Goal: Transaction & Acquisition: Purchase product/service

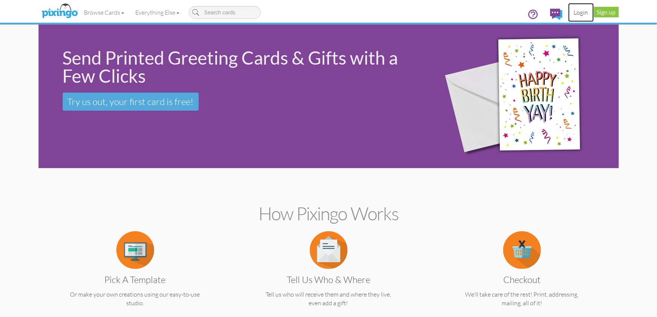
click at [582, 15] on link "Login" at bounding box center [581, 12] width 26 height 19
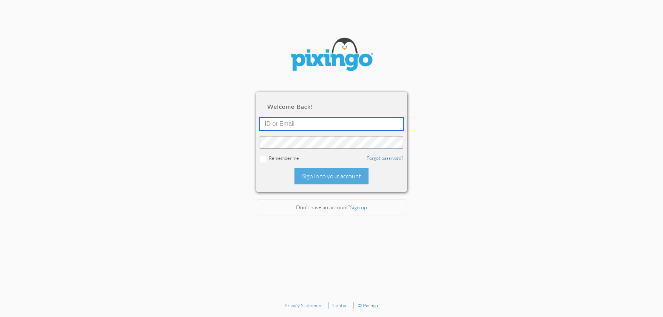
type input "[PERSON_NAME][EMAIL_ADDRESS][DOMAIN_NAME]"
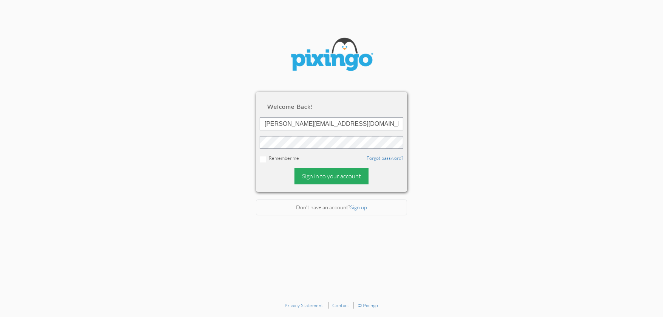
click at [340, 179] on div "Sign in to your account" at bounding box center [331, 176] width 74 height 16
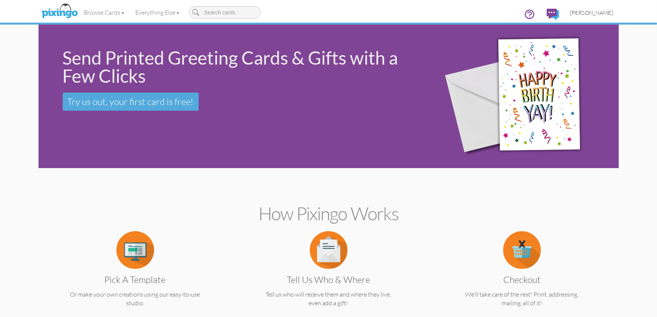
click at [594, 12] on span "[PERSON_NAME]" at bounding box center [591, 12] width 43 height 6
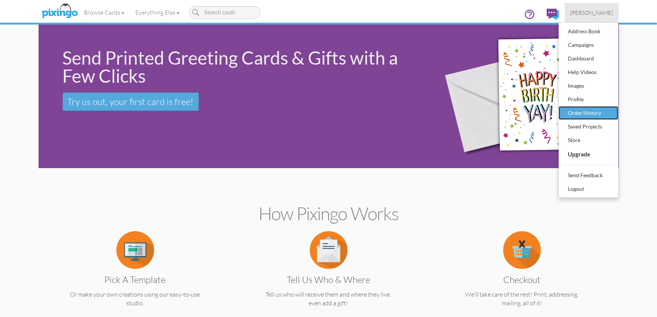
click at [583, 114] on div "Order History" at bounding box center [588, 112] width 45 height 11
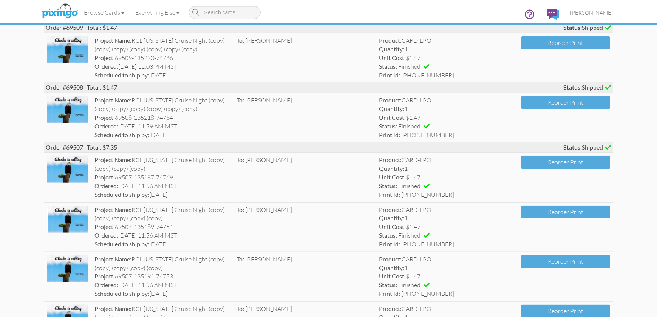
scroll to position [76, 0]
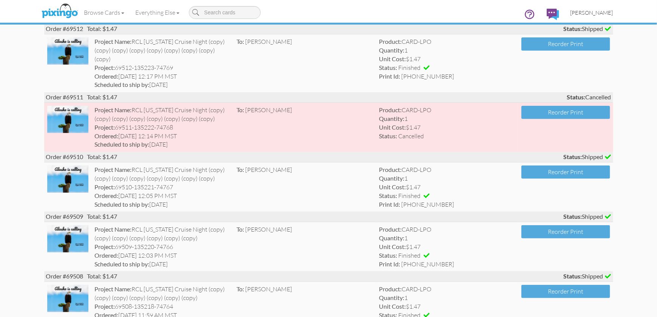
click at [586, 10] on span "[PERSON_NAME]" at bounding box center [591, 12] width 43 height 6
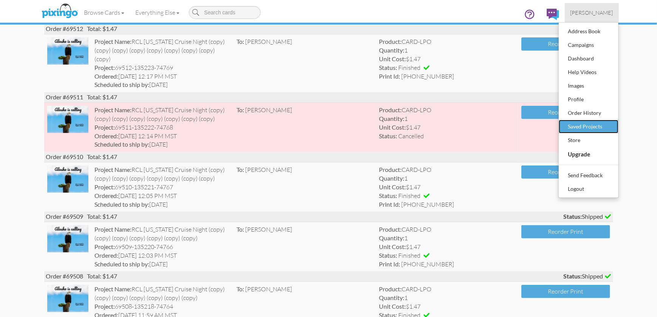
click at [592, 129] on div "Saved Projects" at bounding box center [588, 126] width 45 height 11
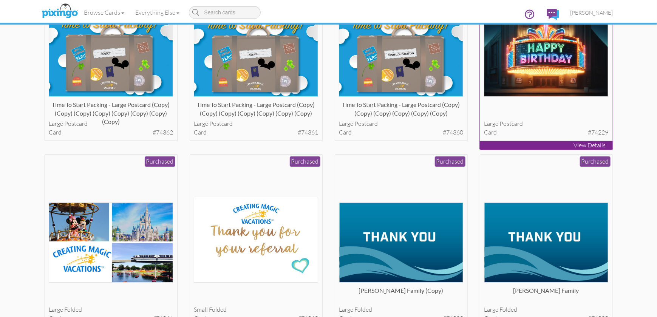
scroll to position [1348, 0]
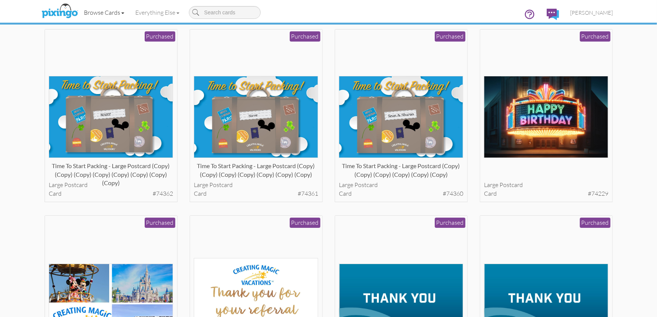
click at [95, 14] on link "Browse Cards" at bounding box center [104, 12] width 51 height 19
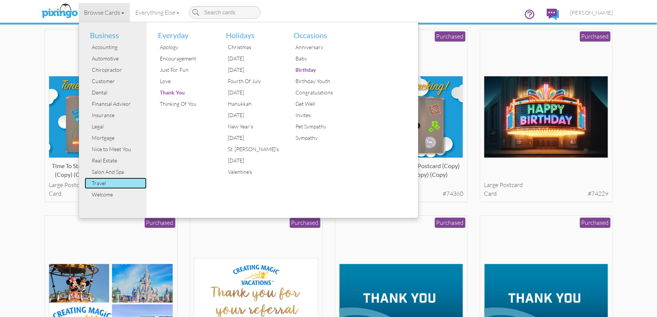
click at [110, 181] on div "Travel" at bounding box center [118, 183] width 57 height 11
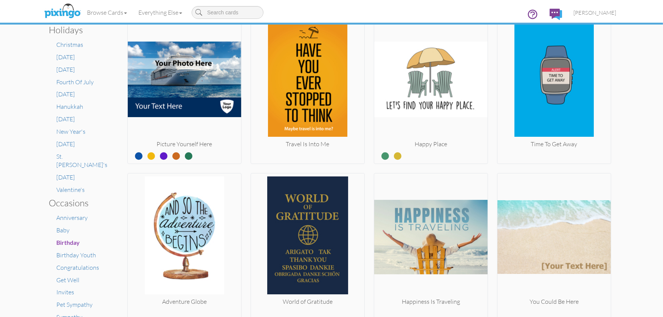
scroll to position [244, 0]
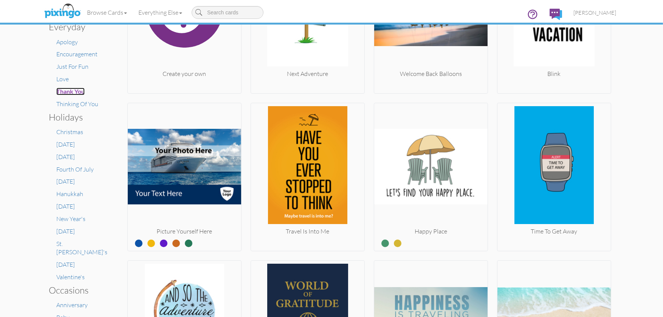
click at [80, 91] on span "Thank You" at bounding box center [70, 91] width 28 height 7
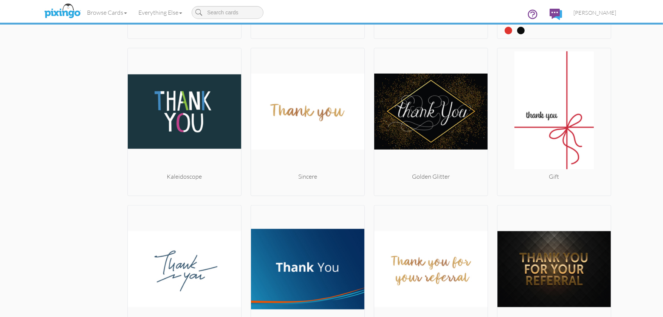
scroll to position [1522, 0]
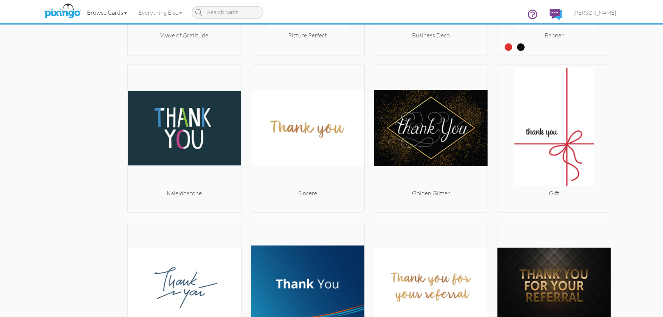
click at [94, 10] on link "Browse Cards" at bounding box center [106, 12] width 51 height 19
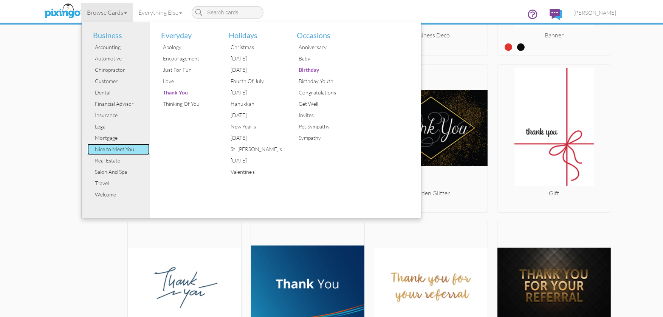
click at [112, 146] on div "Nice to Meet You" at bounding box center [121, 149] width 57 height 11
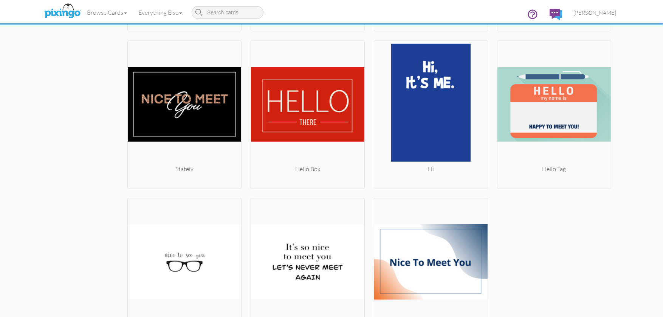
scroll to position [1069, 0]
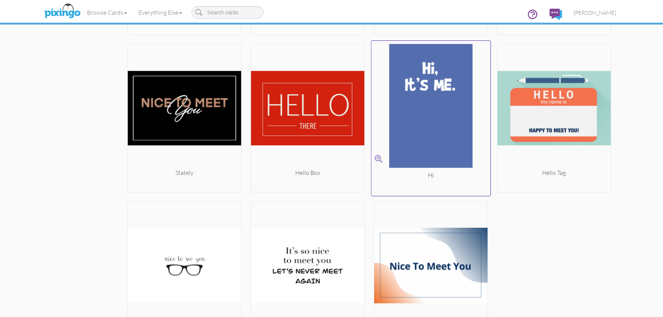
click at [418, 126] on img at bounding box center [430, 107] width 119 height 127
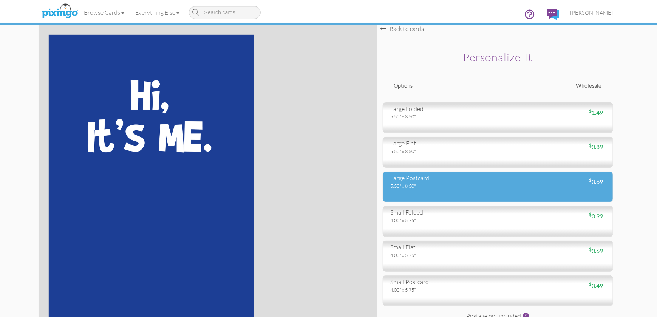
click at [482, 184] on div "5.50" x 8.50"" at bounding box center [442, 185] width 102 height 7
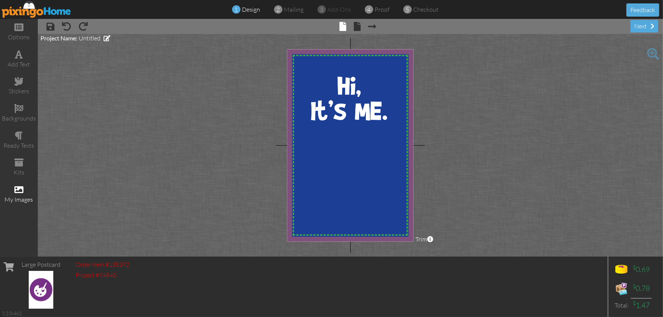
click at [18, 192] on span at bounding box center [18, 189] width 9 height 9
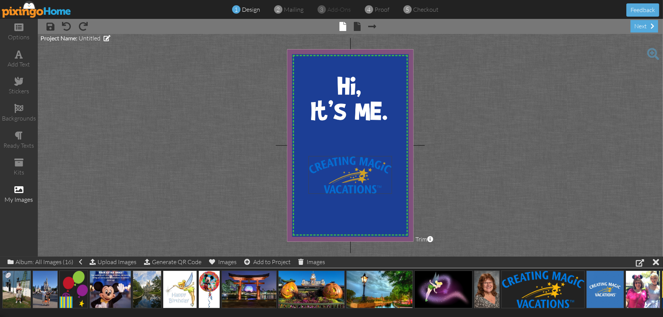
drag, startPoint x: 542, startPoint y: 295, endPoint x: 349, endPoint y: 180, distance: 224.3
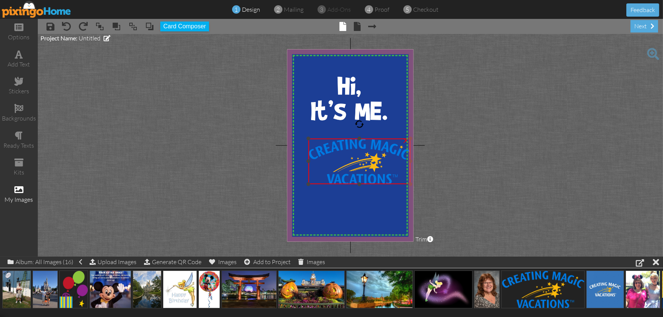
drag, startPoint x: 370, startPoint y: 156, endPoint x: 359, endPoint y: 139, distance: 20.5
click at [359, 139] on div "×" at bounding box center [359, 162] width 102 height 46
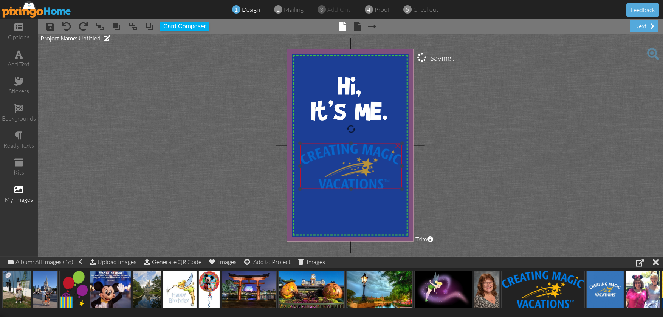
drag, startPoint x: 368, startPoint y: 156, endPoint x: 359, endPoint y: 161, distance: 9.7
click at [359, 161] on img at bounding box center [351, 167] width 102 height 46
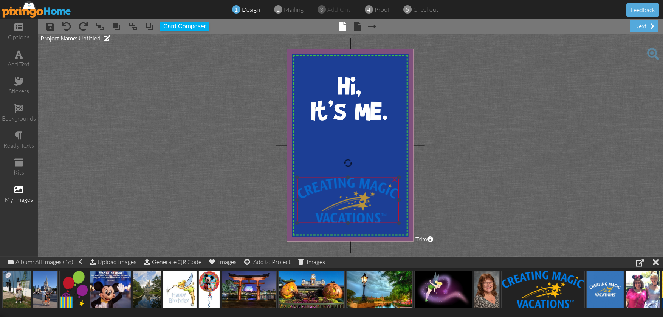
drag, startPoint x: 356, startPoint y: 169, endPoint x: 353, endPoint y: 203, distance: 34.1
click at [353, 203] on img at bounding box center [348, 201] width 102 height 46
click at [190, 151] on project-studio-wrapper "X X X X X X X X X X X X X X X X X X X X X X X X X X X X X X X X X X X X X X X X…" at bounding box center [350, 145] width 625 height 223
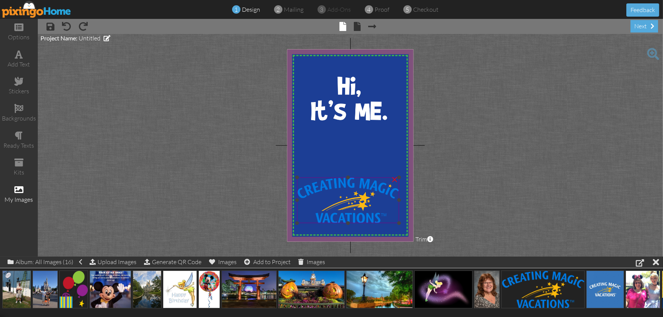
click at [394, 179] on div "×" at bounding box center [394, 179] width 12 height 12
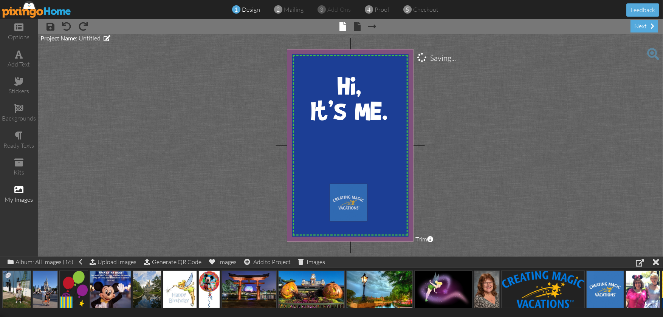
drag, startPoint x: 603, startPoint y: 283, endPoint x: 346, endPoint y: 196, distance: 271.3
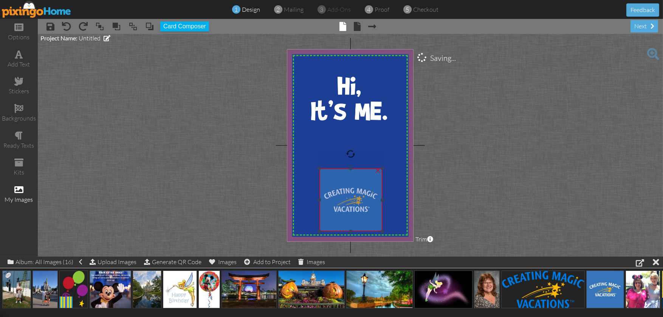
drag, startPoint x: 376, startPoint y: 212, endPoint x: 366, endPoint y: 196, distance: 18.2
click at [366, 196] on img at bounding box center [350, 199] width 63 height 63
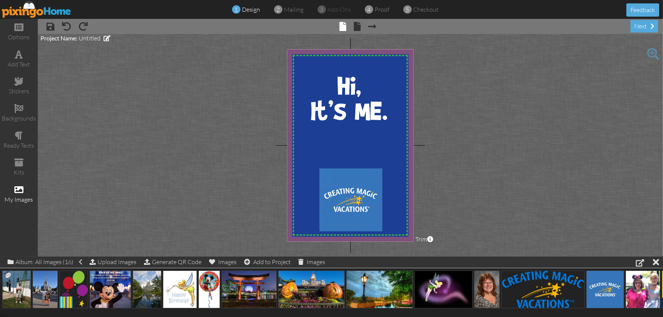
click at [559, 215] on project-studio-wrapper "X X X X X X X X X X X X X X X X X X X X X X X X X X X X X X X X X X X X X X X X…" at bounding box center [350, 145] width 625 height 223
click at [377, 170] on div "×" at bounding box center [378, 170] width 12 height 12
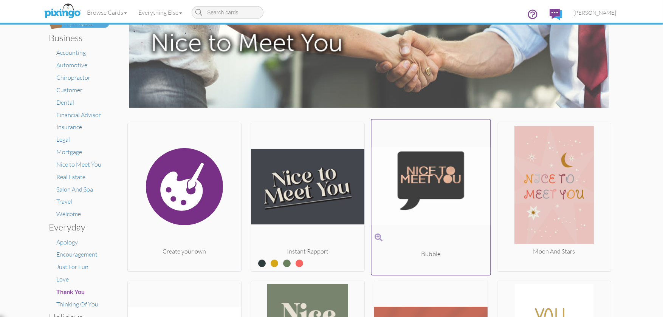
scroll to position [76, 0]
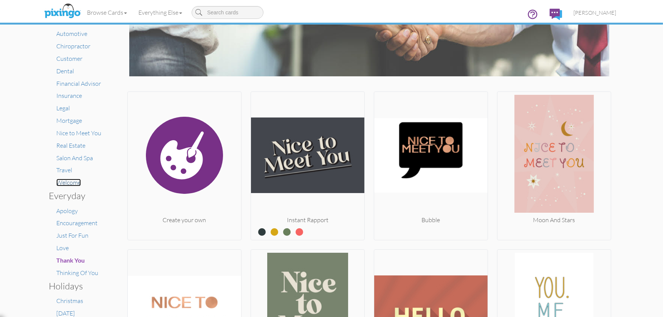
click at [60, 179] on span "Welcome" at bounding box center [68, 183] width 25 height 8
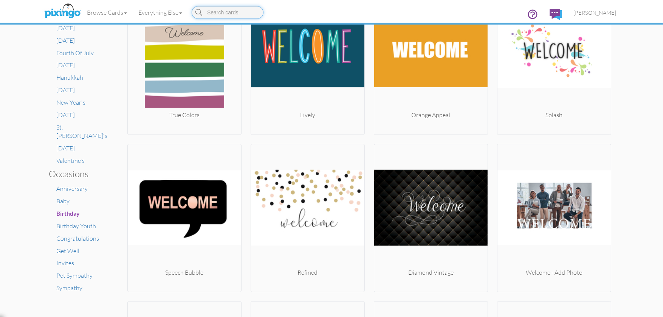
scroll to position [365, 0]
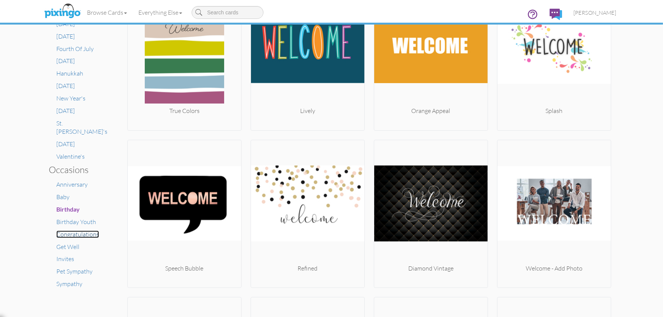
click at [82, 230] on span "Congratulations" at bounding box center [77, 234] width 43 height 8
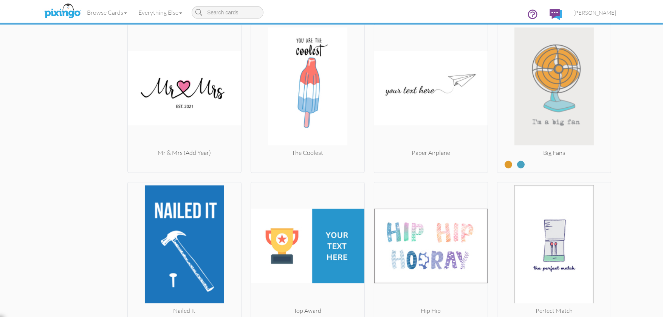
scroll to position [1850, 0]
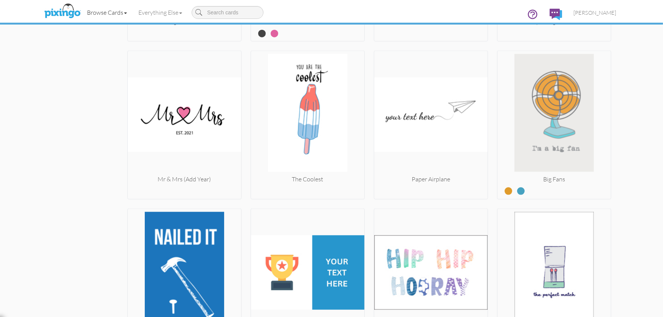
click at [104, 9] on link "Browse Cards" at bounding box center [106, 12] width 51 height 19
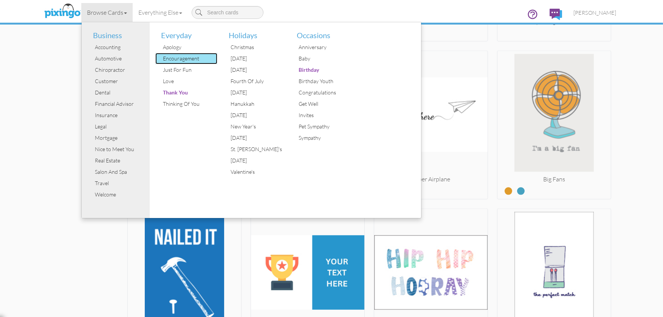
click at [195, 57] on div "Encouragement" at bounding box center [189, 58] width 57 height 11
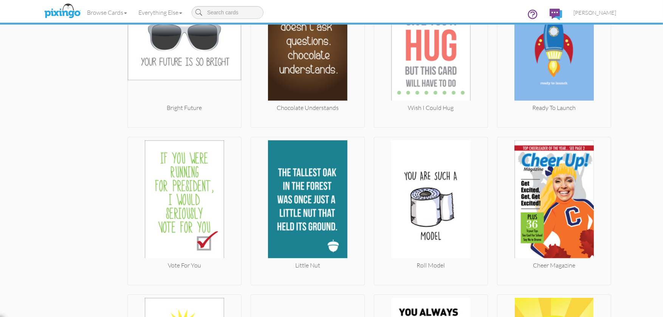
scroll to position [3598, 0]
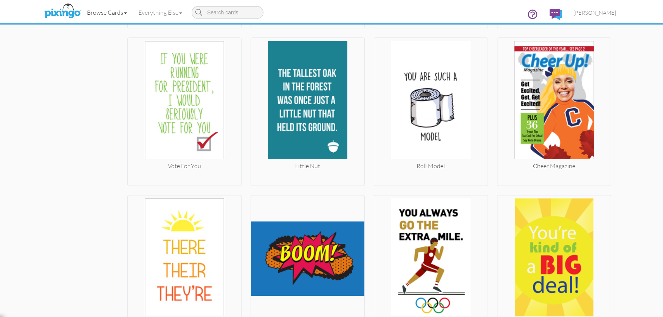
click at [103, 8] on link "Browse Cards" at bounding box center [106, 12] width 51 height 19
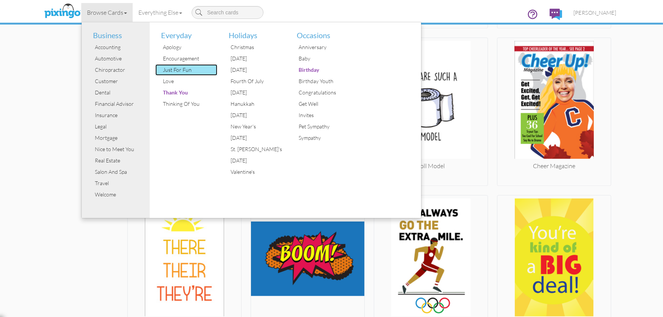
click at [189, 68] on div "Just For Fun" at bounding box center [189, 69] width 57 height 11
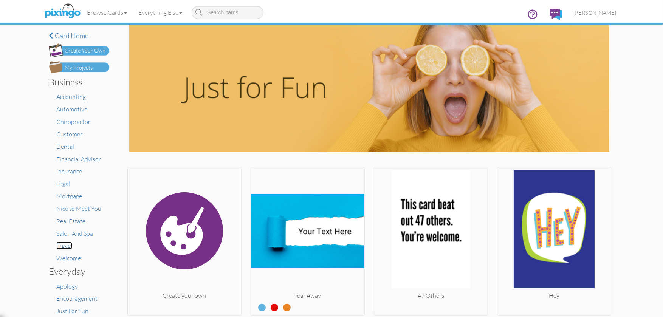
click at [67, 247] on span "Travel" at bounding box center [64, 246] width 16 height 8
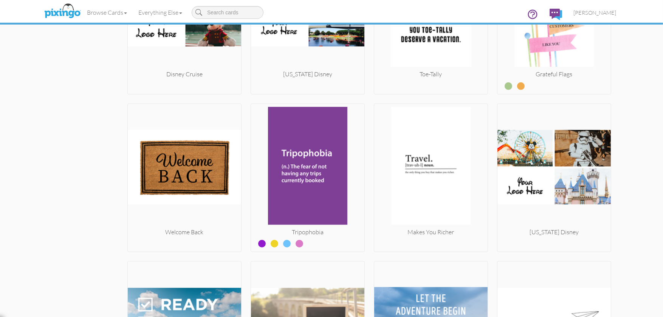
scroll to position [953, 0]
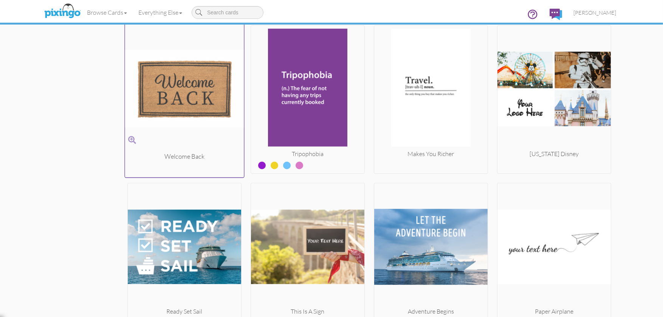
click at [132, 93] on img at bounding box center [184, 88] width 119 height 127
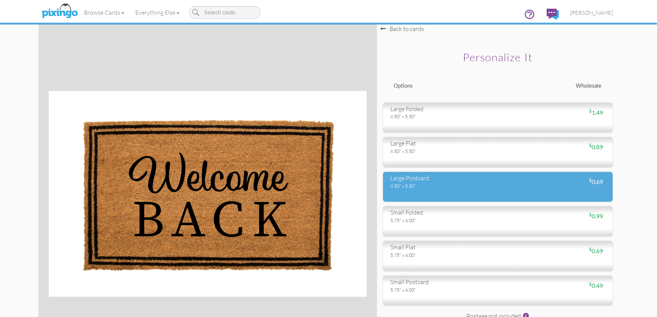
click at [419, 186] on div "8.50" x 5.50"" at bounding box center [442, 185] width 102 height 7
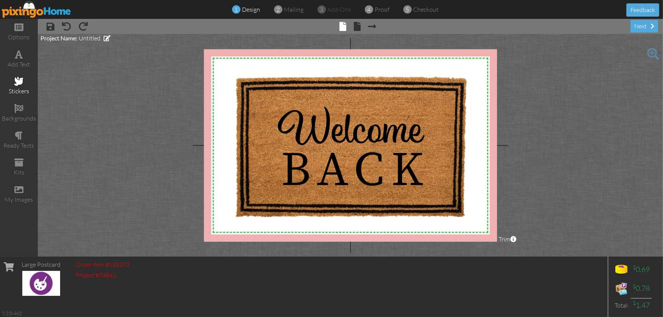
click at [20, 85] on span at bounding box center [18, 81] width 9 height 9
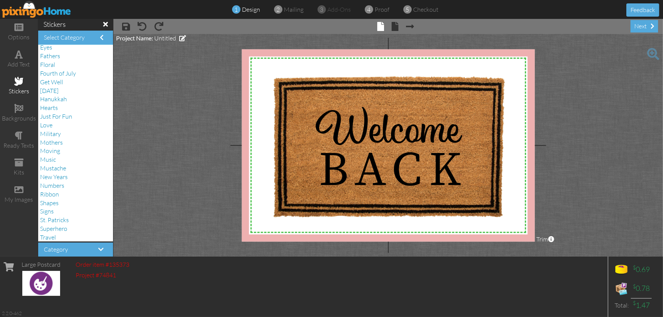
scroll to position [144, 0]
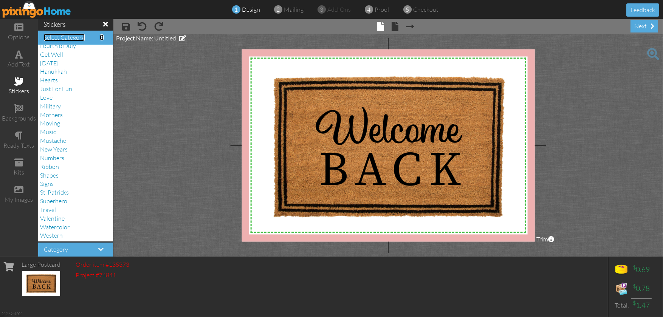
click at [75, 40] on span "Select Category" at bounding box center [64, 38] width 41 height 8
click at [57, 210] on div "Travel" at bounding box center [75, 210] width 71 height 9
click at [53, 210] on span "Travel" at bounding box center [48, 210] width 16 height 8
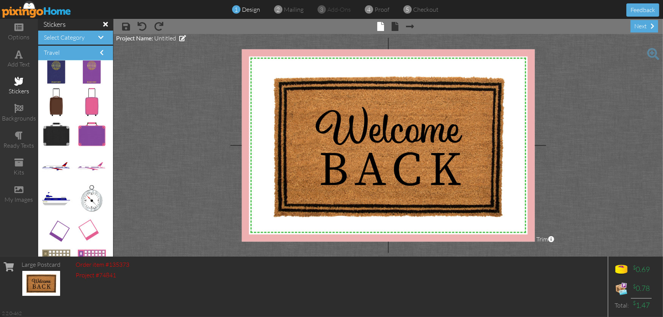
scroll to position [0, 0]
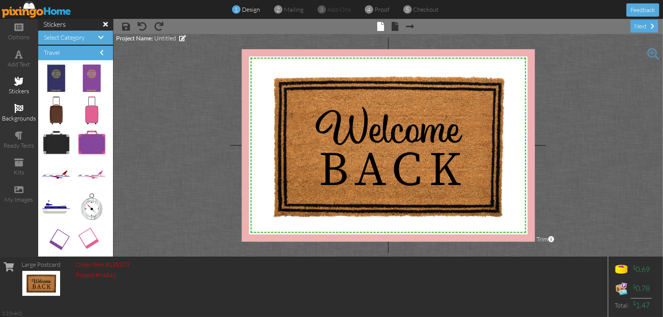
click at [23, 110] on span at bounding box center [18, 108] width 9 height 9
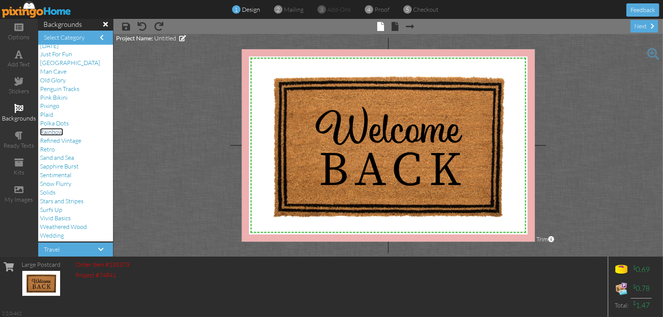
click at [52, 130] on span "Rainbow" at bounding box center [51, 132] width 23 height 8
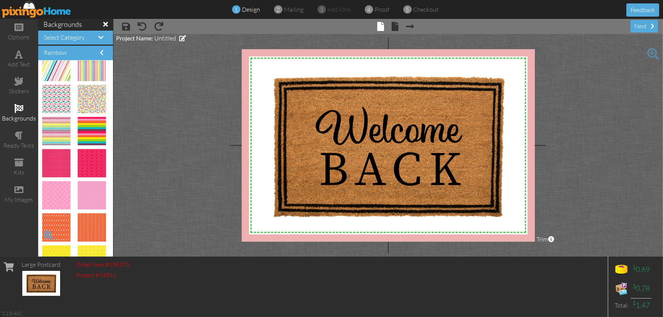
scroll to position [0, 0]
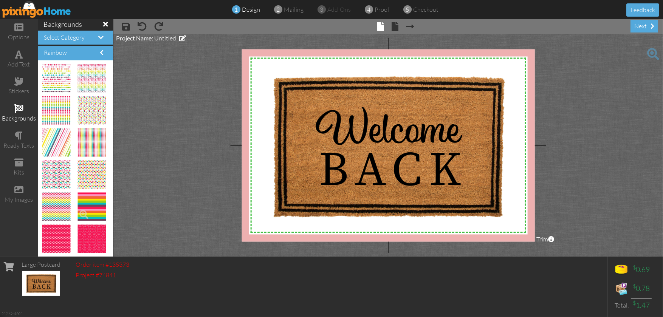
click at [85, 198] on img at bounding box center [91, 207] width 28 height 28
drag, startPoint x: 83, startPoint y: 199, endPoint x: 260, endPoint y: 68, distance: 220.4
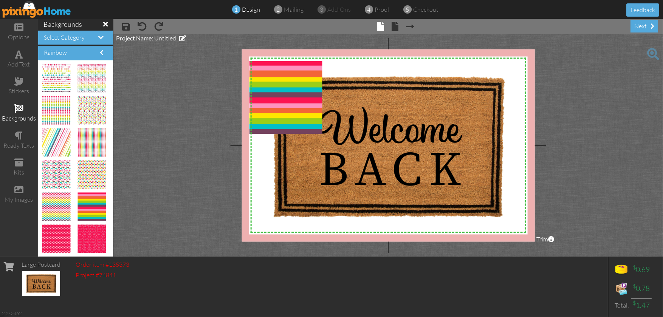
click at [153, 109] on project-studio-wrapper "X X X X X X X X X X X X X X X X X X X X X X X X X X X X X X X X X X X X X X X X…" at bounding box center [387, 145] width 549 height 223
click at [322, 61] on div at bounding box center [322, 61] width 4 height 4
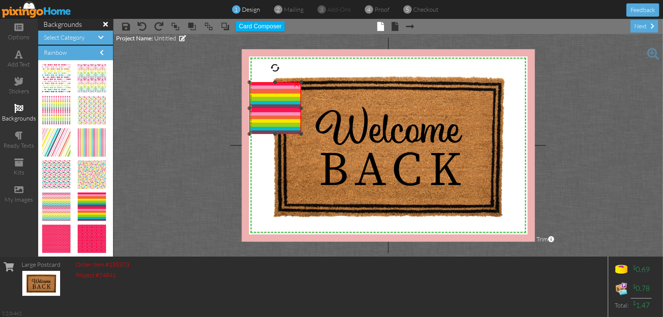
drag, startPoint x: 322, startPoint y: 61, endPoint x: 243, endPoint y: 84, distance: 81.9
click at [241, 84] on project-studio-wrapper "X X X X X X X X X X X X X X X X X X X X X X X X X X X X X X X X X X X X X X X X…" at bounding box center [387, 145] width 549 height 223
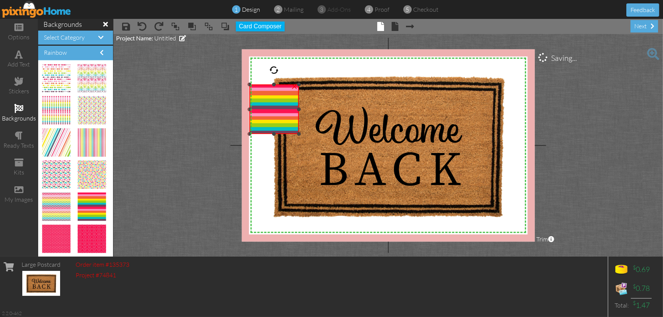
click at [295, 87] on div "×" at bounding box center [294, 86] width 12 height 12
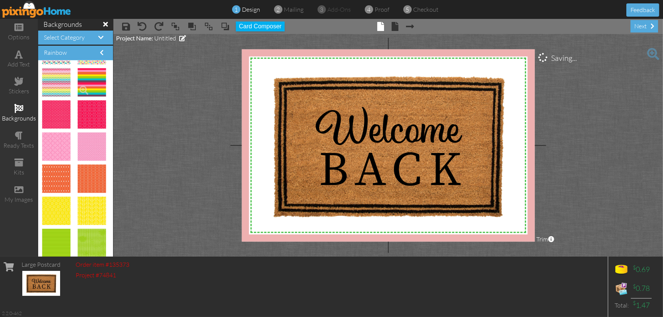
scroll to position [151, 0]
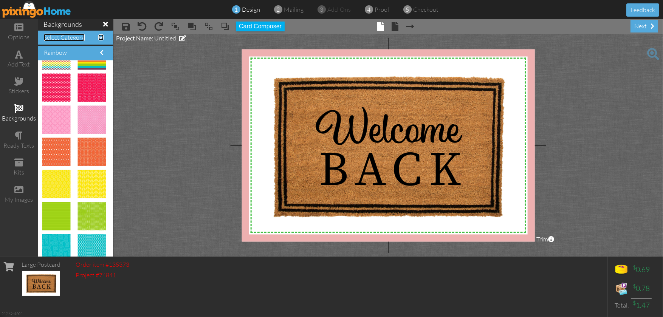
click at [81, 38] on span "Select Category" at bounding box center [64, 38] width 41 height 8
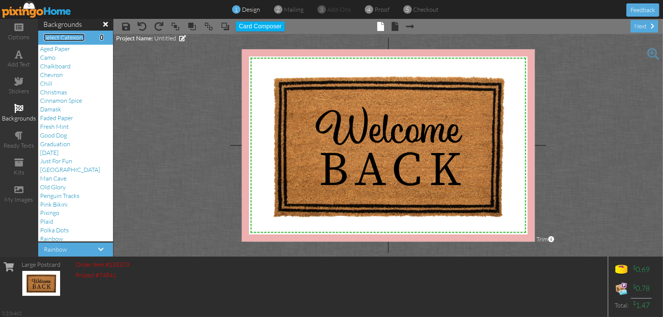
scroll to position [0, 0]
click at [61, 181] on span "Man Cave" at bounding box center [53, 181] width 26 height 8
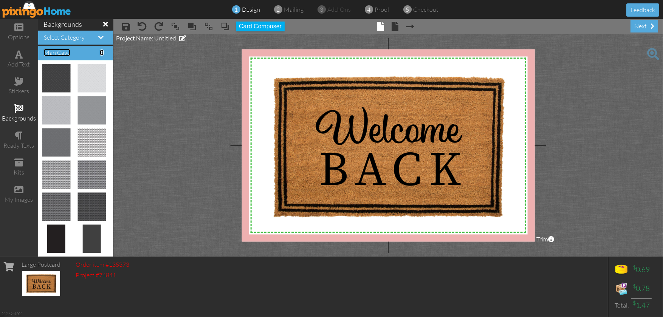
click at [70, 52] on span "Man Cave" at bounding box center [57, 53] width 26 height 8
click at [98, 37] on span at bounding box center [100, 37] width 5 height 6
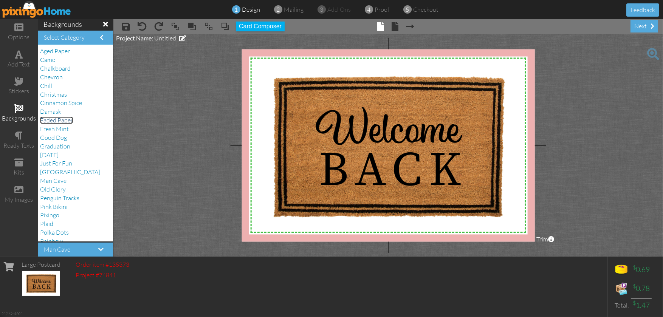
click at [60, 118] on span "Faded Paper" at bounding box center [56, 120] width 33 height 8
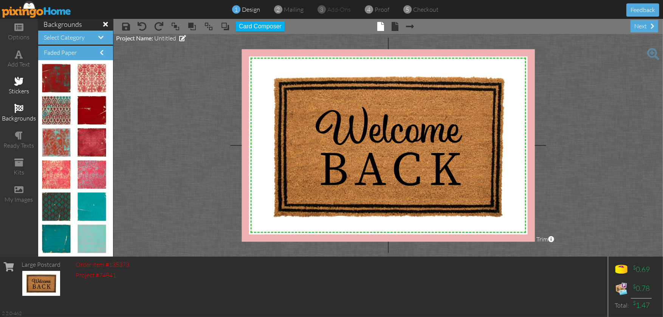
click at [20, 83] on span at bounding box center [18, 81] width 9 height 9
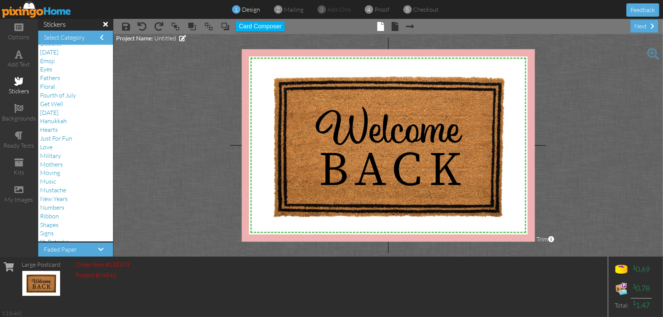
scroll to position [144, 0]
click at [59, 192] on span "St. Patricks" at bounding box center [54, 193] width 29 height 8
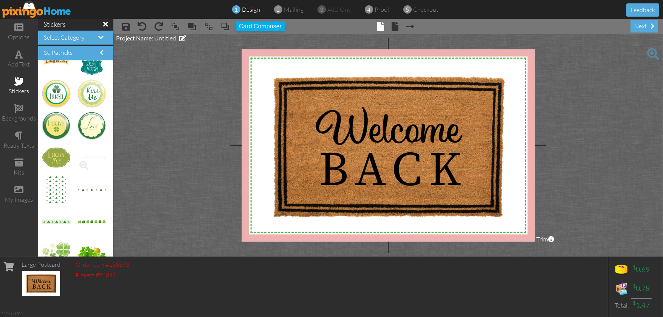
scroll to position [189, 0]
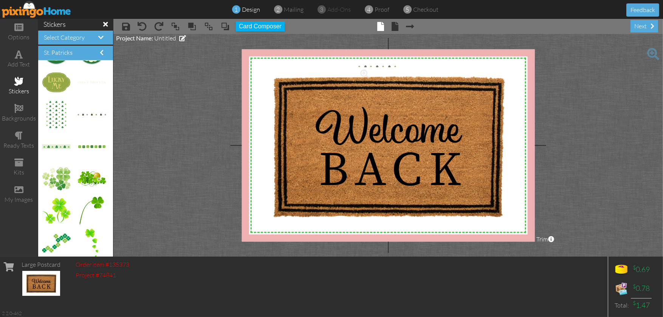
drag, startPoint x: 85, startPoint y: 113, endPoint x: 372, endPoint y: 65, distance: 290.3
drag, startPoint x: 376, startPoint y: 54, endPoint x: 371, endPoint y: 68, distance: 14.7
click at [371, 68] on img at bounding box center [390, 68] width 73 height 4
click at [154, 82] on project-studio-wrapper "X X X X X X X X X X X X X X X X X X X X X X X X X X X X X X X X X X X X X X X X…" at bounding box center [387, 145] width 549 height 223
drag, startPoint x: 93, startPoint y: 145, endPoint x: 386, endPoint y: 221, distance: 302.5
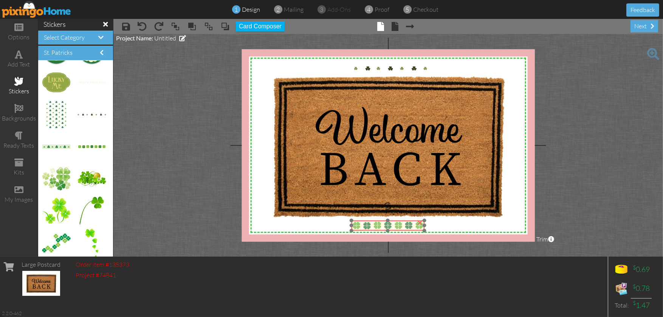
drag, startPoint x: 388, startPoint y: 212, endPoint x: 374, endPoint y: 225, distance: 18.5
click at [374, 225] on img at bounding box center [387, 225] width 73 height 10
click at [140, 183] on project-studio-wrapper "X X X X X X X X X X X X X X X X X X X X X X X X X X X X X X X X X X X X X X X X…" at bounding box center [387, 145] width 549 height 223
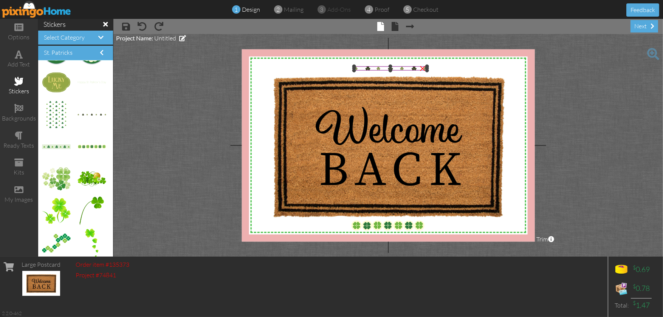
click at [422, 70] on div "×" at bounding box center [422, 68] width 12 height 12
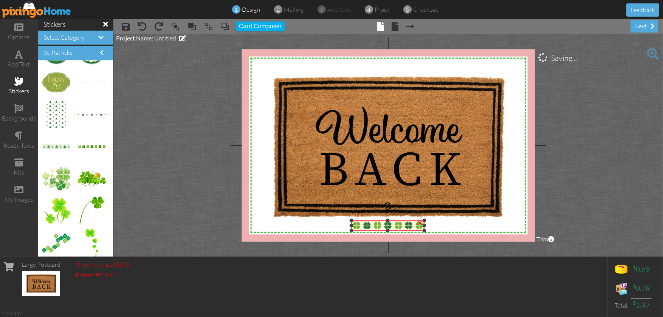
drag, startPoint x: 424, startPoint y: 225, endPoint x: 457, endPoint y: 225, distance: 32.9
click at [457, 225] on div "X X X X X X X X X X X X X X X X X X X X X X X X X X X X X X X X X X X X X X X X…" at bounding box center [388, 145] width 293 height 192
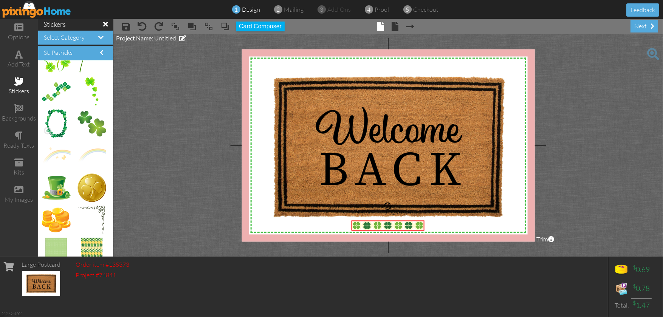
scroll to position [447, 0]
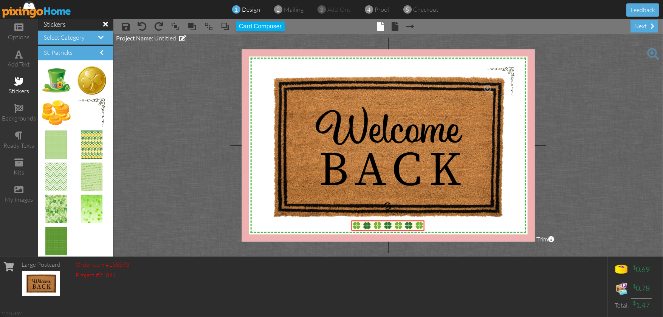
drag, startPoint x: 97, startPoint y: 100, endPoint x: 507, endPoint y: 70, distance: 411.1
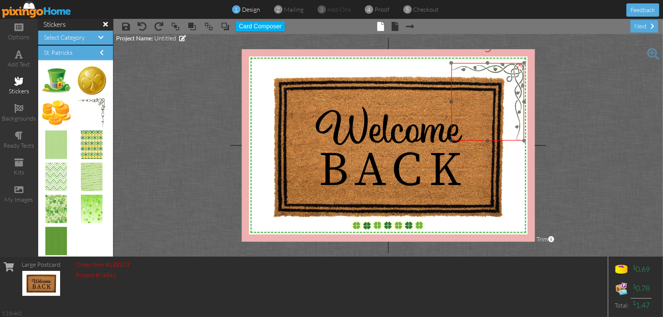
drag, startPoint x: 518, startPoint y: 71, endPoint x: 487, endPoint y: 66, distance: 31.3
click at [487, 66] on img at bounding box center [487, 102] width 73 height 78
click at [158, 102] on project-studio-wrapper "X X X X X X X X X X X X X X X X X X X X X X X X X X X X X X X X X X X X X X X X…" at bounding box center [387, 145] width 549 height 223
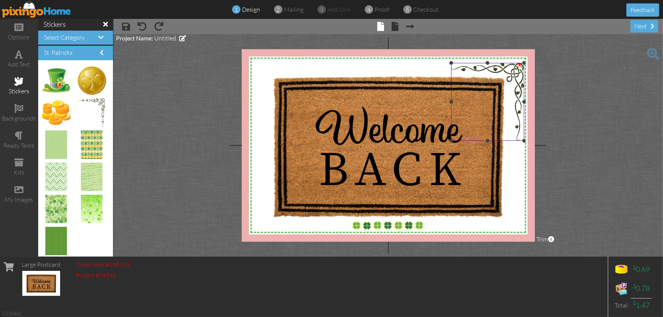
click at [519, 64] on div "×" at bounding box center [519, 65] width 12 height 12
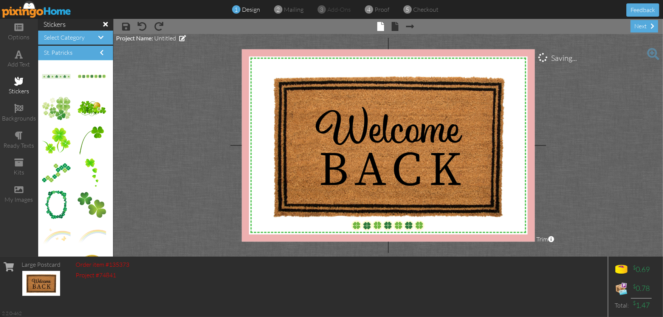
scroll to position [258, 0]
drag, startPoint x: 84, startPoint y: 75, endPoint x: 383, endPoint y: 64, distance: 299.0
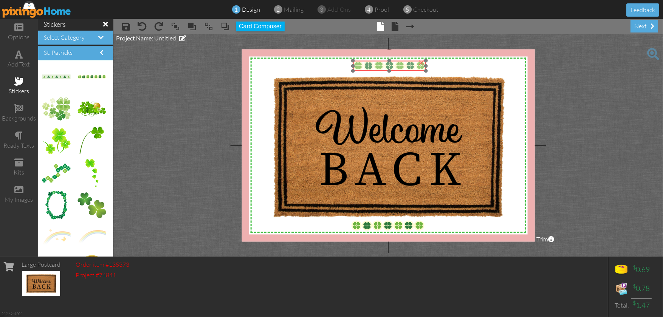
drag, startPoint x: 407, startPoint y: 55, endPoint x: 388, endPoint y: 64, distance: 20.4
click at [388, 64] on img at bounding box center [388, 66] width 73 height 10
drag, startPoint x: 85, startPoint y: 75, endPoint x: 317, endPoint y: 66, distance: 231.7
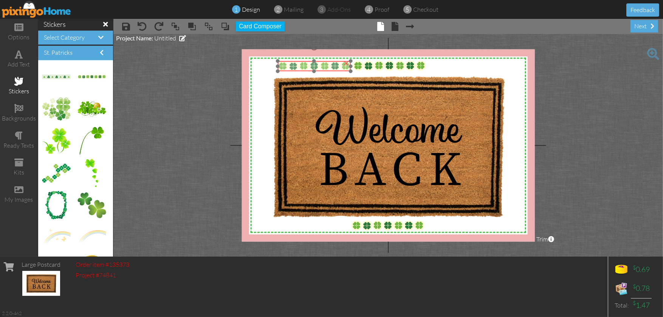
drag, startPoint x: 320, startPoint y: 61, endPoint x: 294, endPoint y: 68, distance: 27.0
click at [294, 68] on img at bounding box center [313, 66] width 73 height 10
click at [155, 91] on project-studio-wrapper "X X X X X X X X X X X X X X X X X X X X X X X X X X X X X X X X X X X X X X X X…" at bounding box center [387, 145] width 549 height 223
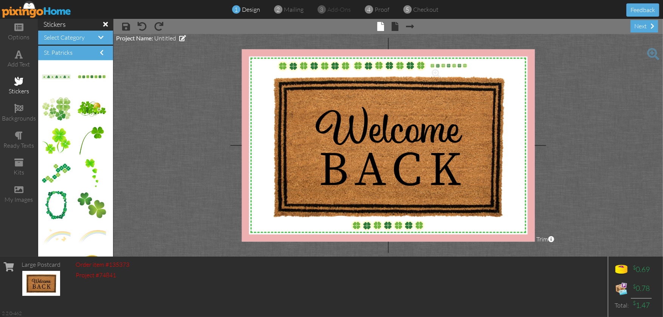
drag, startPoint x: 87, startPoint y: 75, endPoint x: 445, endPoint y: 65, distance: 357.9
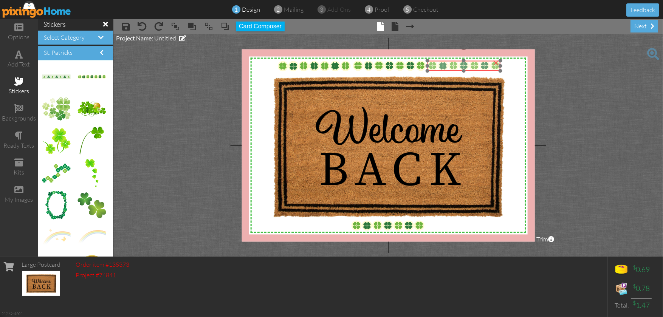
drag, startPoint x: 454, startPoint y: 57, endPoint x: 452, endPoint y: 66, distance: 9.4
click at [452, 66] on img at bounding box center [463, 66] width 73 height 10
drag, startPoint x: 91, startPoint y: 74, endPoint x: 328, endPoint y: 223, distance: 280.0
drag, startPoint x: 331, startPoint y: 214, endPoint x: 297, endPoint y: 224, distance: 35.4
click at [297, 224] on img at bounding box center [311, 226] width 73 height 10
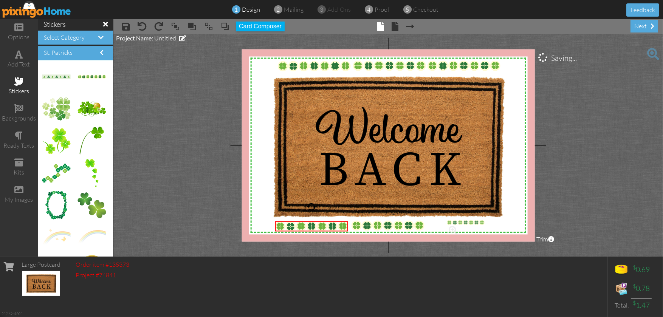
drag, startPoint x: 85, startPoint y: 77, endPoint x: 460, endPoint y: 223, distance: 402.3
drag, startPoint x: 460, startPoint y: 213, endPoint x: 439, endPoint y: 226, distance: 23.7
click at [439, 226] on img at bounding box center [462, 226] width 73 height 10
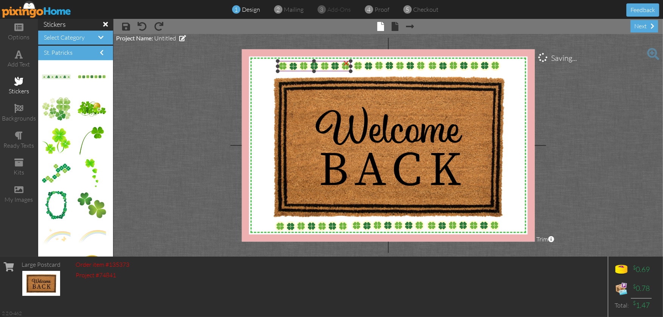
click at [286, 66] on img at bounding box center [313, 66] width 73 height 10
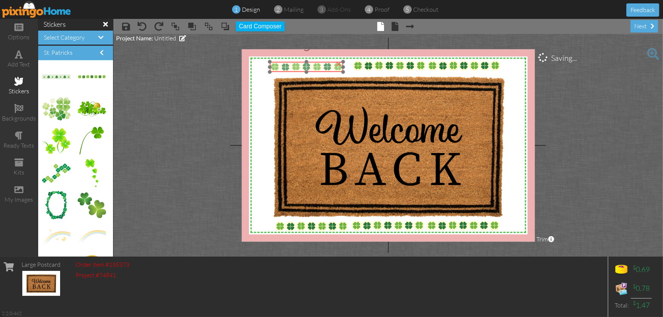
drag, startPoint x: 286, startPoint y: 66, endPoint x: 280, endPoint y: 67, distance: 6.5
click at [280, 67] on img at bounding box center [306, 67] width 73 height 10
drag, startPoint x: 288, startPoint y: 66, endPoint x: 293, endPoint y: 66, distance: 5.3
click at [293, 66] on img at bounding box center [311, 67] width 73 height 10
click at [366, 66] on img at bounding box center [385, 66] width 73 height 10
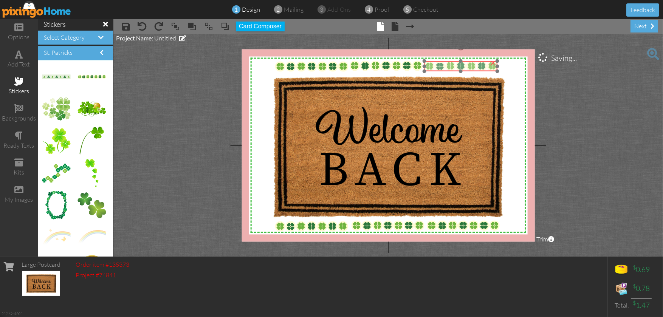
click at [429, 65] on img at bounding box center [460, 66] width 73 height 10
click at [179, 175] on project-studio-wrapper "X X X X X X X X X X X X X X X X X X X X X X X X X X X X X X X X X X X X X X X X…" at bounding box center [387, 145] width 549 height 223
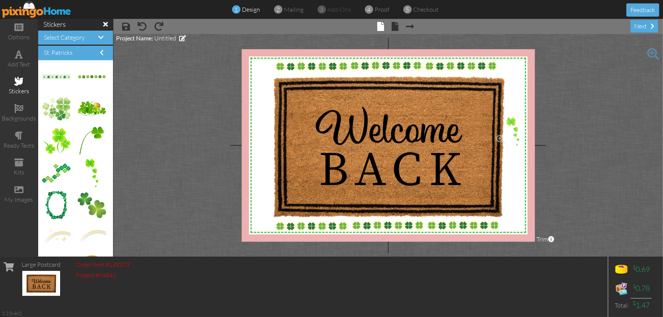
drag, startPoint x: 87, startPoint y: 162, endPoint x: 509, endPoint y: 121, distance: 424.0
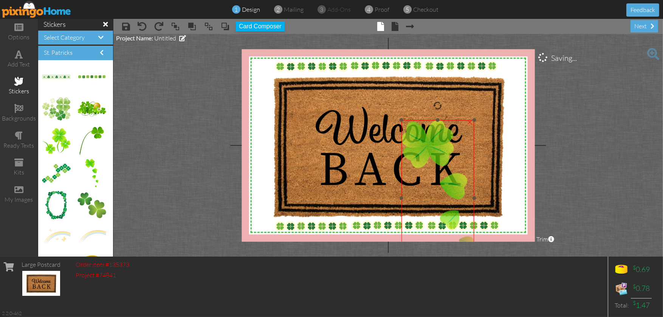
drag, startPoint x: 515, startPoint y: 117, endPoint x: 418, endPoint y: 116, distance: 97.1
click at [418, 118] on div at bounding box center [437, 198] width 77 height 160
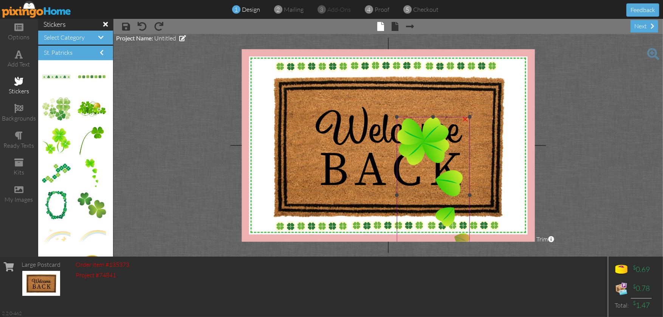
drag, startPoint x: 472, startPoint y: 112, endPoint x: 468, endPoint y: 115, distance: 4.8
click at [468, 115] on div "X X X X X X X X X X X X X X X X X X X X X X X X X X X X X X X X X X X X X X X X…" at bounding box center [388, 145] width 293 height 192
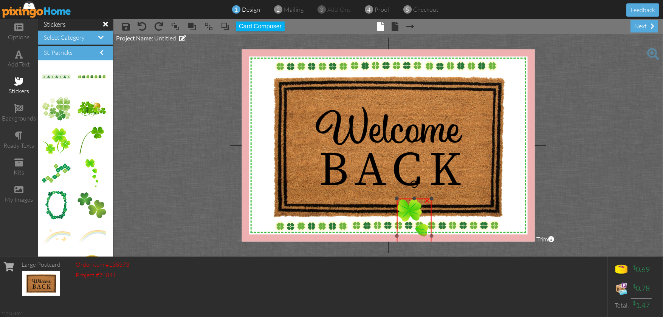
drag, startPoint x: 470, startPoint y: 117, endPoint x: 416, endPoint y: 199, distance: 98.1
click at [416, 199] on div "×" at bounding box center [413, 236] width 35 height 75
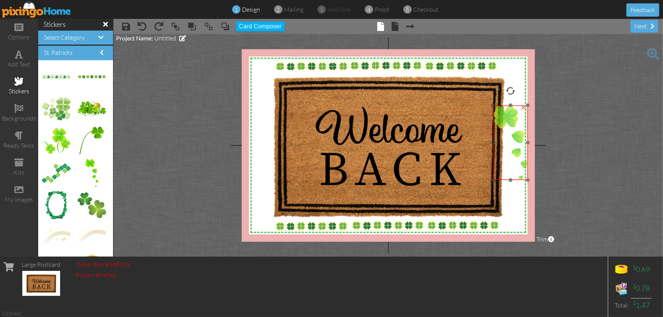
drag, startPoint x: 414, startPoint y: 212, endPoint x: 509, endPoint y: 123, distance: 130.7
click at [509, 123] on img at bounding box center [510, 142] width 35 height 75
drag, startPoint x: 529, startPoint y: 104, endPoint x: 524, endPoint y: 116, distance: 12.6
click at [524, 116] on div "X X X X X X X X X X X X X X X X X X X X X X X X X X X X X X X X X X X X X X X X…" at bounding box center [388, 145] width 293 height 192
drag, startPoint x: 506, startPoint y: 137, endPoint x: 512, endPoint y: 129, distance: 9.5
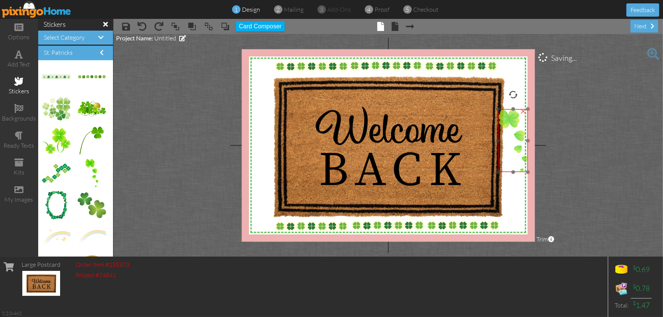
click at [512, 129] on img at bounding box center [512, 140] width 29 height 63
click at [526, 109] on div "×" at bounding box center [512, 140] width 29 height 63
drag, startPoint x: 526, startPoint y: 107, endPoint x: 522, endPoint y: 115, distance: 8.8
click at [522, 117] on div "×" at bounding box center [511, 144] width 26 height 55
drag, startPoint x: 512, startPoint y: 126, endPoint x: 514, endPoint y: 121, distance: 5.6
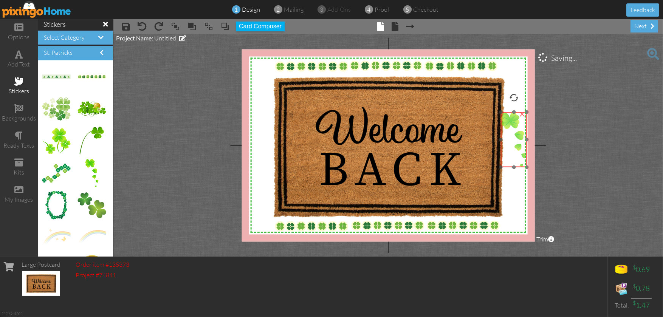
click at [514, 121] on img at bounding box center [514, 139] width 26 height 55
click at [203, 143] on project-studio-wrapper "X X X X X X X X X X X X X X X X X X X X X X X X X X X X X X X X X X X X X X X X…" at bounding box center [387, 145] width 549 height 223
click at [522, 114] on div "×" at bounding box center [522, 114] width 12 height 12
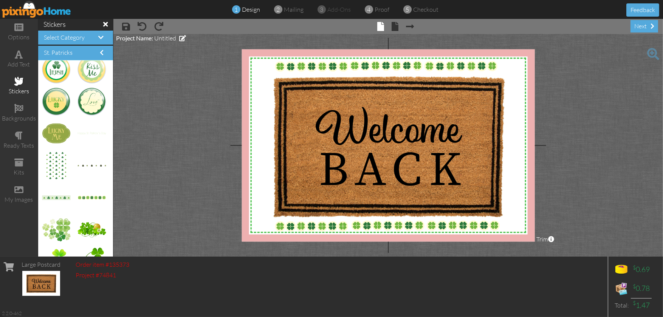
scroll to position [158, 0]
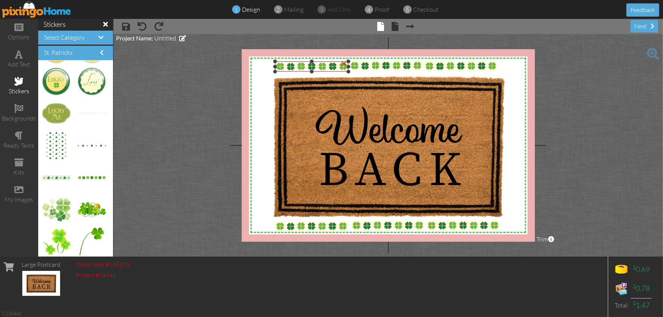
click at [343, 63] on div "×" at bounding box center [344, 63] width 12 height 12
click at [418, 63] on div "×" at bounding box center [418, 62] width 12 height 12
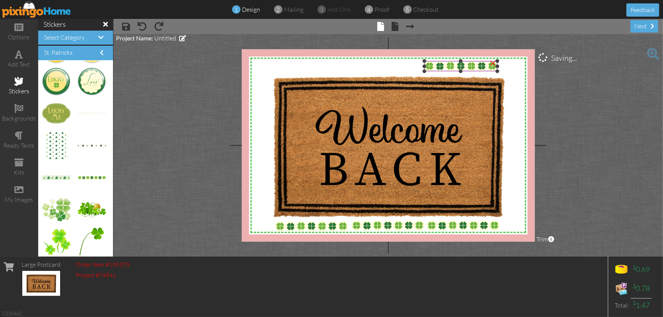
click at [494, 63] on div "×" at bounding box center [493, 63] width 12 height 12
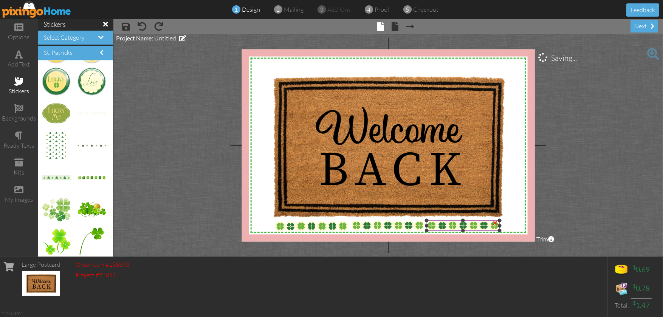
click at [494, 223] on div "×" at bounding box center [495, 222] width 12 height 12
click at [420, 223] on div "×" at bounding box center [420, 222] width 12 height 12
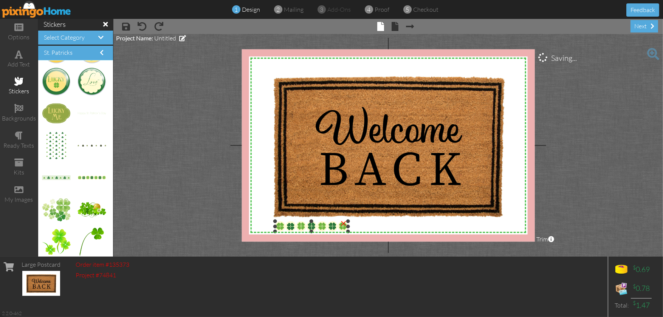
click at [343, 223] on div "×" at bounding box center [343, 223] width 12 height 12
drag, startPoint x: 61, startPoint y: 242, endPoint x: 306, endPoint y: 105, distance: 280.1
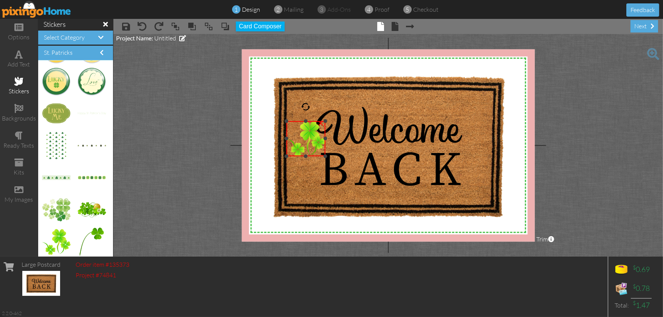
drag, startPoint x: 360, startPoint y: 90, endPoint x: 309, endPoint y: 121, distance: 60.3
click at [309, 121] on div "×" at bounding box center [305, 138] width 39 height 35
drag, startPoint x: 309, startPoint y: 150, endPoint x: 306, endPoint y: 116, distance: 33.8
click at [306, 116] on img at bounding box center [302, 105] width 39 height 35
click at [198, 143] on project-studio-wrapper "X X X X X X X X X X X X X X X X X X X X X X X X X X X X X X X X X X X X X X X X…" at bounding box center [387, 145] width 549 height 223
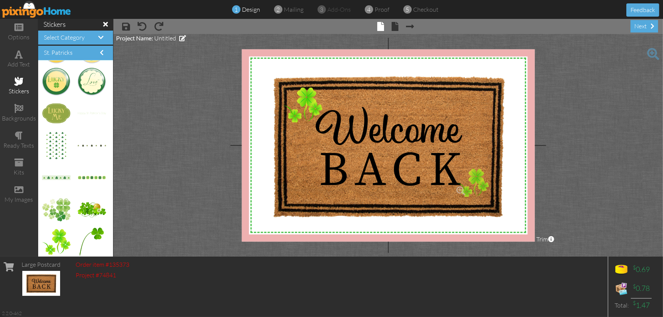
drag, startPoint x: 61, startPoint y: 240, endPoint x: 473, endPoint y: 181, distance: 416.3
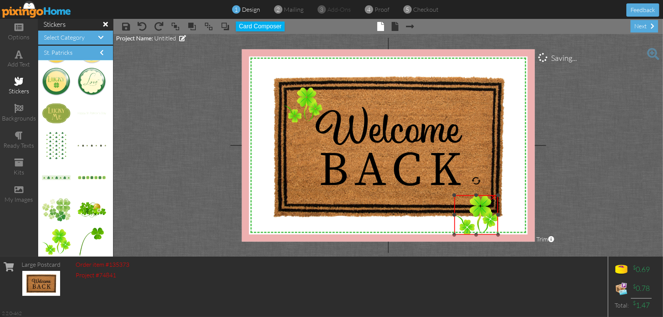
drag, startPoint x: 528, startPoint y: 169, endPoint x: 485, endPoint y: 196, distance: 50.6
click at [485, 196] on div "×" at bounding box center [476, 214] width 44 height 39
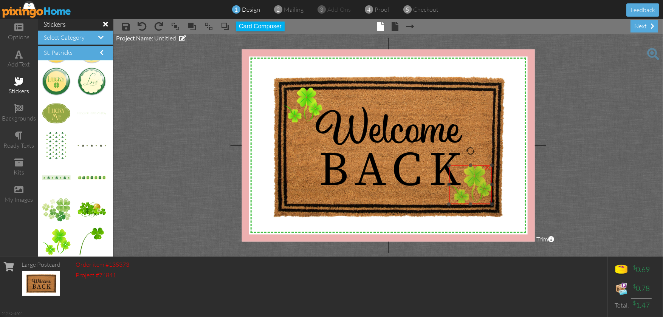
drag, startPoint x: 479, startPoint y: 212, endPoint x: 474, endPoint y: 182, distance: 31.1
click at [474, 182] on img at bounding box center [470, 184] width 43 height 39
click at [176, 175] on project-studio-wrapper "X X X X X X X X X X X X X X X X X X X X X X X X X X X X X X X X X X X X X X X X…" at bounding box center [387, 145] width 549 height 223
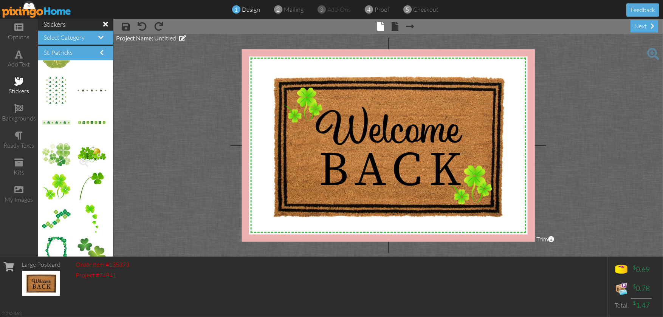
scroll to position [271, 0]
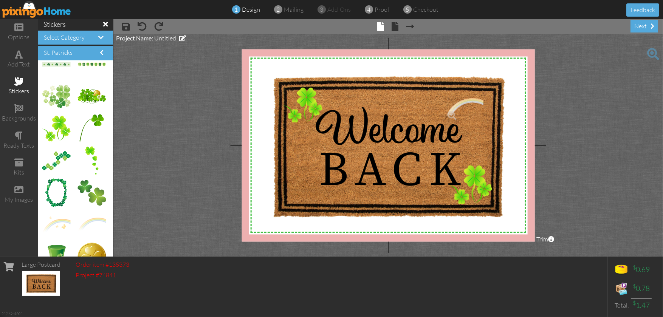
drag, startPoint x: 87, startPoint y: 220, endPoint x: 460, endPoint y: 104, distance: 391.3
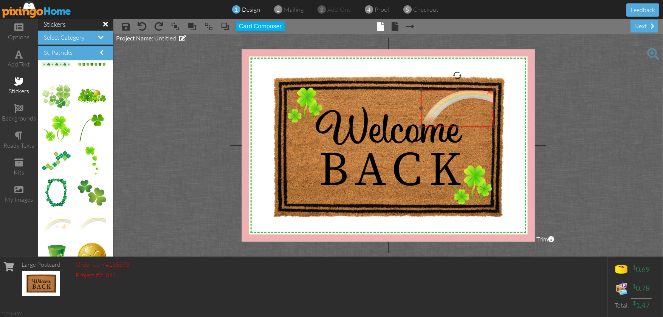
drag, startPoint x: 479, startPoint y: 105, endPoint x: 454, endPoint y: 101, distance: 25.2
click at [454, 101] on img at bounding box center [456, 108] width 73 height 37
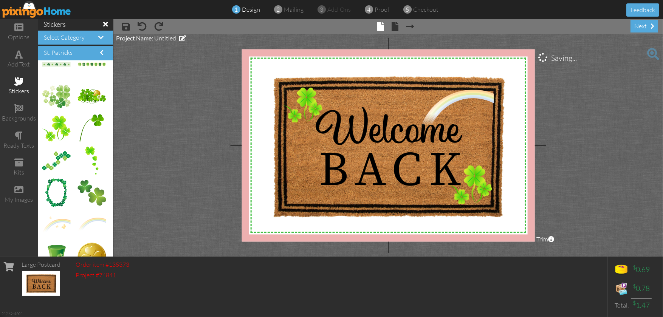
click at [154, 131] on project-studio-wrapper "X X X X X X X X X X X X X X X X X X X X X X X X X X X X X X X X X X X X X X X X…" at bounding box center [387, 145] width 549 height 223
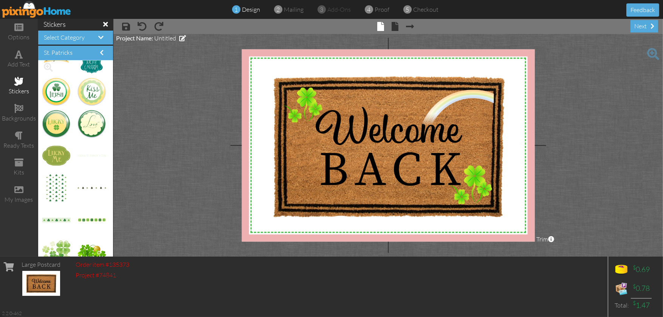
scroll to position [158, 0]
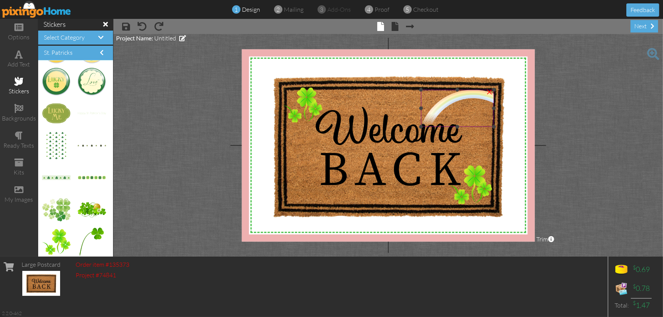
click at [490, 93] on div "×" at bounding box center [489, 91] width 12 height 12
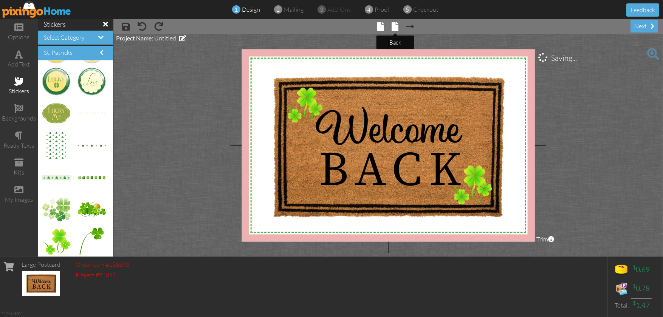
click at [394, 25] on span at bounding box center [395, 26] width 7 height 9
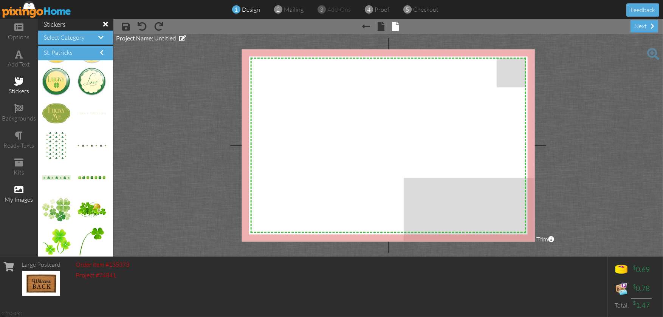
click at [17, 190] on span at bounding box center [18, 189] width 9 height 9
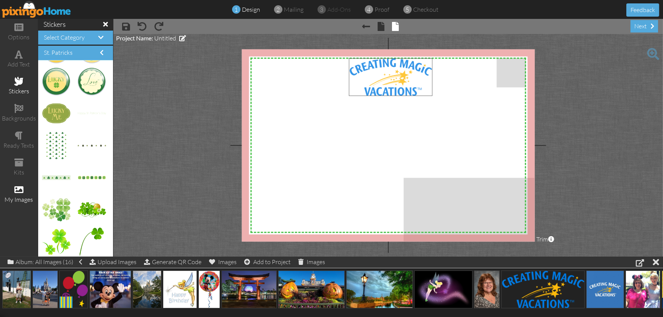
drag, startPoint x: 537, startPoint y: 298, endPoint x: 385, endPoint y: 85, distance: 261.6
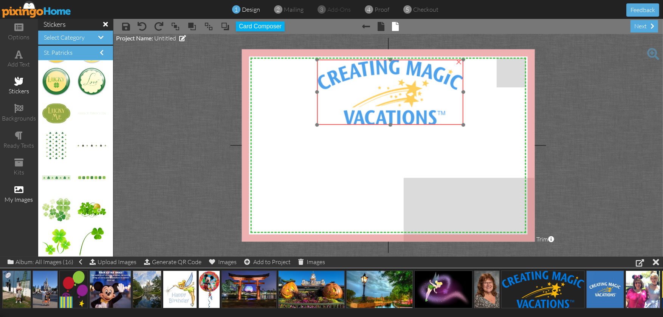
drag, startPoint x: 411, startPoint y: 81, endPoint x: 379, endPoint y: 82, distance: 31.8
click at [379, 82] on img at bounding box center [390, 92] width 146 height 65
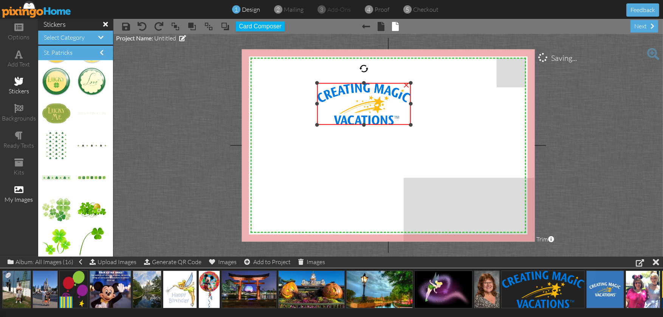
drag, startPoint x: 463, startPoint y: 58, endPoint x: 426, endPoint y: 82, distance: 44.1
click at [426, 82] on div "X X X X X X X X X X X X X X X X X X X X X X X X X X X X X X X X X X X X X X X X…" at bounding box center [388, 145] width 293 height 192
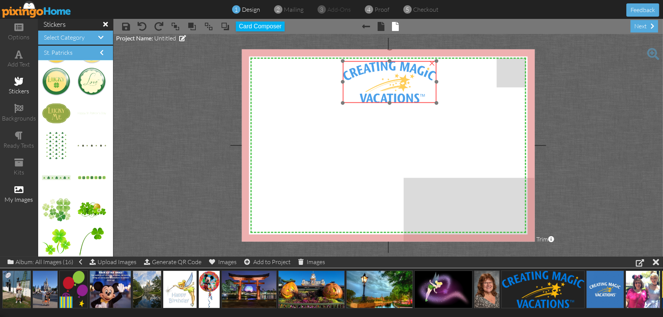
drag, startPoint x: 389, startPoint y: 91, endPoint x: 414, endPoint y: 70, distance: 33.8
click at [414, 70] on img at bounding box center [390, 82] width 94 height 42
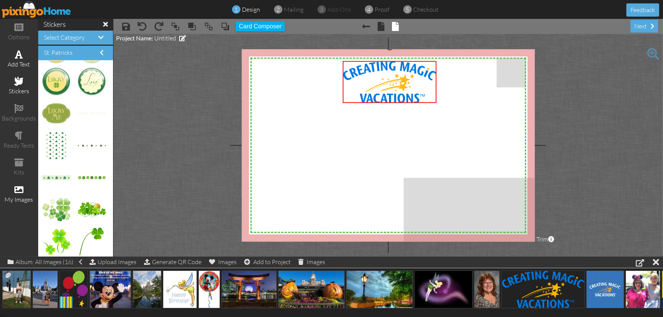
click at [20, 63] on div "add text" at bounding box center [19, 64] width 38 height 9
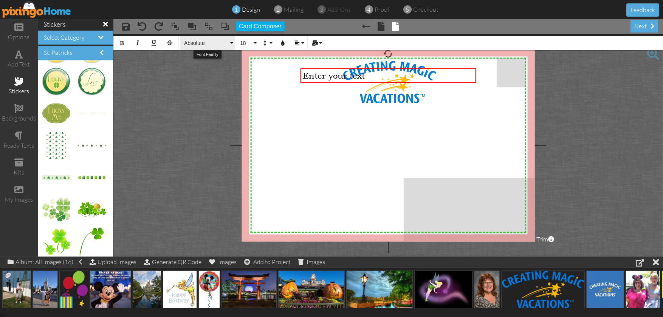
click at [233, 43] on button "Absolute" at bounding box center [207, 43] width 54 height 14
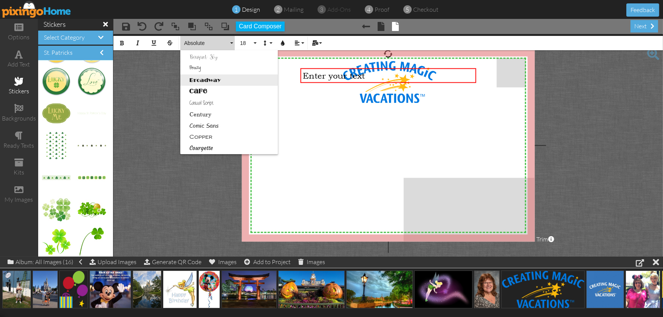
scroll to position [76, 0]
click at [198, 95] on link "Comic Sans" at bounding box center [228, 93] width 97 height 11
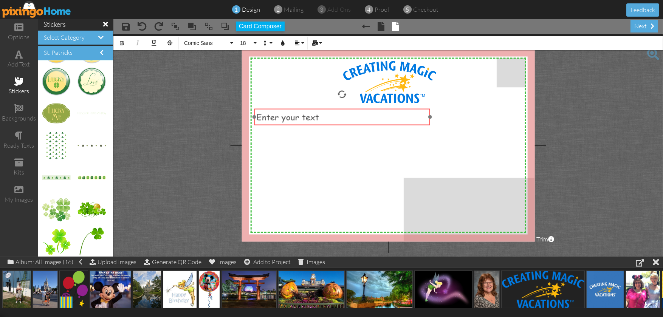
drag, startPoint x: 301, startPoint y: 72, endPoint x: 255, endPoint y: 112, distance: 61.3
click at [255, 112] on div "​ Enter your text ​" at bounding box center [342, 117] width 176 height 16
click at [268, 27] on button "Card Composer" at bounding box center [260, 27] width 49 height 10
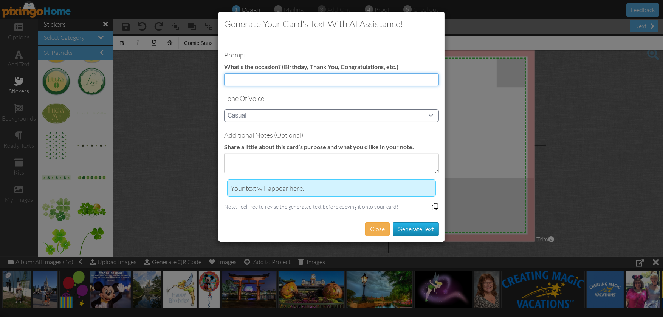
click at [253, 77] on input at bounding box center [331, 79] width 215 height 13
type input "Welcome home!"
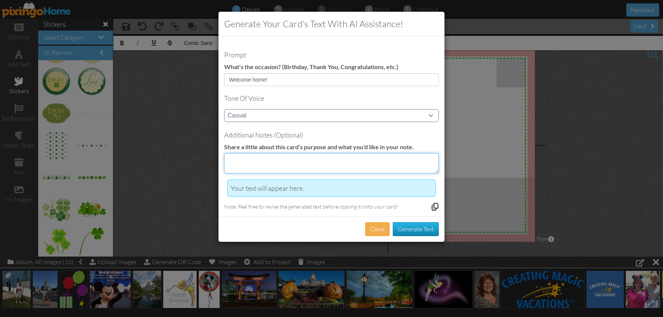
click at [237, 164] on textarea at bounding box center [331, 163] width 215 height 20
type textarea "I hope you had a great vacation. Thank you for your business. I look forward to…"
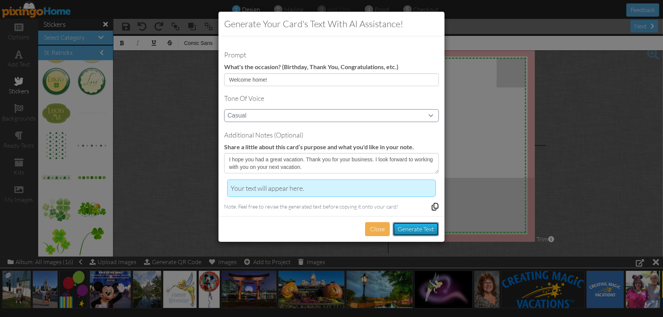
click at [410, 229] on button "Generate Text" at bounding box center [416, 229] width 46 height 14
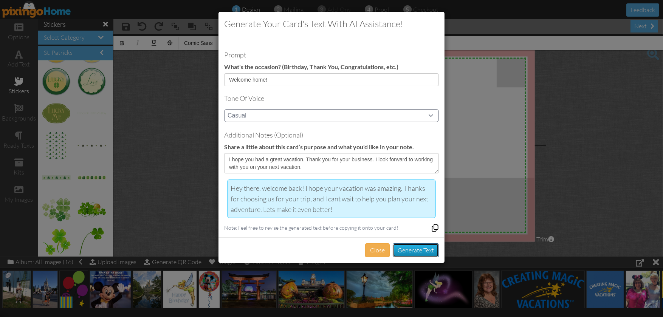
click at [411, 244] on button "Generate Text" at bounding box center [416, 250] width 46 height 14
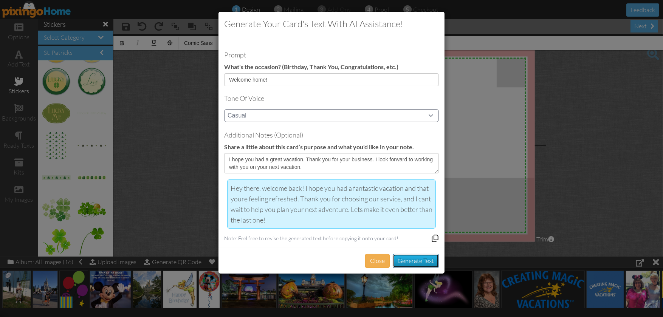
click at [411, 260] on button "Generate Text" at bounding box center [416, 261] width 46 height 14
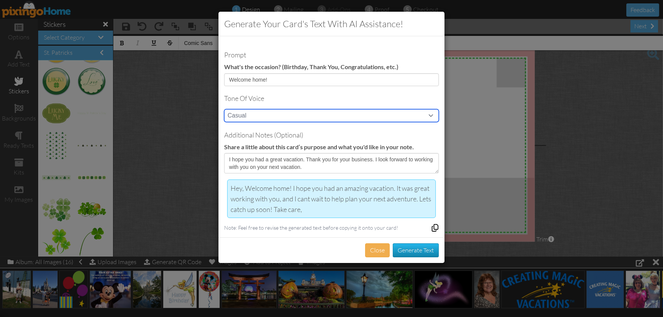
click at [271, 116] on select "Casual Funny Professional Persuasive Witty Informative Inspirational Sarcastic …" at bounding box center [331, 115] width 215 height 13
select select "professional"
click at [224, 109] on select "Casual Funny Professional Persuasive Witty Informative Inspirational Sarcastic …" at bounding box center [331, 115] width 215 height 13
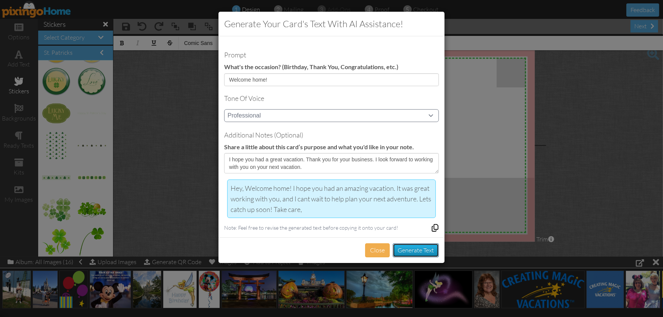
click at [414, 247] on button "Generate Text" at bounding box center [416, 250] width 46 height 14
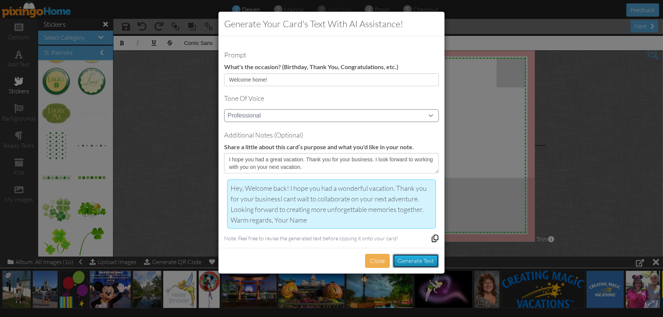
click at [413, 258] on button "Generate Text" at bounding box center [416, 261] width 46 height 14
click at [415, 261] on button "Generate Text" at bounding box center [416, 261] width 46 height 14
click at [424, 256] on button "Generate Text" at bounding box center [416, 261] width 46 height 14
click at [418, 257] on button "Generate Text" at bounding box center [416, 261] width 46 height 14
click at [273, 186] on div "Welcome back home! I hope you had a fantastic vacation. Thank you for your busi…" at bounding box center [331, 204] width 202 height 42
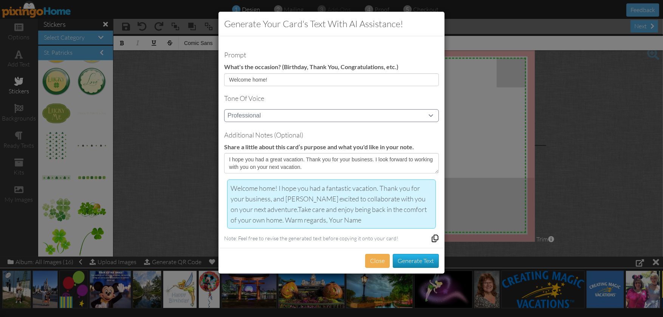
click at [379, 187] on div "Welcome home! I hope you had a fantastic vacation. Thank you for your business,…" at bounding box center [331, 204] width 202 height 42
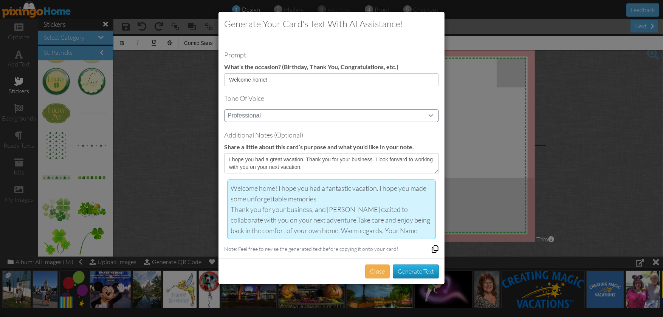
click at [399, 208] on div "Thank you for your business, and [PERSON_NAME] excited to collaborate with you …" at bounding box center [331, 220] width 202 height 32
click at [403, 208] on div "Thank you for your business, and I hope I can work with you with you on your ne…" at bounding box center [331, 220] width 202 height 32
click at [430, 207] on div "Thank you for your business, and I hope you keep me in mind with you on your ne…" at bounding box center [331, 220] width 202 height 32
click at [254, 218] on div "Thank you for your business, and I hope you keep me in mind for your on your ne…" at bounding box center [331, 220] width 202 height 32
click at [275, 217] on div "Thank you for your business, and I hope you keep me in mind for your next adven…" at bounding box center [331, 220] width 202 height 32
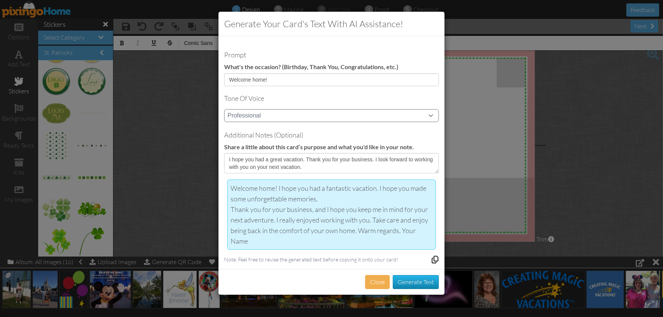
click at [257, 240] on div "Thank you for your business, and I hope you keep me in mind for your next adven…" at bounding box center [331, 225] width 202 height 42
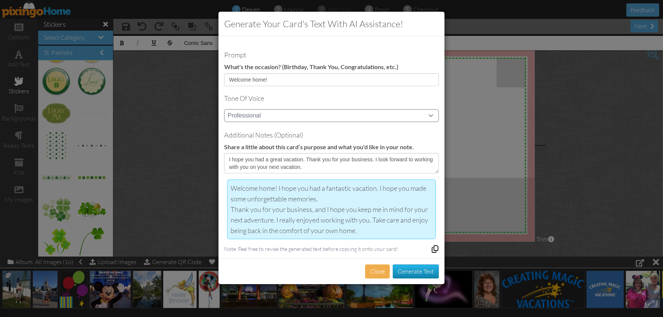
click at [278, 186] on div "Welcome home! I hope you had a fantastic vacation. I hope you made some unforge…" at bounding box center [331, 209] width 202 height 53
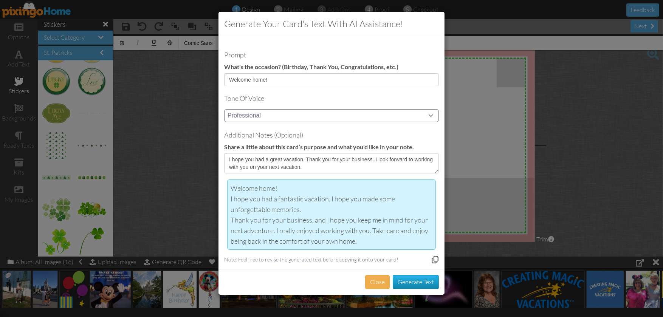
click at [365, 241] on div "Thank you for your business, and I hope you keep me in mind for your next adven…" at bounding box center [331, 231] width 202 height 32
click at [435, 258] on icon at bounding box center [435, 260] width 8 height 8
click at [373, 284] on button "Close" at bounding box center [377, 282] width 25 height 14
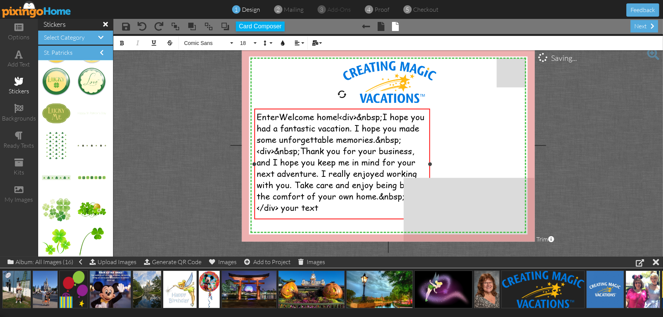
scroll to position [3096, 4]
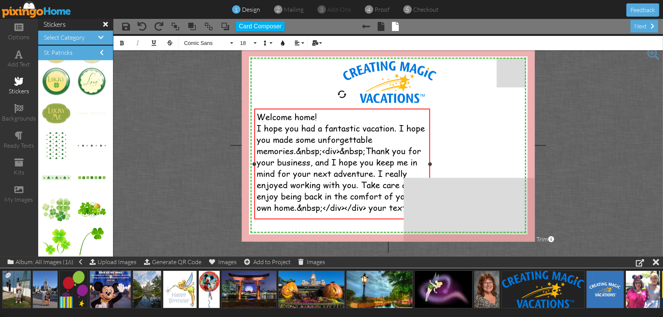
click at [425, 128] on div "I hope you had a fantastic vacation. I hope you made some unforgettable memorie…" at bounding box center [342, 167] width 171 height 91
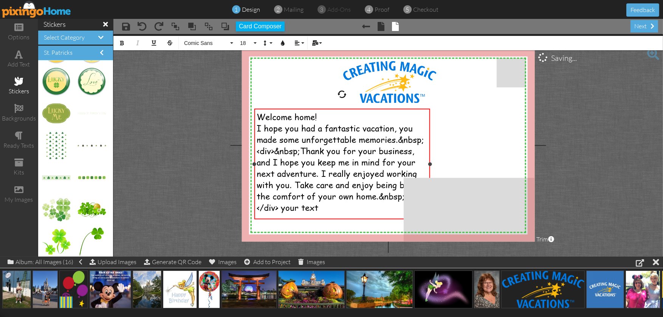
click at [417, 127] on div "I hope you had a fantastic vacation, you made some unforgettable memories.&nbsp…" at bounding box center [342, 167] width 171 height 91
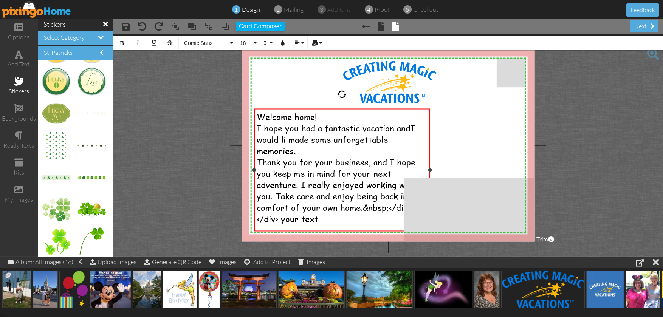
scroll to position [3084, 4]
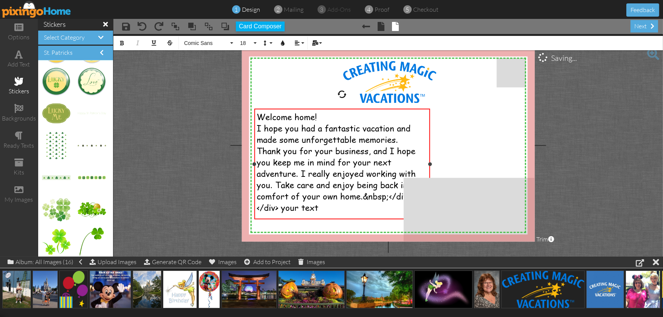
click at [257, 153] on span "Thank you for your business, and I hope you keep me in mind for your next adven…" at bounding box center [340, 179] width 167 height 68
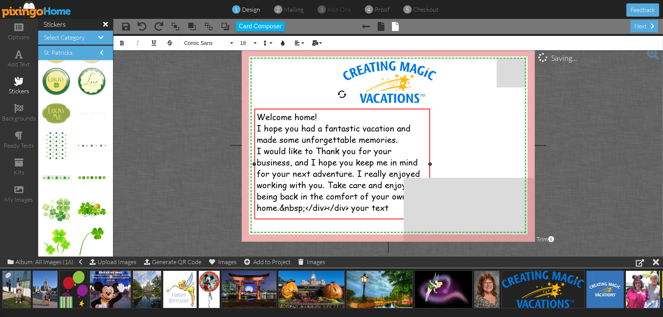
click at [321, 152] on span "I would like to Thank you for your business, and I hope you keep me in mind for…" at bounding box center [338, 179] width 163 height 68
click at [425, 153] on div "I would like to thank you for your business, and I hope you keep me in mind for…" at bounding box center [342, 179] width 171 height 68
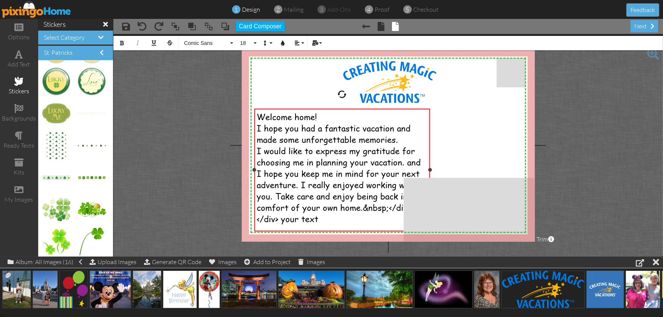
click at [273, 200] on span "I would like to express my gratitude for choosing me in planning your vacation.…" at bounding box center [340, 184] width 167 height 79
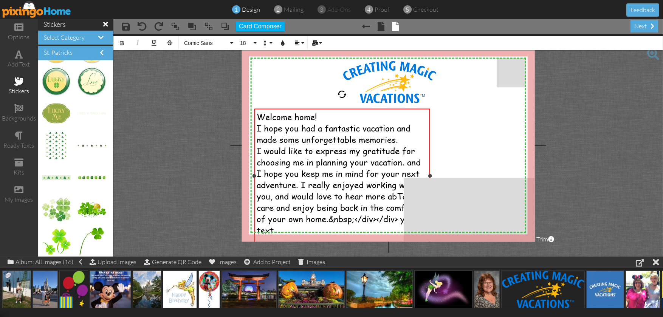
scroll to position [3073, 4]
click at [322, 233] on div "I would like to express my gratitude for choosing me in planning your vacation.…" at bounding box center [342, 190] width 171 height 91
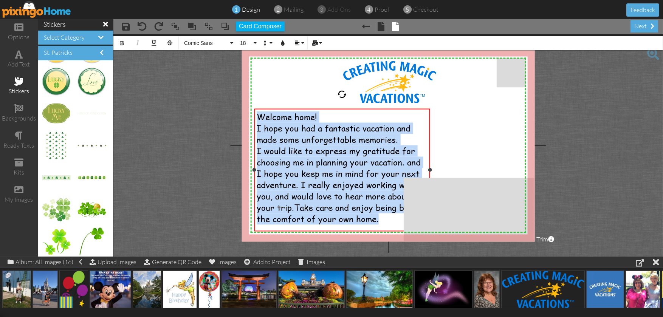
drag, startPoint x: 257, startPoint y: 116, endPoint x: 366, endPoint y: 215, distance: 147.6
click at [366, 220] on div "Welcome home! I hope you had a fantastic vacation and made some unforgettable m…" at bounding box center [342, 167] width 171 height 113
click at [244, 43] on span "18" at bounding box center [245, 43] width 13 height 6
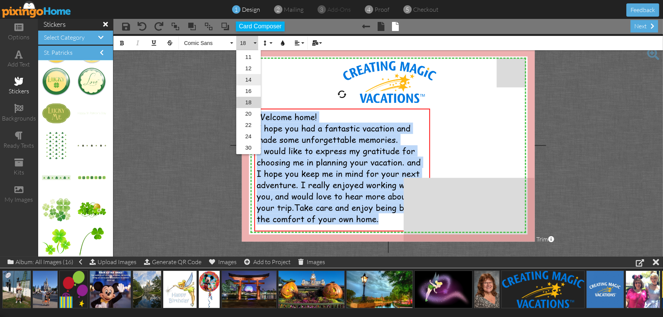
click at [251, 78] on link "14" at bounding box center [248, 79] width 25 height 11
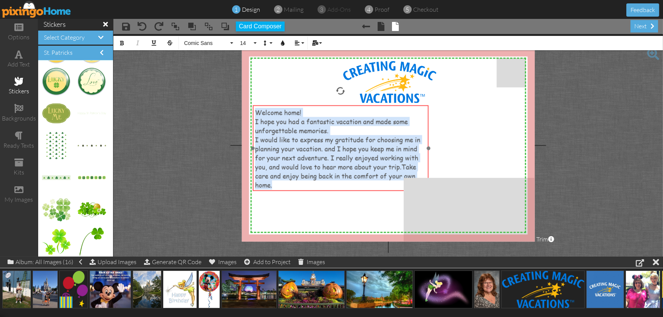
scroll to position [3014, 4]
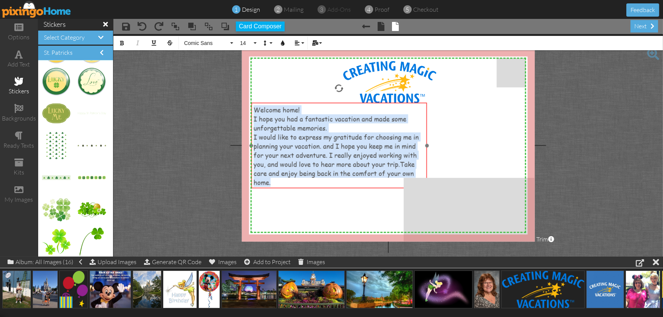
drag, startPoint x: 335, startPoint y: 107, endPoint x: 332, endPoint y: 101, distance: 6.8
click at [332, 101] on div at bounding box center [338, 146] width 179 height 90
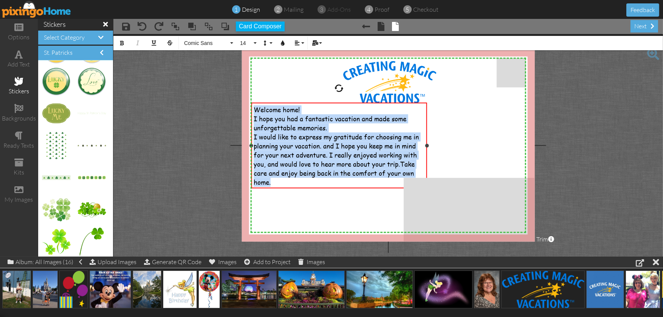
click at [315, 107] on div "Welcome home!" at bounding box center [339, 109] width 171 height 9
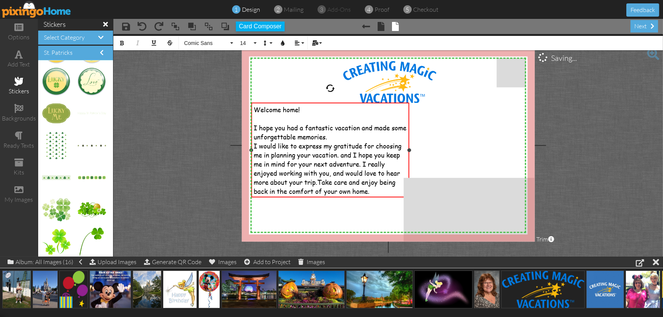
drag, startPoint x: 427, startPoint y: 148, endPoint x: 414, endPoint y: 151, distance: 13.1
click at [411, 151] on div at bounding box center [409, 150] width 4 height 4
click at [340, 154] on span "I would like to express my gratitude for choosing me in planning your vacation.…" at bounding box center [328, 168] width 148 height 54
click at [359, 155] on span "I would like to express my gratitude for choosing me in planning your vacation,…" at bounding box center [328, 168] width 148 height 54
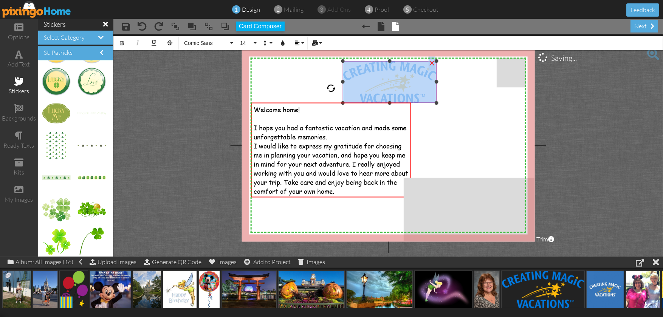
drag, startPoint x: 432, startPoint y: 63, endPoint x: 422, endPoint y: 68, distance: 10.6
click at [422, 68] on div "×" at bounding box center [390, 82] width 94 height 42
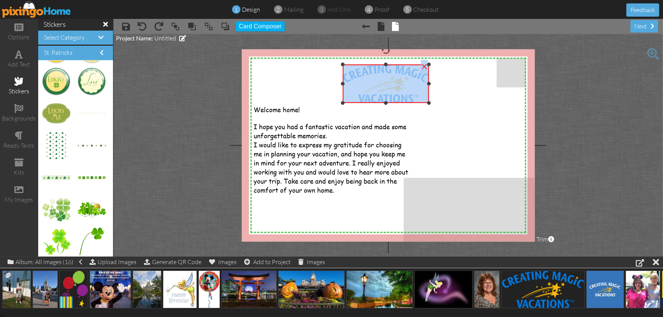
drag, startPoint x: 435, startPoint y: 62, endPoint x: 431, endPoint y: 65, distance: 5.4
click at [431, 65] on div "X X X X X X X X X X X X X X X X X X X X X X X X X X X X X X X X X X X X X X X X…" at bounding box center [388, 145] width 293 height 192
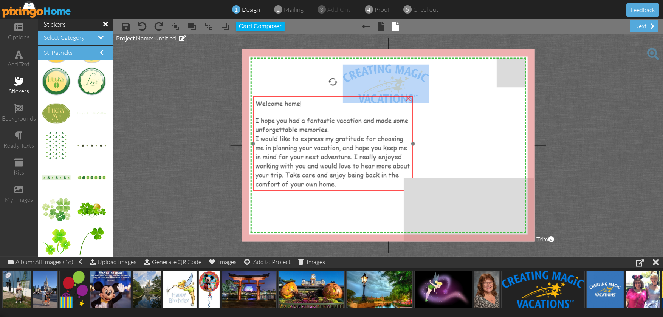
drag, startPoint x: 311, startPoint y: 103, endPoint x: 313, endPoint y: 97, distance: 6.7
click at [313, 97] on div "Welcome home! I hope you had a fantastic vacation and made some unforgettable m…" at bounding box center [333, 143] width 160 height 94
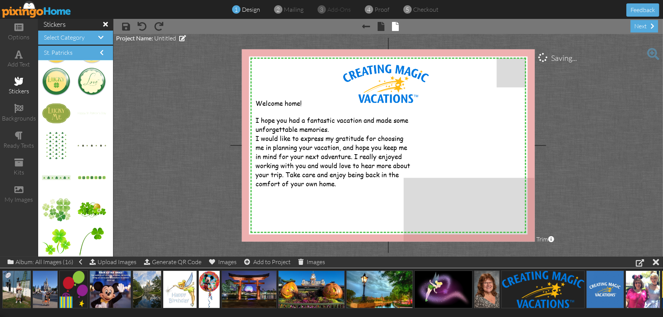
drag, startPoint x: 158, startPoint y: 119, endPoint x: 167, endPoint y: 118, distance: 9.1
click at [159, 119] on project-studio-wrapper "X X X X X X X X X X X X X X X X X X X X X X X X X X X X X X X X X X X X X X X X…" at bounding box center [387, 145] width 549 height 223
click at [362, 186] on div "I would like to express my gratitude for choosing me in planning your vacation,…" at bounding box center [332, 161] width 155 height 54
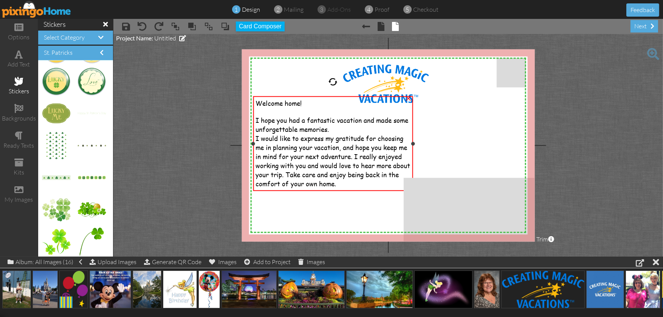
click at [355, 189] on div "Welcome home! I hope you had a fantastic vacation and made some unforgettable m…" at bounding box center [333, 143] width 160 height 94
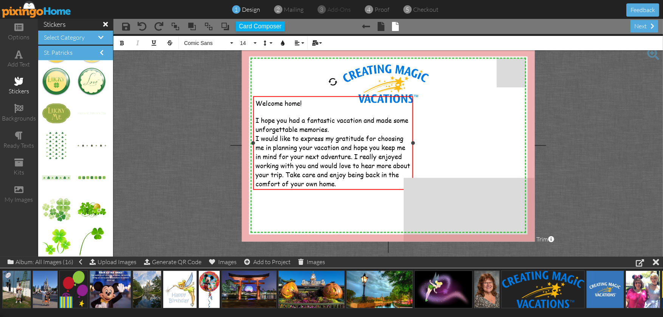
click at [304, 174] on span "I would like to express my gratitude for choosing me in planning your vacation …" at bounding box center [332, 161] width 155 height 54
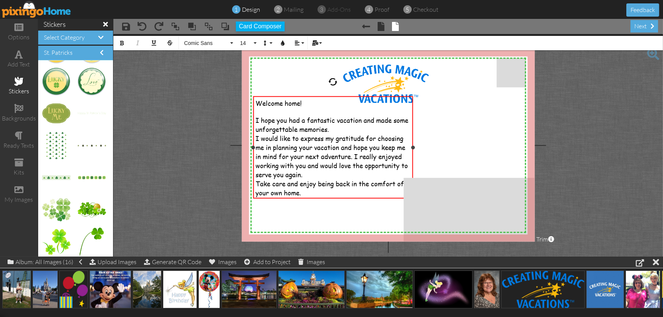
click at [305, 192] on div "Take care and enjoy being back in the comfort of your own home." at bounding box center [332, 188] width 155 height 18
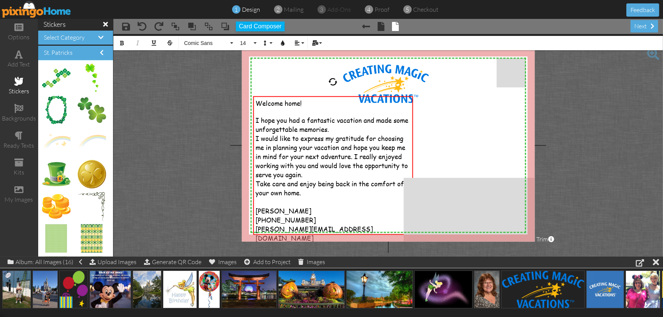
scroll to position [355, 0]
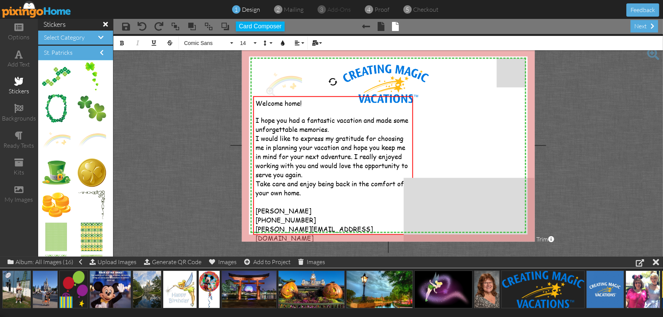
drag, startPoint x: 54, startPoint y: 136, endPoint x: 276, endPoint y: 80, distance: 229.1
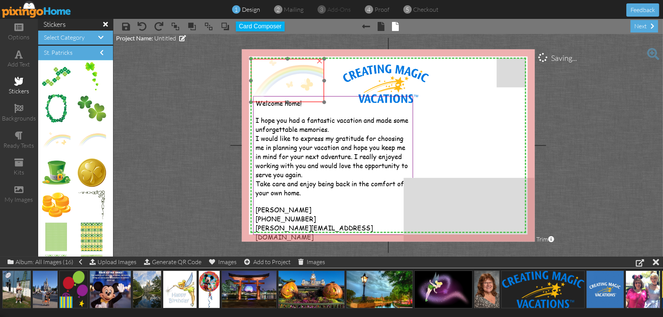
drag, startPoint x: 300, startPoint y: 86, endPoint x: 287, endPoint y: 75, distance: 17.2
click at [287, 75] on img at bounding box center [287, 80] width 73 height 43
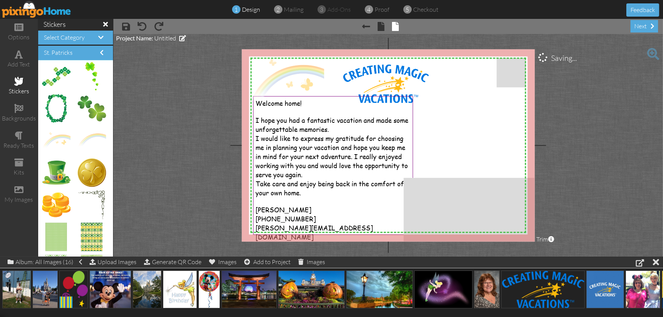
click at [196, 97] on project-studio-wrapper "X X X X X X X X X X X X X X X X X X X X X X X X X X X X X X X X X X X X X X X X…" at bounding box center [387, 145] width 549 height 223
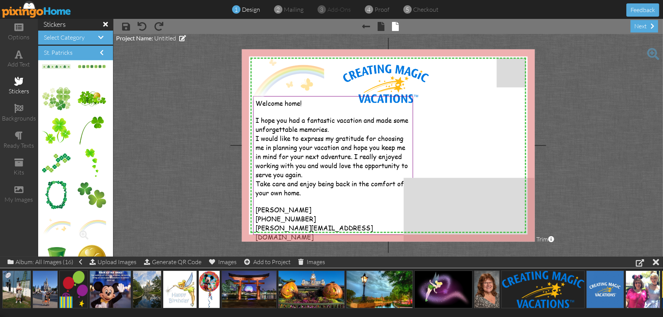
scroll to position [204, 0]
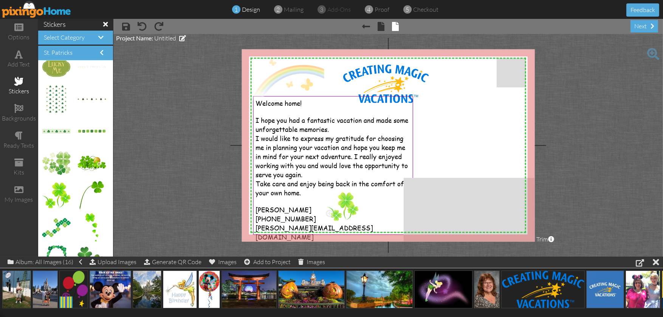
drag, startPoint x: 57, startPoint y: 190, endPoint x: 339, endPoint y: 201, distance: 282.1
drag, startPoint x: 396, startPoint y: 193, endPoint x: 351, endPoint y: 229, distance: 58.1
click at [351, 229] on div "×" at bounding box center [340, 243] width 33 height 29
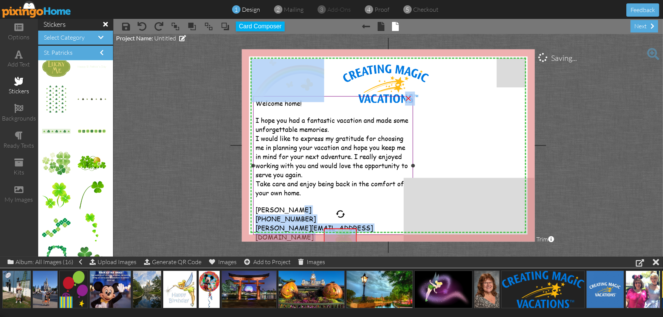
drag, startPoint x: 347, startPoint y: 231, endPoint x: 339, endPoint y: 206, distance: 26.6
click at [339, 206] on div "X X X X X X X X X X X X X X X X X X X X X X X X X X X X X X X X X X X X X X X X…" at bounding box center [388, 145] width 293 height 192
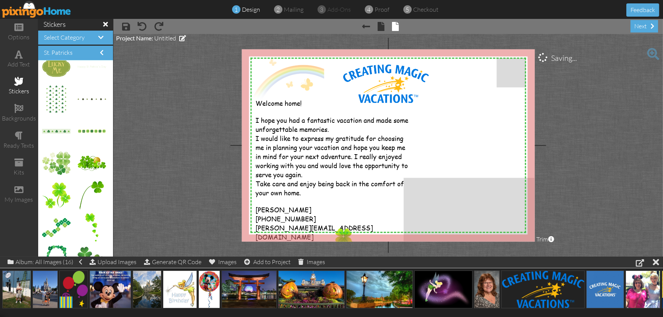
click at [196, 190] on project-studio-wrapper "X X X X X X X X X X X X X X X X X X X X X X X X X X X X X X X X X X X X X X X X…" at bounding box center [387, 145] width 549 height 223
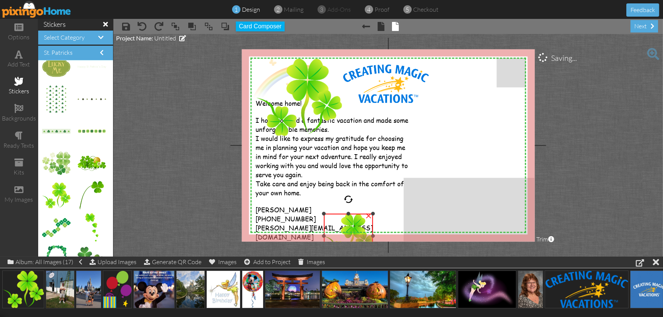
drag, startPoint x: 357, startPoint y: 227, endPoint x: 348, endPoint y: 213, distance: 17.3
click at [348, 214] on div "×" at bounding box center [348, 236] width 49 height 44
drag, startPoint x: 370, startPoint y: 213, endPoint x: 366, endPoint y: 213, distance: 4.2
click at [367, 213] on div "×" at bounding box center [368, 215] width 12 height 12
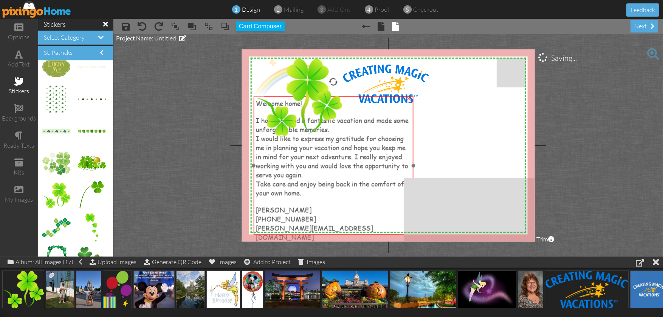
click at [368, 212] on div "[PERSON_NAME]" at bounding box center [333, 209] width 155 height 9
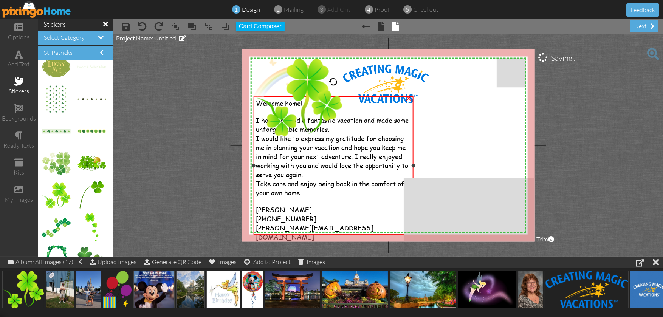
click at [356, 235] on div "Welcome home! I hope you had a fantastic vacation and made some unforgettable m…" at bounding box center [334, 169] width 160 height 147
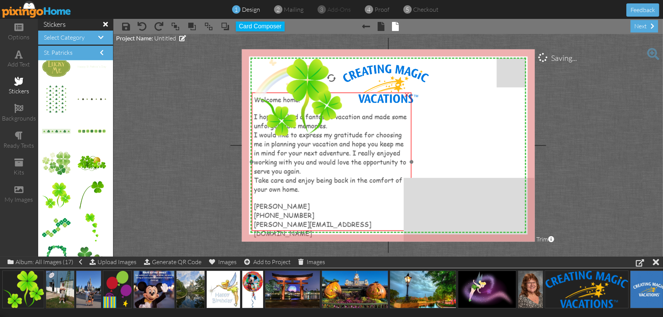
drag, startPoint x: 366, startPoint y: 218, endPoint x: 365, endPoint y: 212, distance: 5.3
click at [365, 212] on div "[PHONE_NUMBER]" at bounding box center [331, 214] width 155 height 9
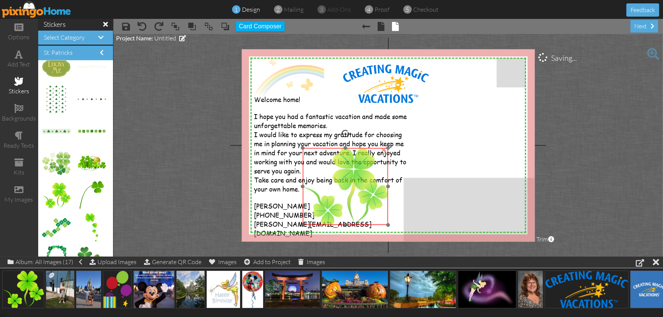
drag, startPoint x: 315, startPoint y: 80, endPoint x: 366, endPoint y: 164, distance: 98.4
click at [361, 169] on img at bounding box center [345, 186] width 86 height 77
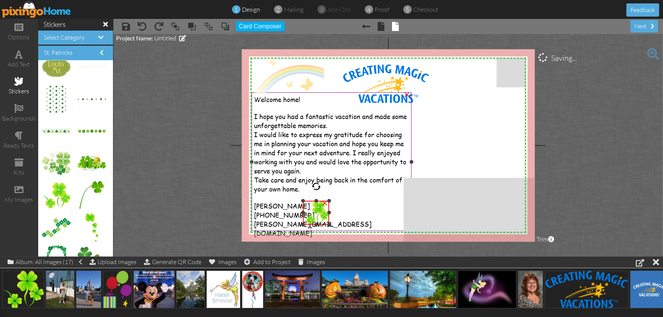
drag, startPoint x: 386, startPoint y: 147, endPoint x: 362, endPoint y: 201, distance: 58.7
click at [362, 201] on div "X X X X X X X X X X X X X X X X X X X X X X X X X X X X X X X X X X X X X X X X…" at bounding box center [388, 145] width 293 height 192
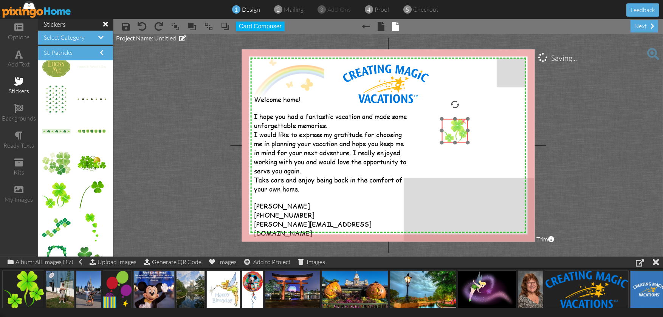
drag, startPoint x: 320, startPoint y: 213, endPoint x: 458, endPoint y: 131, distance: 161.1
click at [458, 131] on img at bounding box center [454, 131] width 26 height 24
click at [187, 137] on project-studio-wrapper "X X X X X X X X X X X X X X X X X X X X X X X X X X X X X X X X X X X X X X X X…" at bounding box center [387, 145] width 549 height 223
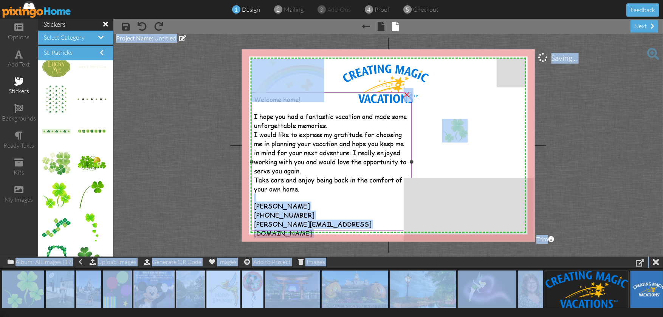
drag, startPoint x: 527, startPoint y: 280, endPoint x: 407, endPoint y: 191, distance: 149.9
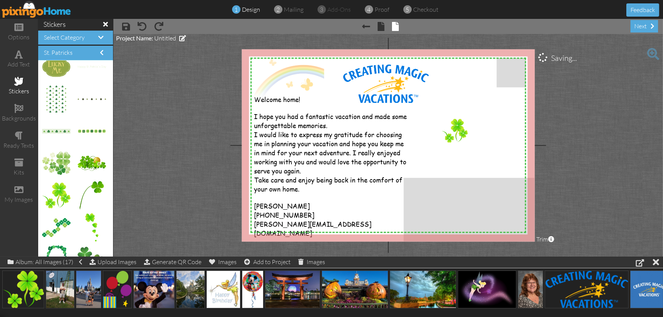
click at [641, 216] on project-studio-wrapper "X X X X X X X X X X X X X X X X X X X X X X X X X X X X X X X X X X X X X X X X…" at bounding box center [387, 145] width 549 height 223
drag, startPoint x: 525, startPoint y: 288, endPoint x: 337, endPoint y: 144, distance: 237.2
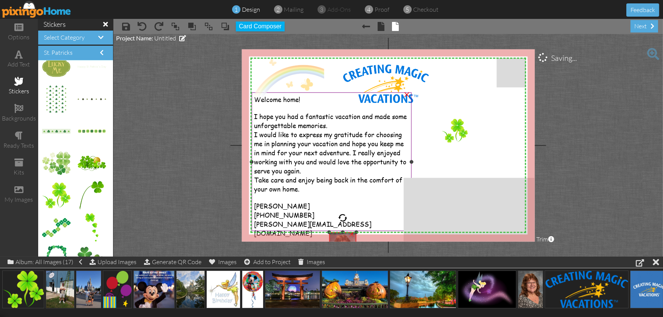
drag, startPoint x: 427, startPoint y: 126, endPoint x: 361, endPoint y: 231, distance: 124.2
click at [361, 231] on div "X X X X X X X X X X X X X X X X X X X X X X X X X X X X X X X X X X X X X X X X…" at bounding box center [388, 145] width 293 height 192
drag, startPoint x: 341, startPoint y: 232, endPoint x: 343, endPoint y: 224, distance: 7.6
click at [343, 223] on div "X X X X X X X X X X X X X X X X X X X X X X X X X X X X X X X X X X X X X X X X…" at bounding box center [388, 145] width 293 height 192
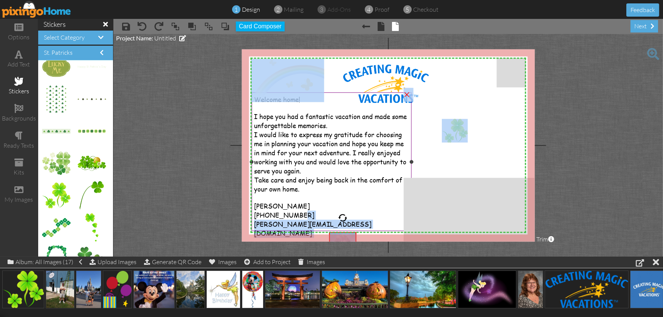
drag, startPoint x: 351, startPoint y: 235, endPoint x: 359, endPoint y: 209, distance: 26.9
click at [359, 209] on div "X X X X X X X X X X X X X X X X X X X X X X X X X X X X X X X X X X X X X X X X…" at bounding box center [388, 145] width 293 height 192
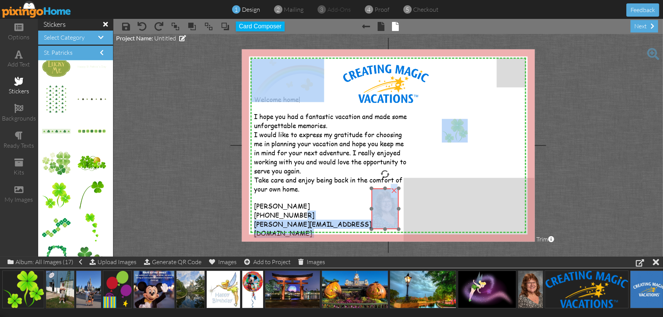
drag, startPoint x: 359, startPoint y: 209, endPoint x: 370, endPoint y: 192, distance: 20.2
click at [370, 192] on div at bounding box center [384, 209] width 31 height 45
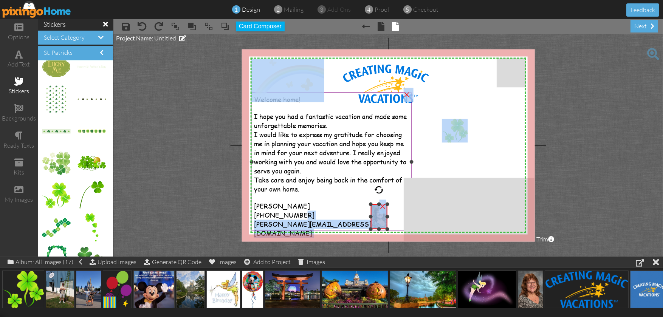
drag, startPoint x: 398, startPoint y: 187, endPoint x: 392, endPoint y: 203, distance: 16.8
click at [392, 203] on div "X X X X X X X X X X X X X X X X X X X X X X X X X X X X X X X X X X X X X X X X…" at bounding box center [388, 145] width 293 height 192
click at [380, 219] on img at bounding box center [379, 216] width 17 height 25
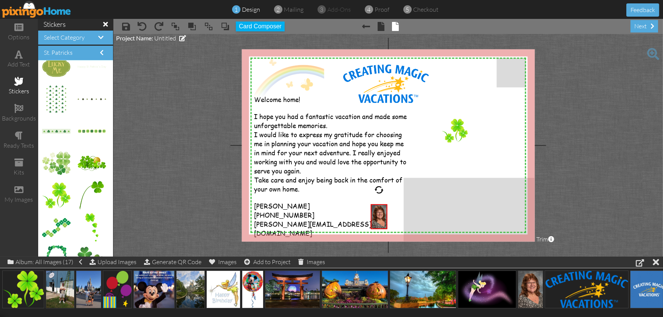
click at [193, 164] on project-studio-wrapper "X X X X X X X X X X X X X X X X X X X X X X X X X X X X X X X X X X X X X X X X…" at bounding box center [387, 145] width 549 height 223
drag, startPoint x: 379, startPoint y: 213, endPoint x: 311, endPoint y: 203, distance: 68.8
click at [311, 203] on img at bounding box center [311, 206] width 17 height 25
click at [175, 201] on project-studio-wrapper "X X X X X X X X X X X X X X X X X X X X X X X X X X X X X X X X X X X X X X X X…" at bounding box center [387, 145] width 549 height 223
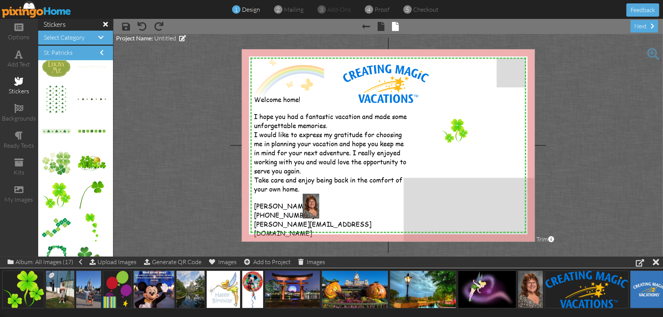
click at [15, 87] on div "stickers" at bounding box center [19, 86] width 38 height 26
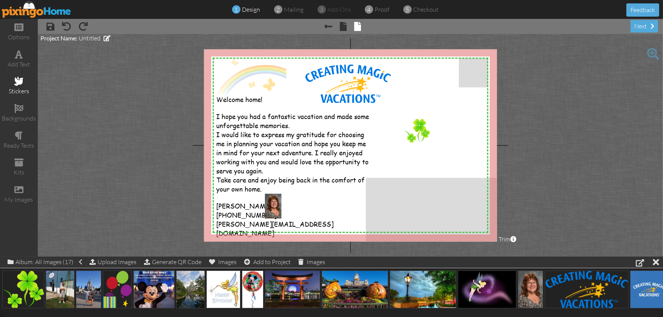
click at [15, 87] on div "stickers" at bounding box center [19, 86] width 38 height 26
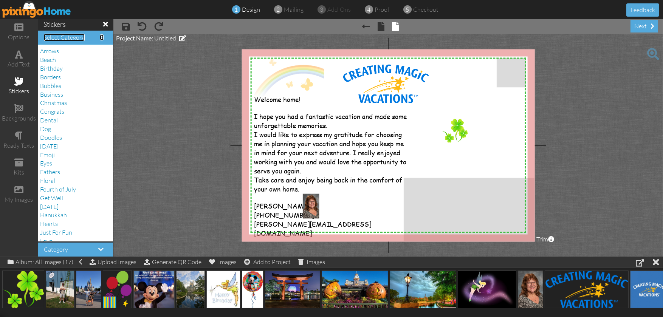
click at [72, 38] on span "Select Category" at bounding box center [64, 38] width 41 height 8
click at [66, 90] on span "Just For Fun" at bounding box center [56, 89] width 32 height 8
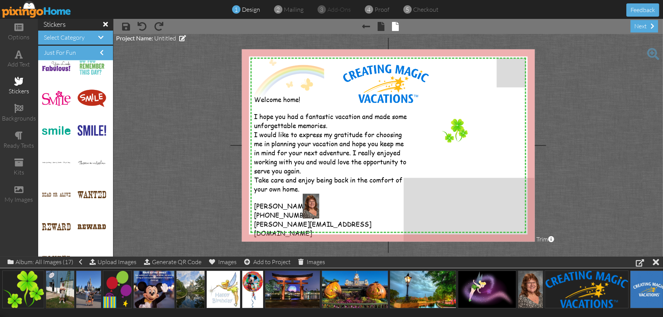
scroll to position [73, 0]
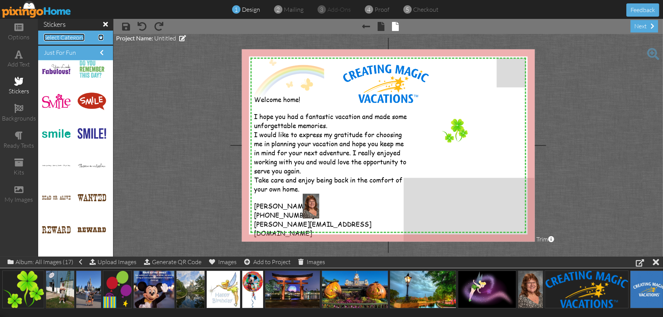
click at [65, 37] on span "Select Category" at bounding box center [64, 38] width 41 height 8
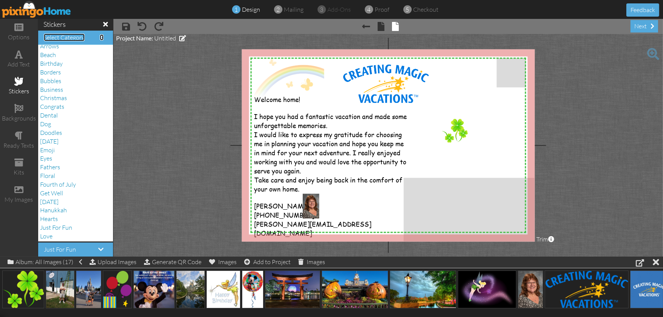
scroll to position [0, 0]
drag, startPoint x: 52, startPoint y: 90, endPoint x: 53, endPoint y: 94, distance: 4.3
click at [53, 94] on div "Arrows Beach Birthday [GEOGRAPHIC_DATA] Bubbles Business Christmas Congrats Den…" at bounding box center [75, 143] width 75 height 196
drag, startPoint x: 53, startPoint y: 94, endPoint x: 61, endPoint y: 95, distance: 8.4
click at [61, 95] on span "Business" at bounding box center [51, 95] width 23 height 8
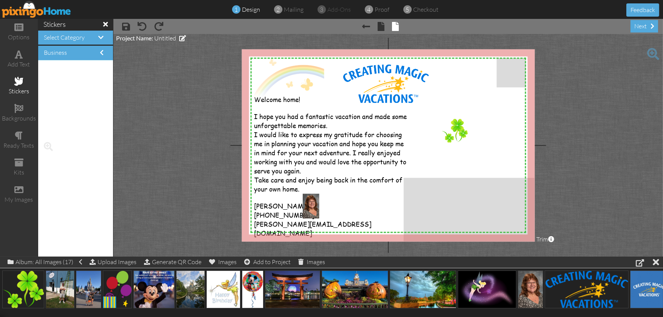
scroll to position [642, 0]
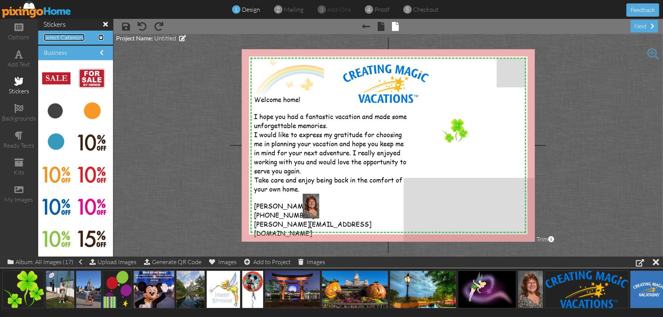
click at [98, 38] on span at bounding box center [100, 37] width 5 height 6
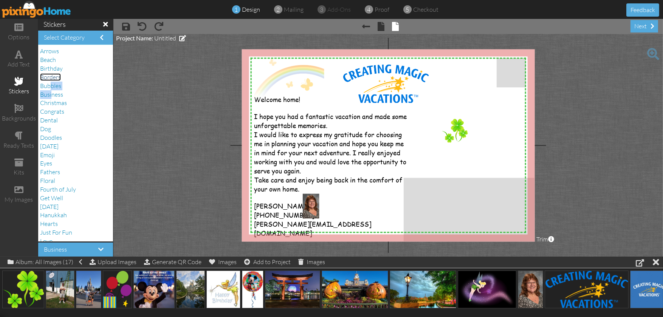
click at [46, 78] on span "Borders" at bounding box center [50, 77] width 21 height 8
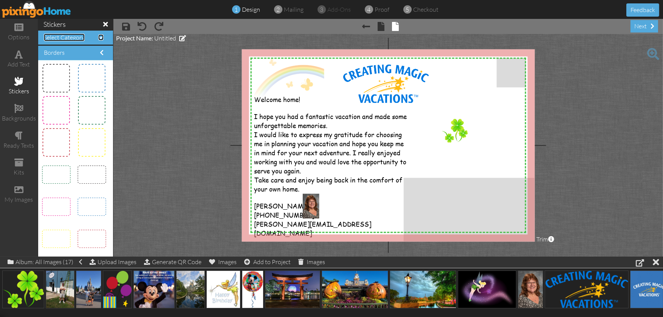
click at [98, 36] on span at bounding box center [100, 37] width 5 height 6
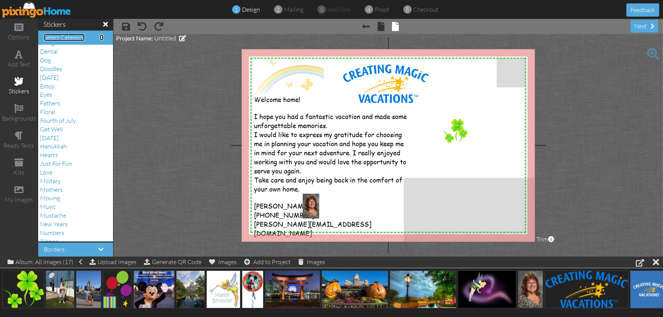
scroll to position [113, 0]
click at [52, 130] on span "Love" at bounding box center [46, 128] width 12 height 8
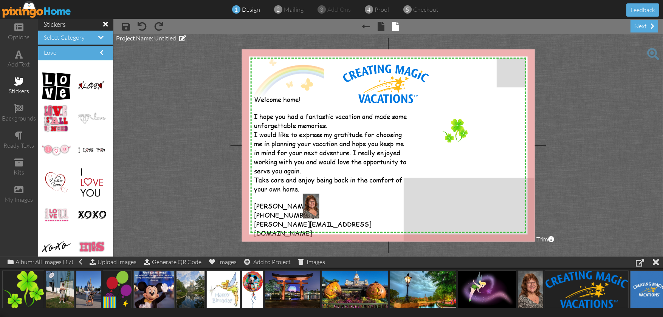
scroll to position [0, 0]
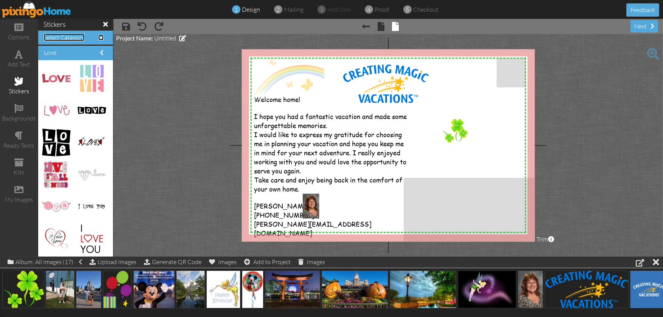
click at [98, 34] on span at bounding box center [100, 37] width 5 height 6
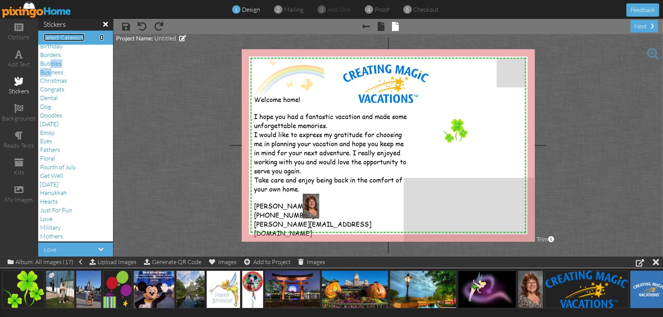
scroll to position [22, 0]
click at [51, 210] on span "Just For Fun" at bounding box center [56, 211] width 32 height 8
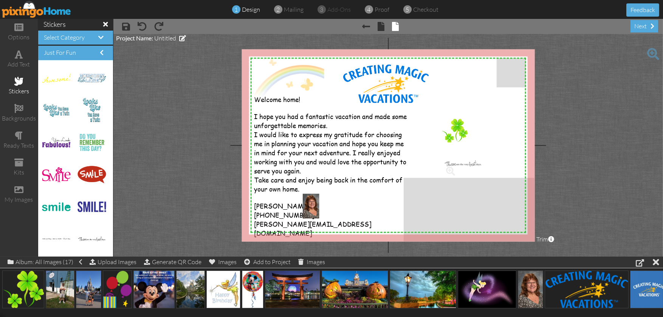
drag, startPoint x: 89, startPoint y: 238, endPoint x: 461, endPoint y: 162, distance: 379.7
click at [512, 151] on div "×" at bounding box center [513, 151] width 12 height 12
drag, startPoint x: 57, startPoint y: 236, endPoint x: 455, endPoint y: 154, distance: 406.3
click at [513, 144] on div "×" at bounding box center [512, 144] width 12 height 12
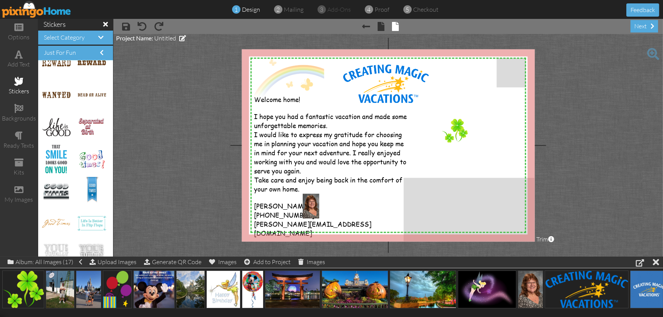
scroll to position [237, 0]
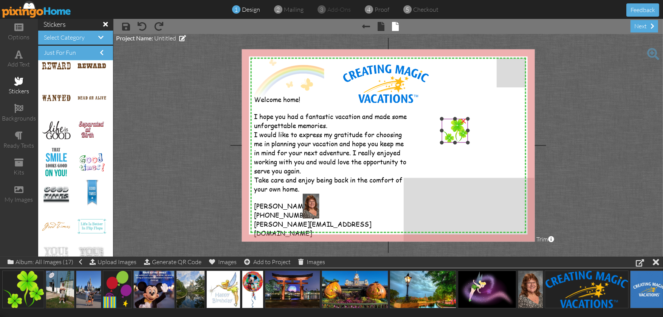
click at [463, 120] on div "×" at bounding box center [463, 120] width 12 height 12
click at [87, 38] on h4 "Select Category" at bounding box center [75, 37] width 63 height 7
click at [98, 36] on span at bounding box center [100, 37] width 5 height 6
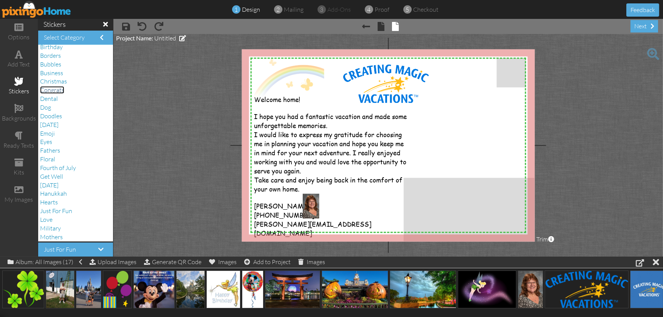
click at [60, 91] on span "Congrats" at bounding box center [52, 90] width 24 height 8
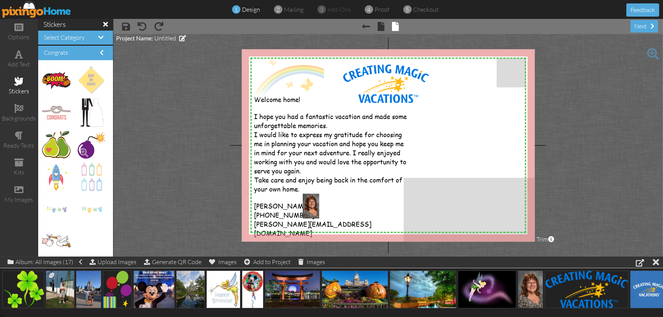
scroll to position [0, 0]
click at [86, 37] on h4 "Select Category" at bounding box center [75, 37] width 63 height 7
click at [98, 37] on span at bounding box center [100, 37] width 5 height 6
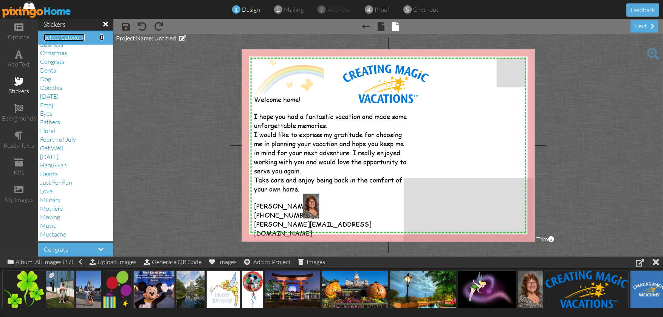
scroll to position [135, 0]
click at [47, 194] on span "Signs" at bounding box center [47, 193] width 14 height 8
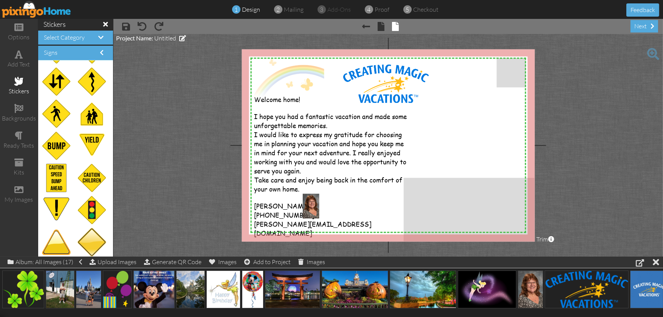
scroll to position [0, 0]
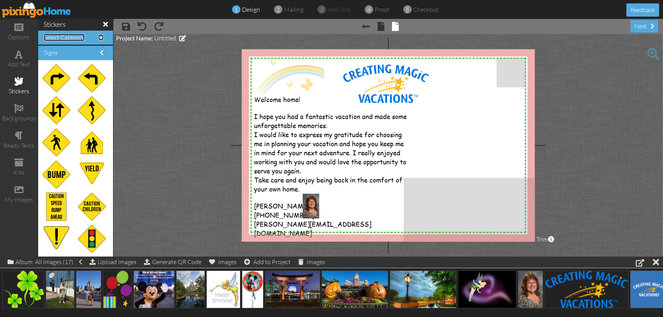
click at [80, 39] on span "Select Category" at bounding box center [64, 38] width 41 height 8
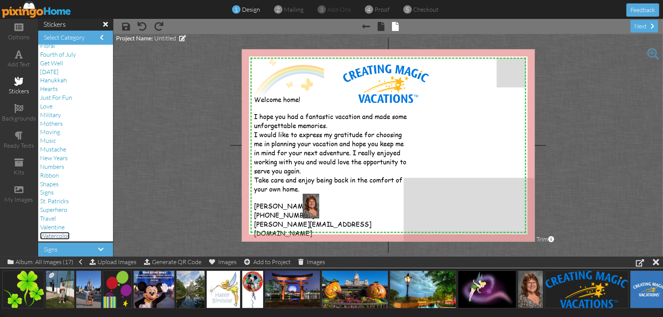
click at [60, 233] on span "Watercolor" at bounding box center [54, 236] width 29 height 8
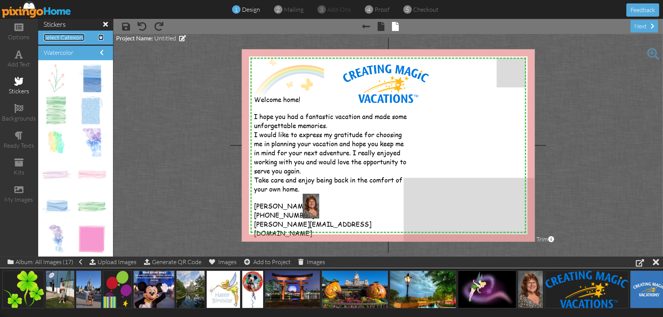
click at [70, 37] on span "Select Category" at bounding box center [64, 38] width 41 height 8
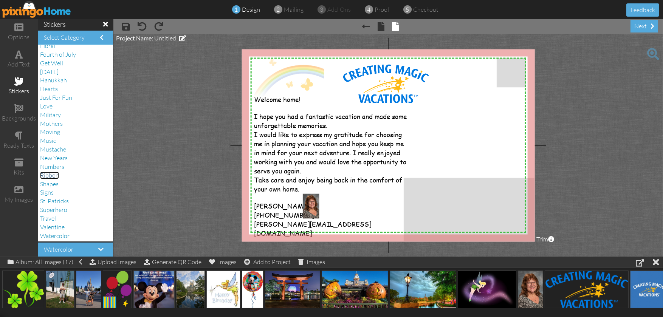
click at [56, 174] on span "Ribbon" at bounding box center [49, 176] width 19 height 8
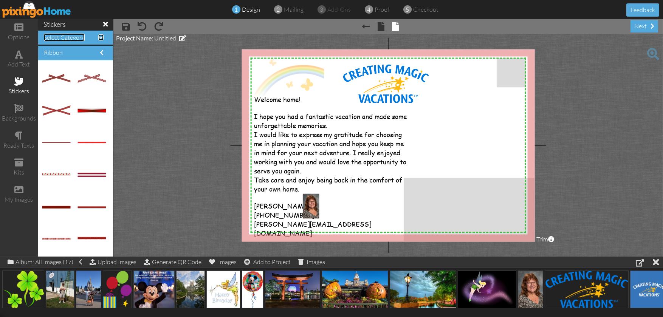
click at [98, 35] on span at bounding box center [100, 37] width 5 height 6
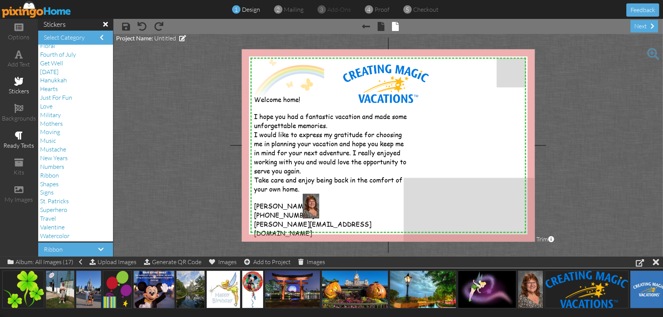
click at [23, 137] on div "ready texts" at bounding box center [19, 140] width 38 height 26
click at [52, 204] on span "Thanks" at bounding box center [49, 207] width 19 height 8
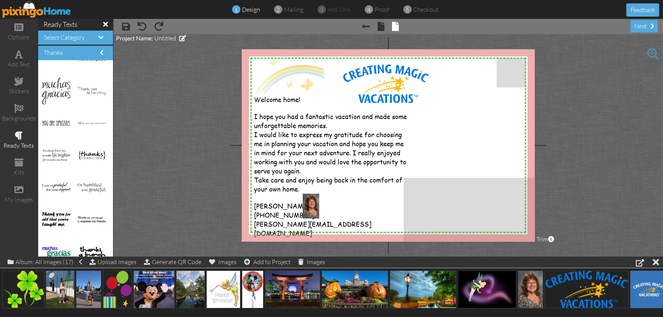
scroll to position [1095, 0]
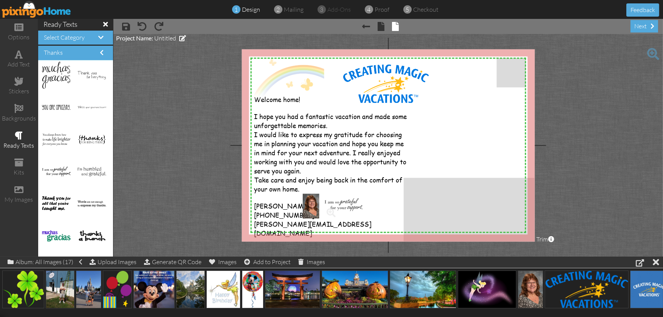
drag, startPoint x: 50, startPoint y: 170, endPoint x: 332, endPoint y: 204, distance: 284.6
drag, startPoint x: 398, startPoint y: 190, endPoint x: 363, endPoint y: 202, distance: 37.2
click at [363, 202] on div at bounding box center [362, 203] width 4 height 4
click at [212, 194] on project-studio-wrapper "X X X X X X X X X X X X X X X X X X X X X X X X X X X X X X X X X X X X X X X X…" at bounding box center [387, 145] width 549 height 223
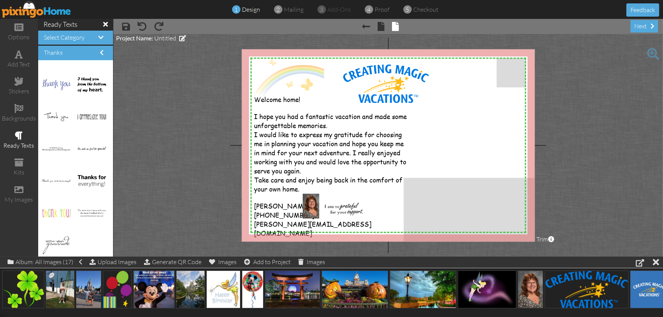
scroll to position [1410, 0]
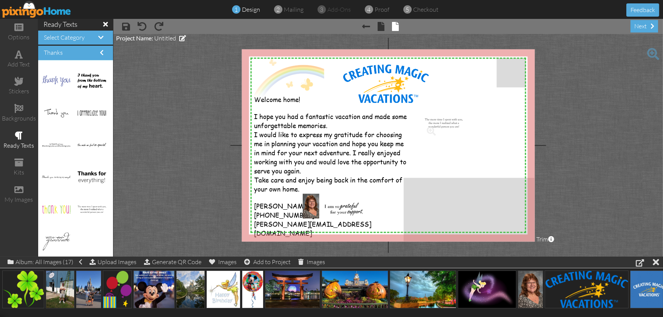
drag, startPoint x: 93, startPoint y: 210, endPoint x: 445, endPoint y: 124, distance: 363.0
click at [494, 110] on div "×" at bounding box center [493, 110] width 12 height 12
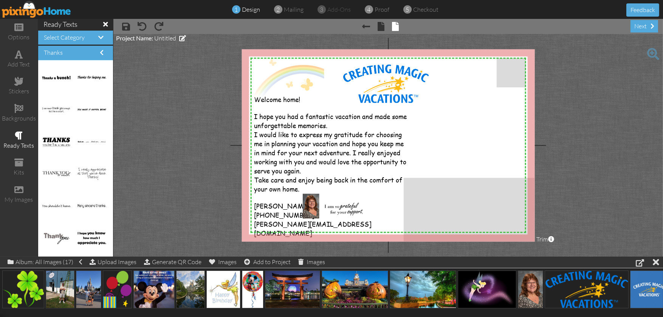
scroll to position [528, 0]
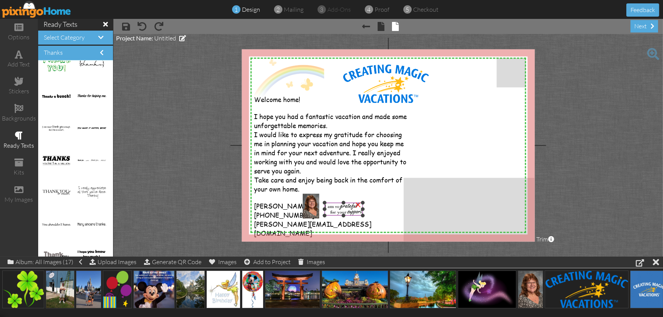
click at [356, 204] on div "×" at bounding box center [358, 204] width 12 height 12
drag, startPoint x: 60, startPoint y: 191, endPoint x: 349, endPoint y: 204, distance: 288.5
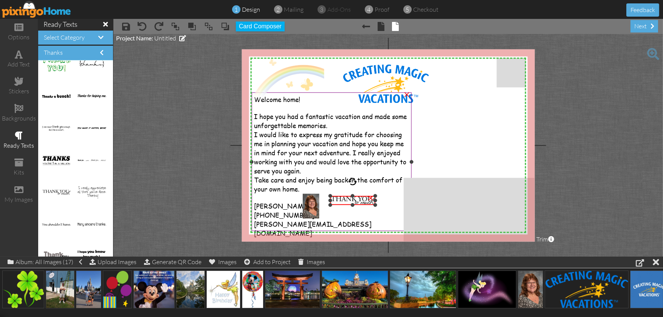
drag, startPoint x: 403, startPoint y: 190, endPoint x: 409, endPoint y: 196, distance: 8.0
click at [409, 196] on div "X X X X X X X X X X X X X X X X X X X X X X X X X X X X X X X X X X X X X X X X…" at bounding box center [388, 145] width 293 height 192
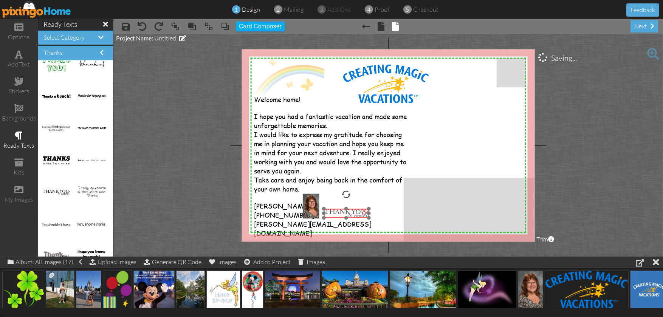
drag, startPoint x: 355, startPoint y: 202, endPoint x: 349, endPoint y: 215, distance: 14.4
click at [349, 215] on img at bounding box center [346, 213] width 45 height 9
click at [210, 200] on project-studio-wrapper "X X X X X X X X X X X X X X X X X X X X X X X X X X X X X X X X X X X X X X X X…" at bounding box center [387, 145] width 549 height 223
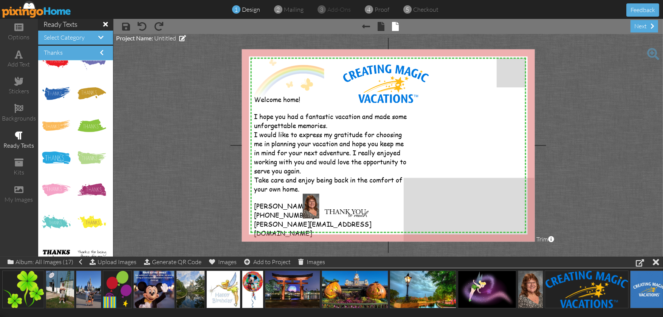
scroll to position [0, 0]
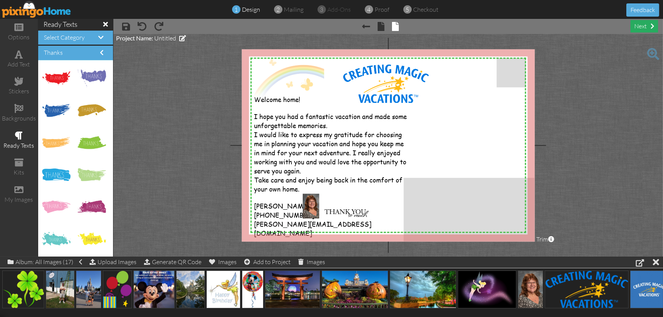
click at [641, 22] on div "next" at bounding box center [644, 26] width 28 height 12
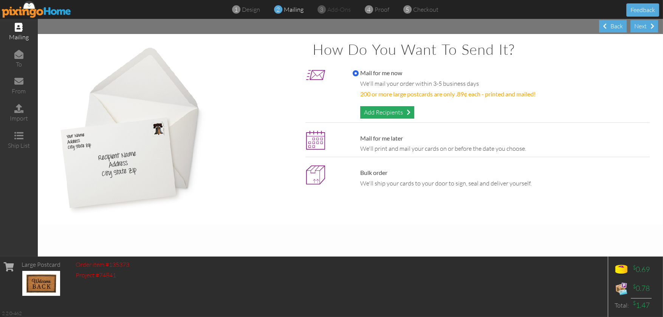
click at [399, 111] on div "Add Recipients" at bounding box center [387, 112] width 54 height 12
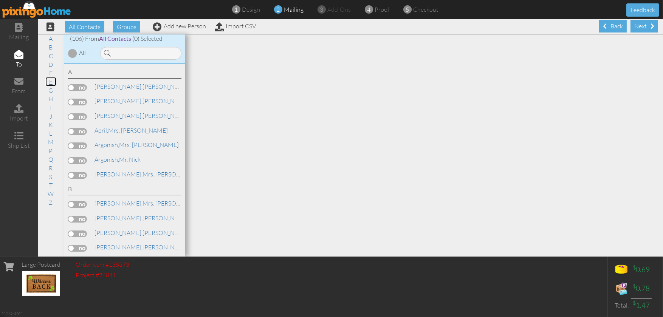
click at [53, 82] on link "F" at bounding box center [50, 81] width 11 height 9
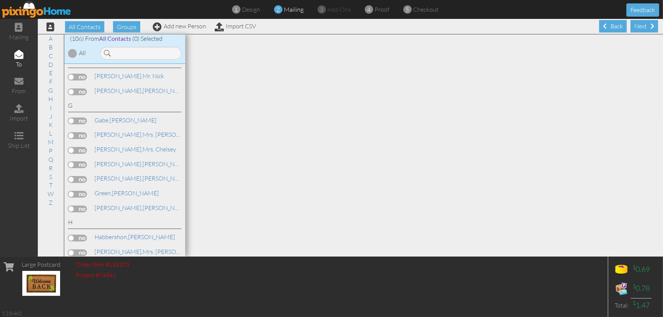
click at [84, 95] on label at bounding box center [77, 91] width 19 height 7
click at [0, 0] on input "checkbox" at bounding box center [0, 0] width 0 height 0
click at [84, 212] on label at bounding box center [77, 209] width 19 height 7
click at [0, 0] on input "checkbox" at bounding box center [0, 0] width 0 height 0
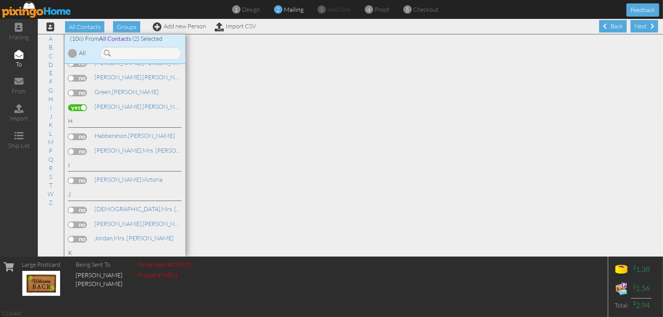
scroll to position [738, 0]
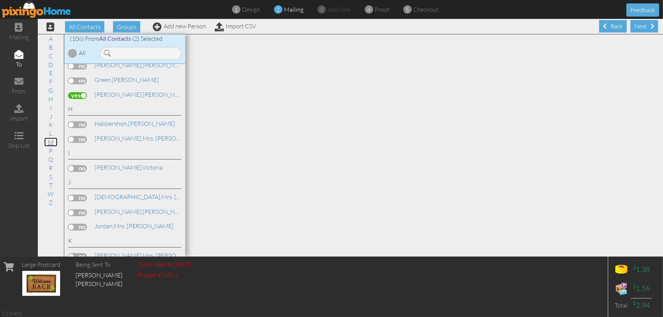
click at [49, 141] on link "M" at bounding box center [50, 142] width 13 height 9
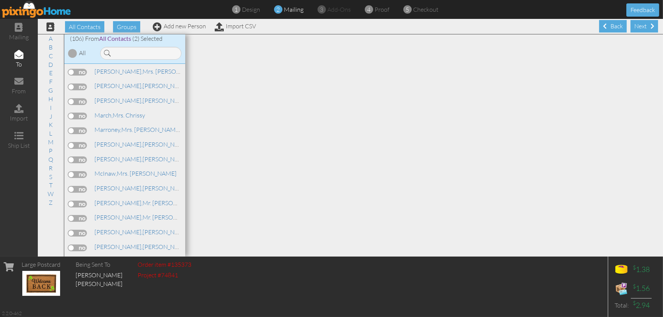
click at [87, 207] on label at bounding box center [77, 204] width 19 height 7
click at [0, 0] on input "checkbox" at bounding box center [0, 0] width 0 height 0
click at [51, 176] on link "S" at bounding box center [51, 176] width 11 height 9
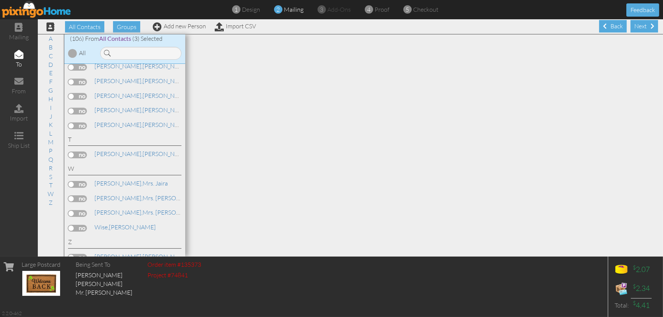
click at [85, 100] on label at bounding box center [77, 96] width 19 height 7
click at [0, 0] on input "checkbox" at bounding box center [0, 0] width 0 height 0
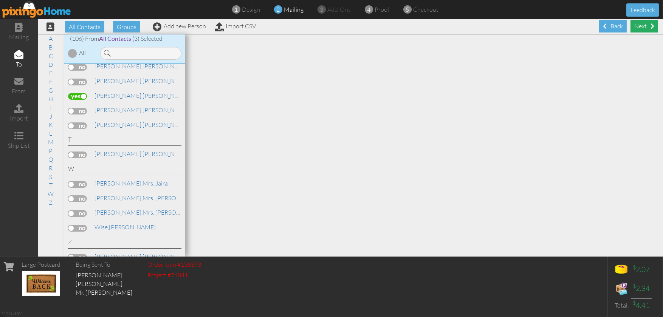
click at [636, 28] on div "Next" at bounding box center [644, 26] width 28 height 12
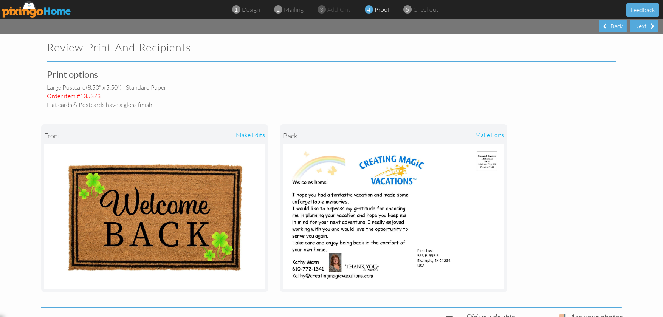
select select "object:12424"
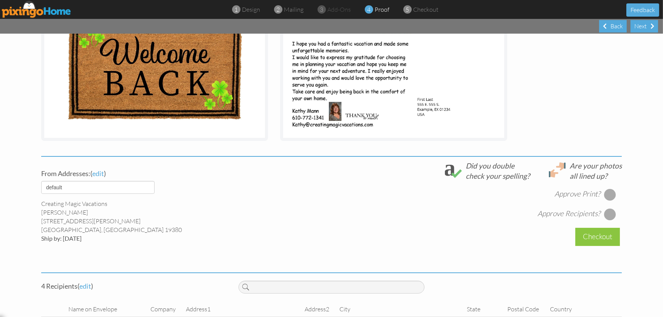
scroll to position [226, 0]
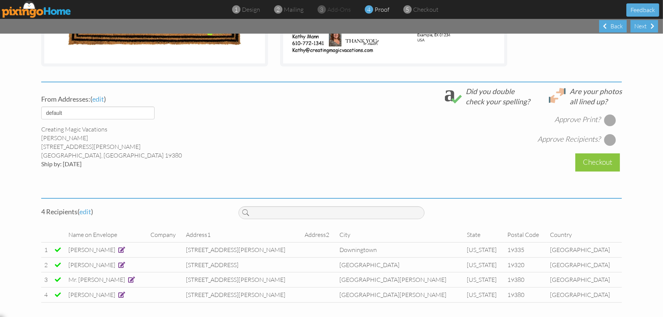
click at [128, 278] on span at bounding box center [131, 280] width 7 height 6
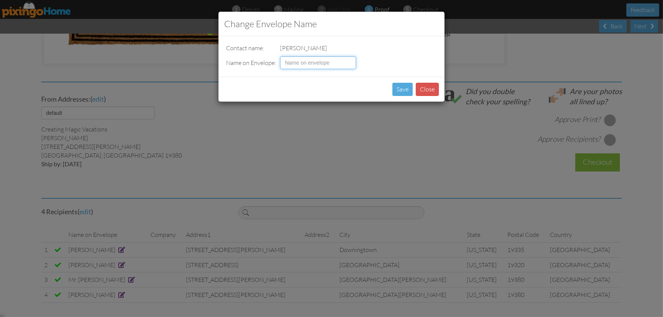
click at [304, 64] on input at bounding box center [318, 62] width 76 height 13
type input "Mr & [PERSON_NAME]"
click at [402, 91] on button "Save" at bounding box center [402, 89] width 20 height 13
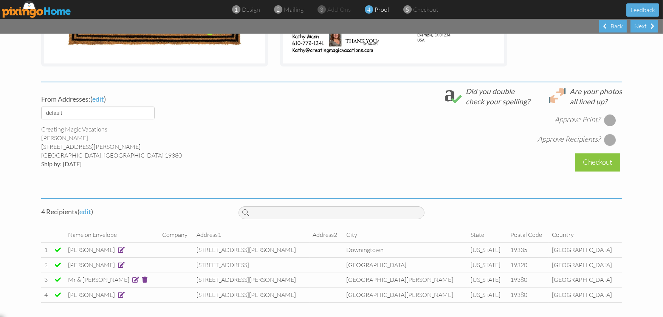
scroll to position [74, 0]
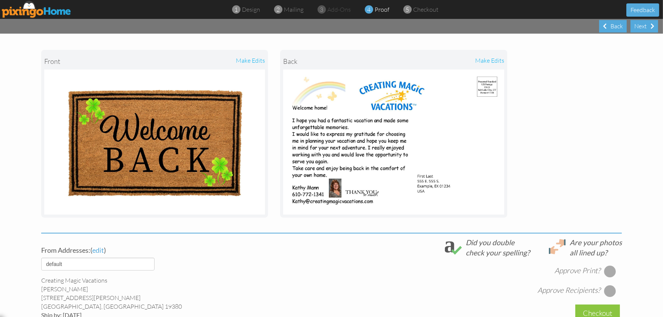
click at [605, 268] on div at bounding box center [610, 271] width 12 height 12
click at [605, 289] on div at bounding box center [610, 291] width 12 height 12
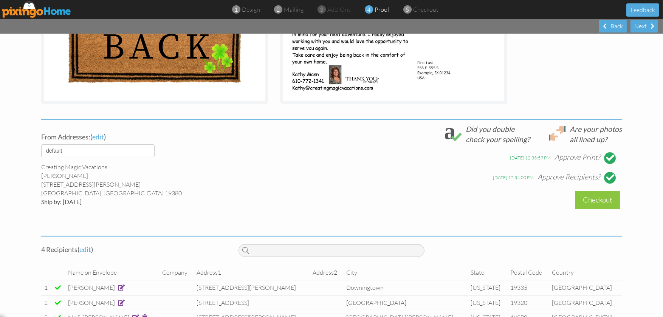
scroll to position [226, 0]
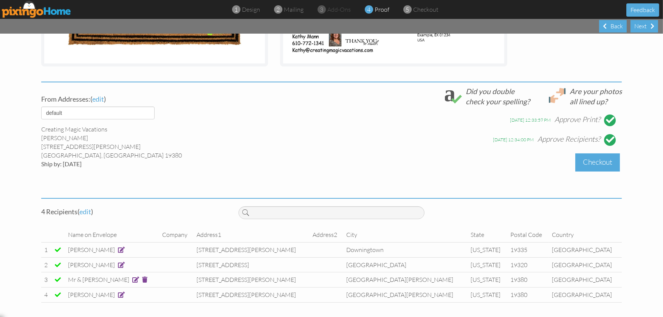
click at [585, 162] on div "Checkout" at bounding box center [597, 162] width 45 height 18
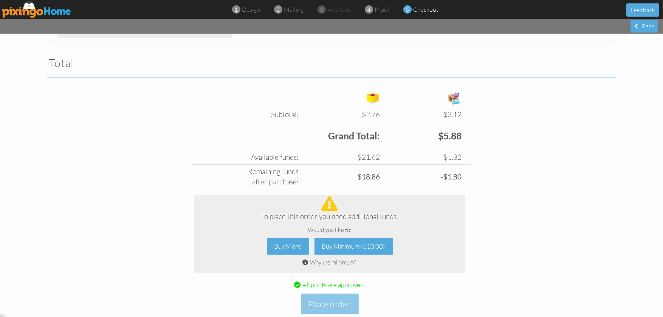
scroll to position [251, 0]
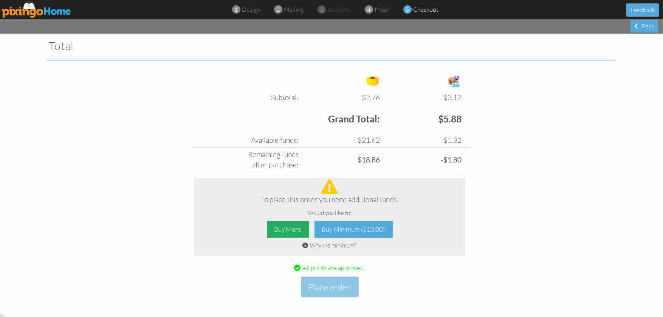
click at [290, 227] on div "Buy More" at bounding box center [288, 229] width 42 height 17
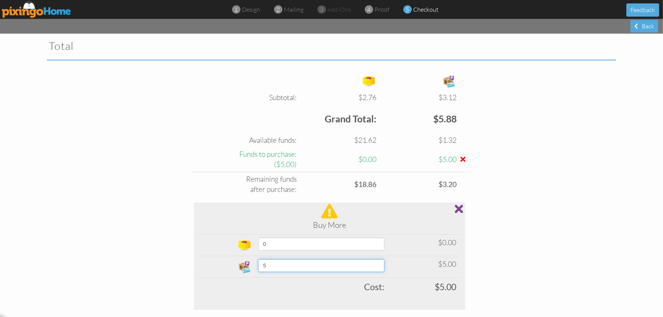
click at [380, 265] on select "5 10 15 20 25 30 35 40 45 50 60 70 80 90 100 200 300 400 500 1000 1500 2000 250…" at bounding box center [321, 265] width 126 height 13
select select "number:20"
click at [258, 259] on select "5 10 15 20 25 30 35 40 45 50 60 70 80 90 100 200 300 400 500 1000 1500 2000 250…" at bounding box center [321, 265] width 126 height 13
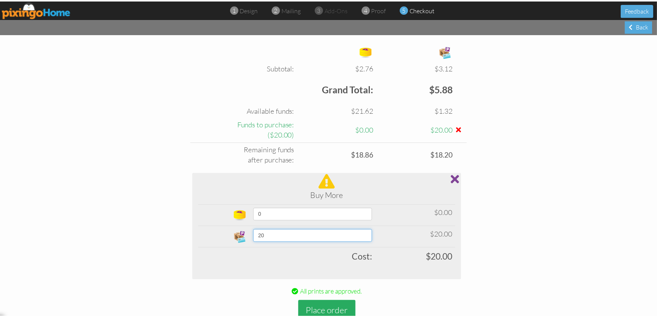
scroll to position [305, 0]
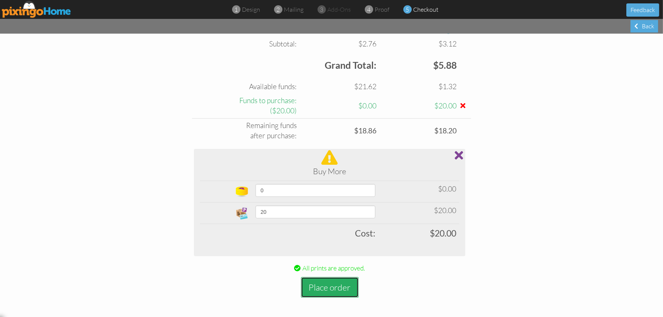
click at [337, 286] on button "Place order" at bounding box center [330, 287] width 58 height 21
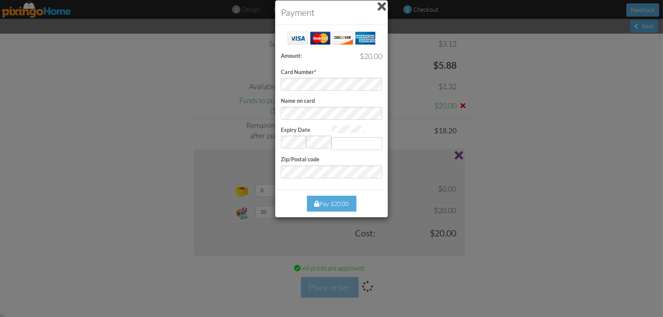
click at [124, 120] on div "Payment Success! Amount: $20.00 Card Number* Name on card Expiry Date Invalid m…" at bounding box center [331, 158] width 663 height 317
click at [209, 80] on div "Payment Success! Amount: $20.00 Card Number* Name on card Expiry Date Invalid m…" at bounding box center [331, 158] width 663 height 317
click at [518, 148] on div "Payment Success! Amount: $20.00 Card Number* Name on card Expiry Date Invalid m…" at bounding box center [331, 158] width 663 height 317
type input "505"
click at [324, 202] on div "Pay $20.00" at bounding box center [331, 204] width 49 height 16
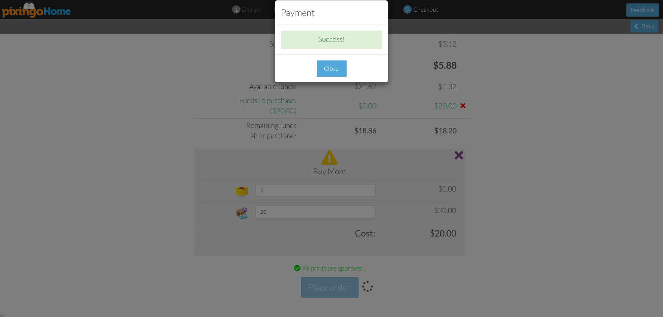
click at [330, 72] on div "Close" at bounding box center [332, 68] width 30 height 16
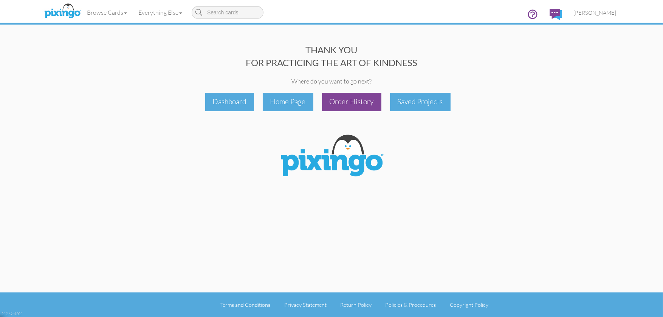
click at [361, 100] on div "Order History" at bounding box center [351, 102] width 59 height 18
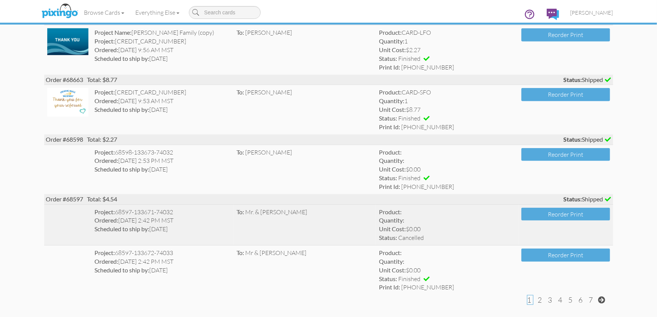
scroll to position [1835, 0]
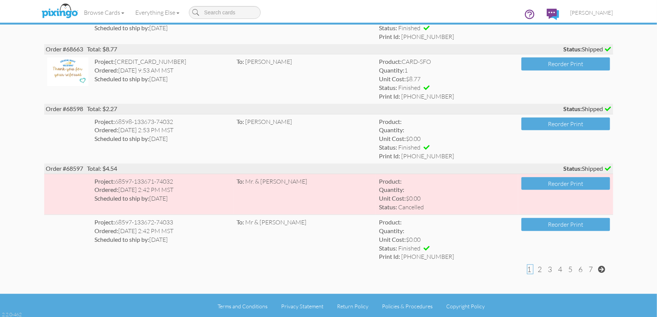
click at [540, 268] on span "2" at bounding box center [540, 269] width 4 height 9
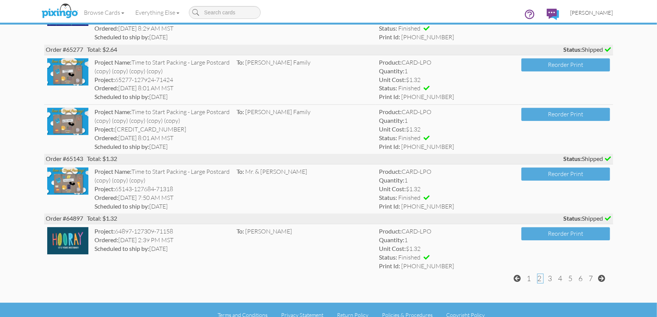
click at [583, 10] on span "[PERSON_NAME]" at bounding box center [591, 12] width 43 height 6
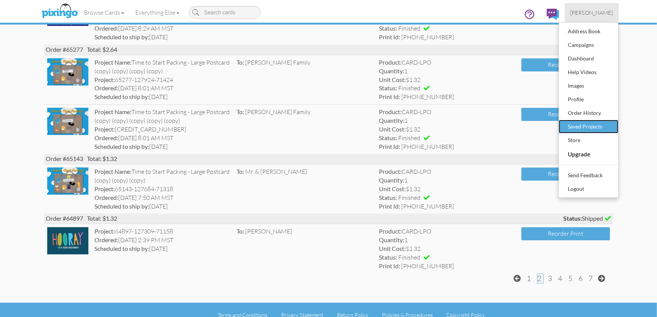
click at [586, 128] on div "Saved Projects" at bounding box center [588, 126] width 45 height 11
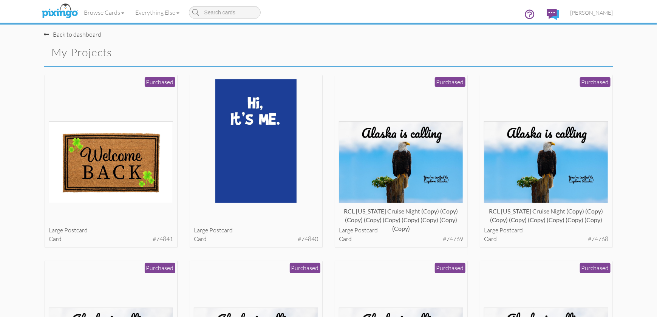
scroll to position [0, 0]
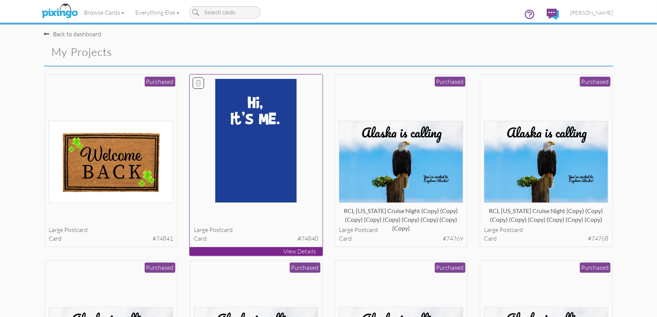
click at [301, 207] on div at bounding box center [256, 214] width 124 height 15
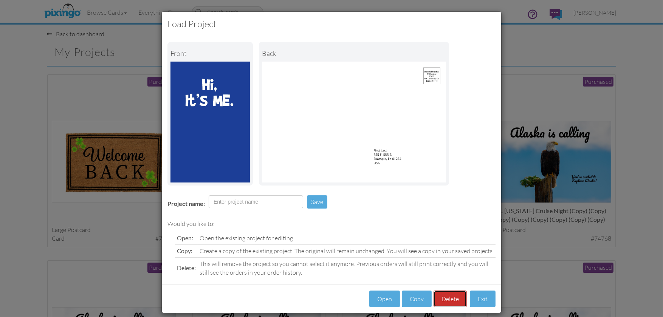
click at [453, 298] on button "Delete" at bounding box center [449, 299] width 33 height 17
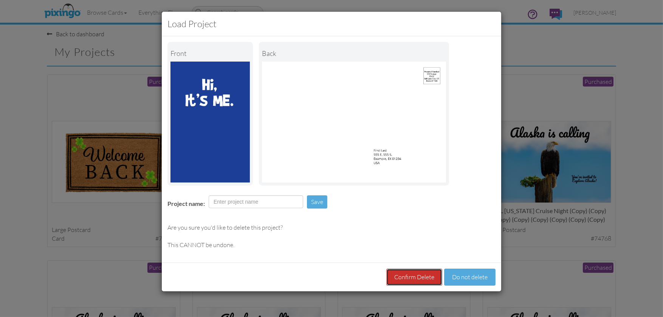
click at [416, 277] on button "Confirm Delete" at bounding box center [414, 277] width 56 height 17
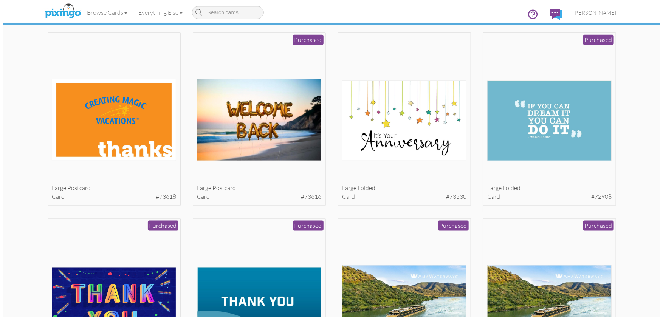
scroll to position [1889, 0]
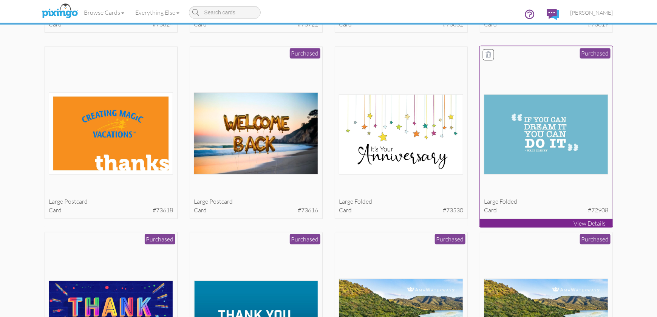
click at [552, 73] on div at bounding box center [546, 112] width 124 height 124
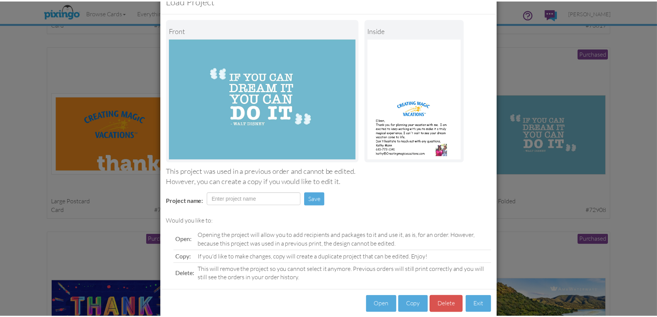
scroll to position [36, 0]
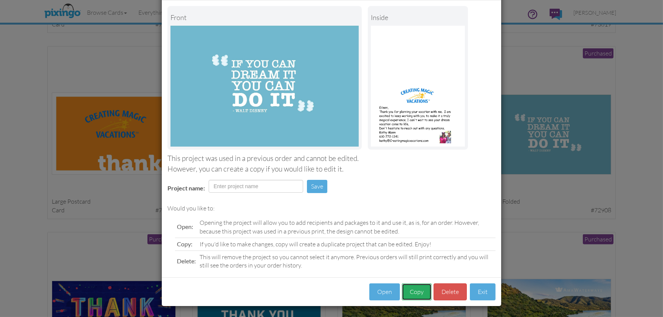
click at [414, 296] on button "Copy" at bounding box center [417, 291] width 30 height 17
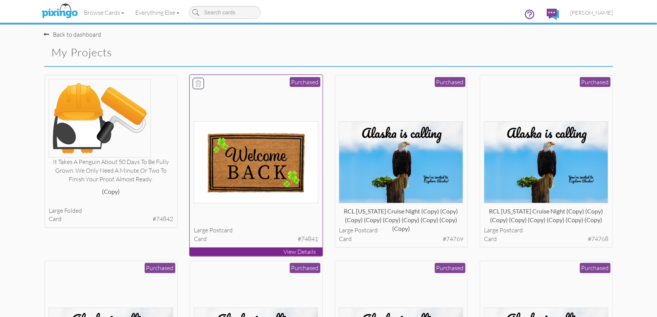
click at [256, 167] on img at bounding box center [256, 162] width 124 height 82
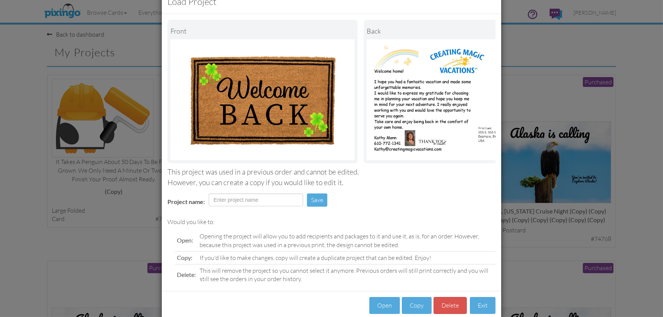
scroll to position [42, 0]
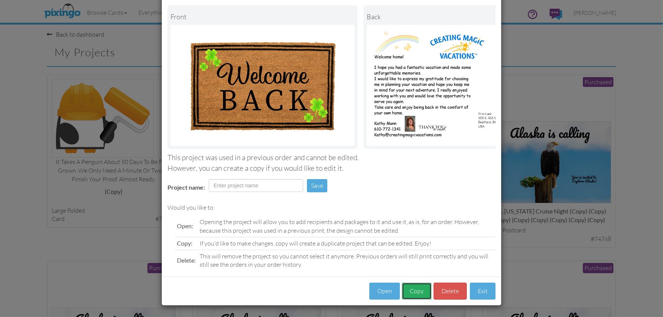
click at [413, 296] on button "Copy" at bounding box center [417, 291] width 30 height 17
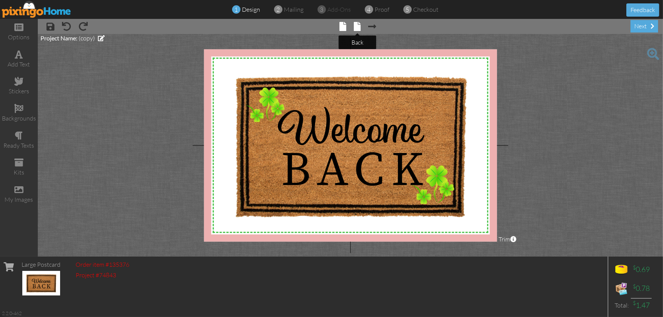
click at [355, 28] on span at bounding box center [357, 26] width 7 height 9
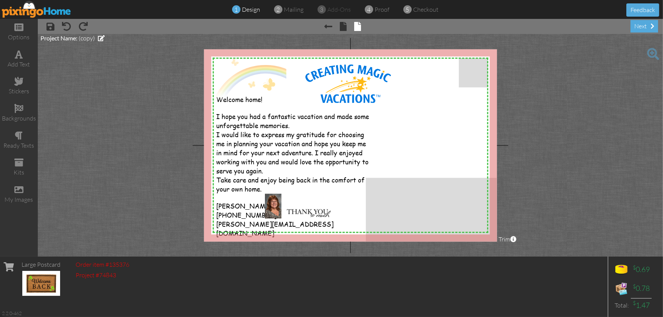
drag, startPoint x: 256, startPoint y: 115, endPoint x: 561, endPoint y: 189, distance: 313.9
click at [561, 189] on project-studio-wrapper "X X X X X X X X X X X X X X X X X X X X X X X X X X X X X X X X X X X X X X X X…" at bounding box center [350, 145] width 625 height 223
click at [127, 96] on project-studio-wrapper "X X X X X X X X X X X X X X X X X X X X X X X X X X X X X X X X X X X X X X X X…" at bounding box center [350, 145] width 625 height 223
click at [217, 99] on img at bounding box center [249, 80] width 73 height 43
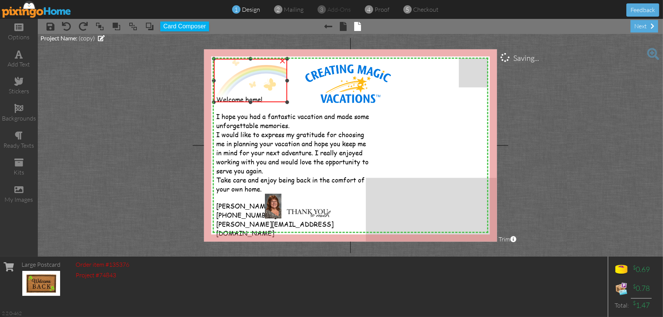
click at [217, 99] on img at bounding box center [250, 80] width 73 height 43
click at [108, 82] on project-studio-wrapper "X X X X X X X X X X X X X X X X X X X X X X X X X X X X X X X X X X X X X X X X…" at bounding box center [350, 145] width 625 height 223
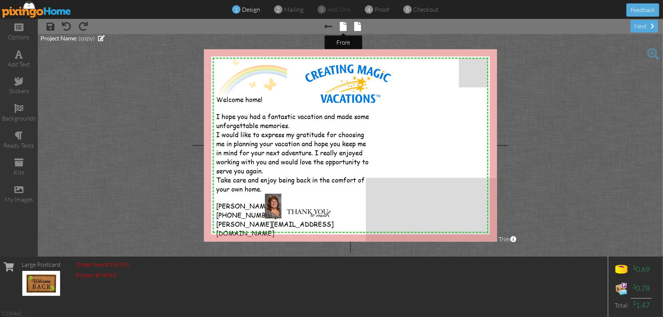
click at [344, 27] on span at bounding box center [343, 26] width 7 height 9
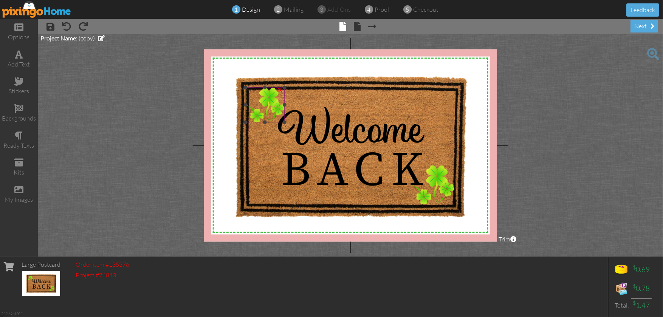
click at [278, 90] on div "×" at bounding box center [280, 89] width 12 height 12
click at [448, 167] on div "×" at bounding box center [449, 167] width 12 height 12
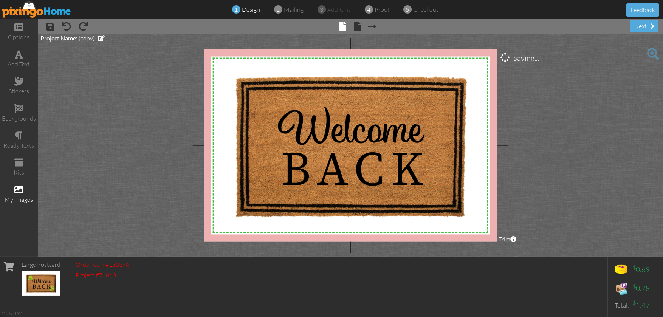
click at [22, 194] on span at bounding box center [18, 189] width 9 height 9
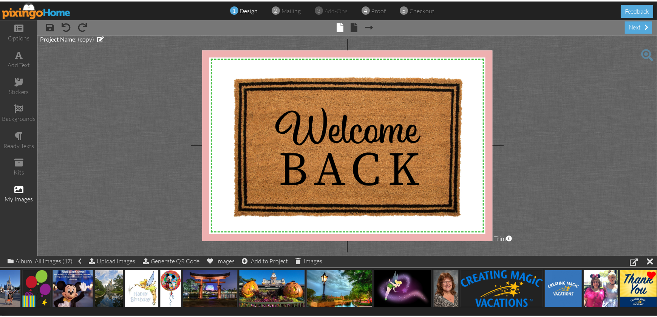
scroll to position [0, 82]
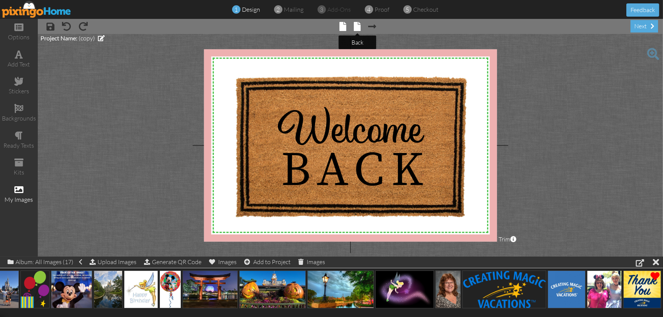
click at [356, 25] on span at bounding box center [357, 26] width 7 height 9
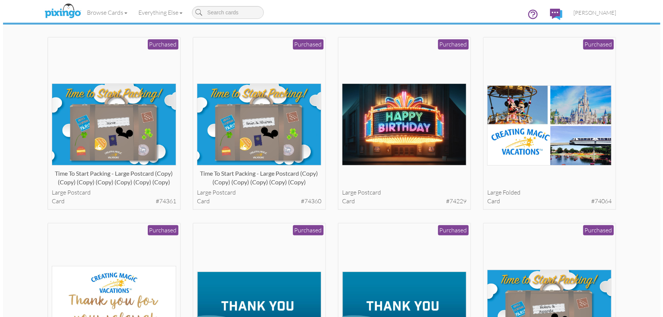
scroll to position [1536, 0]
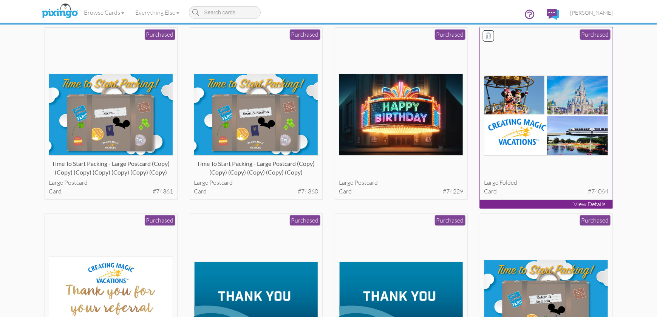
click at [563, 164] on div at bounding box center [546, 166] width 124 height 15
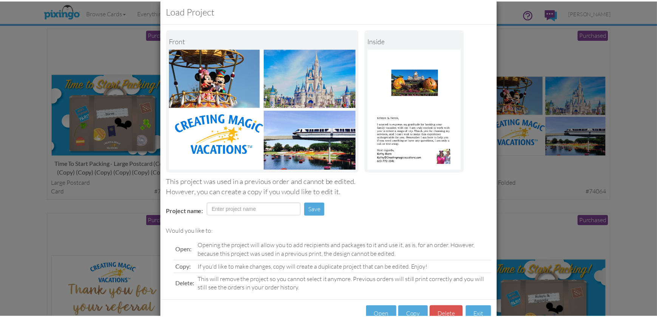
scroll to position [36, 0]
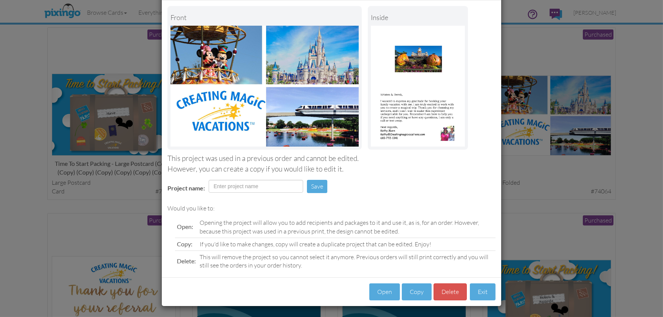
click at [598, 12] on div "Load Project Front inside This project was used in a previous order and cannot …" at bounding box center [331, 158] width 663 height 317
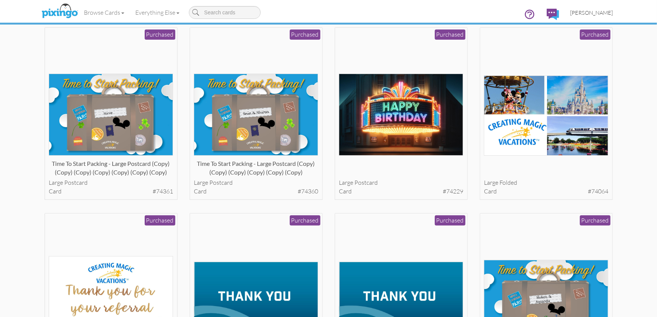
click at [597, 14] on span "[PERSON_NAME]" at bounding box center [591, 12] width 43 height 6
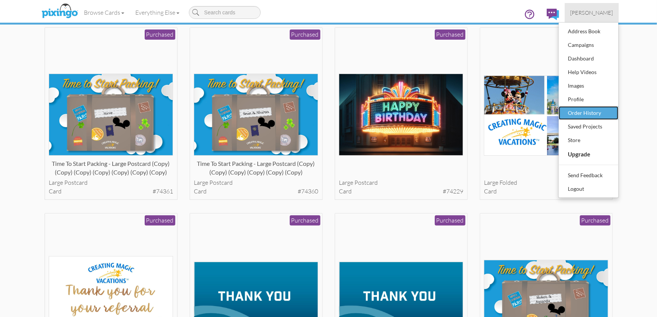
click at [589, 113] on div "Order History" at bounding box center [588, 112] width 45 height 11
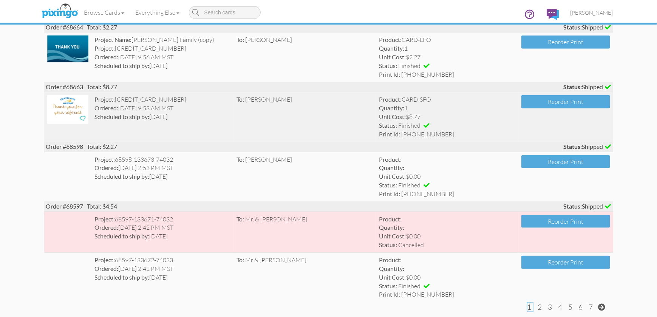
scroll to position [1835, 0]
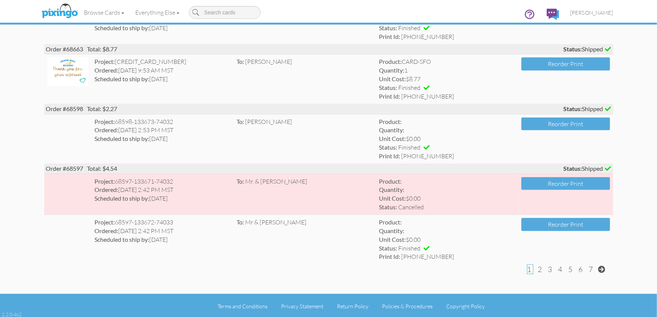
click at [540, 267] on span "2" at bounding box center [540, 269] width 4 height 9
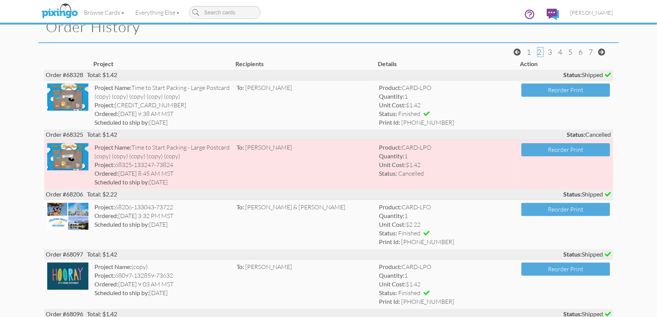
scroll to position [23, 0]
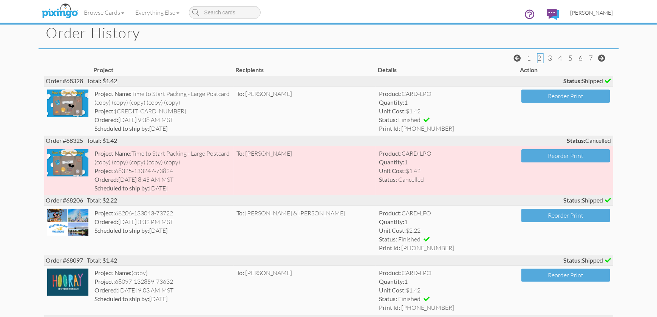
click at [598, 14] on span "[PERSON_NAME]" at bounding box center [591, 12] width 43 height 6
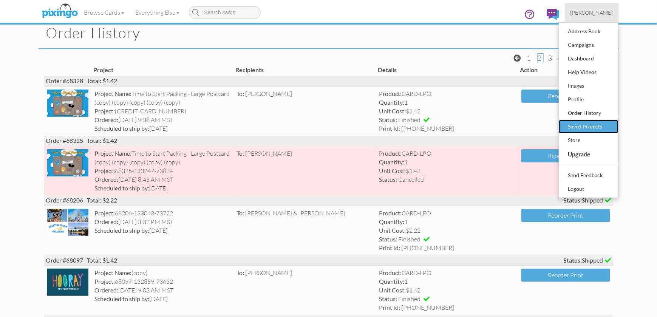
click at [586, 127] on div "Saved Projects" at bounding box center [588, 126] width 45 height 11
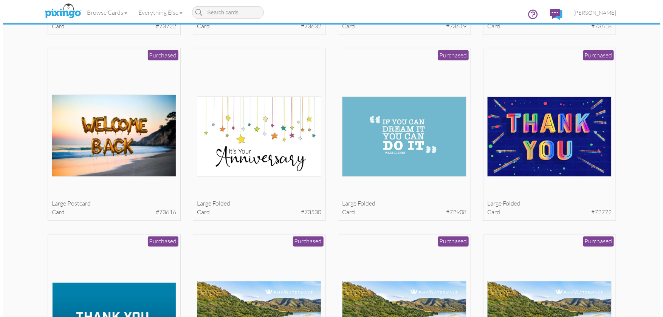
scroll to position [2070, 0]
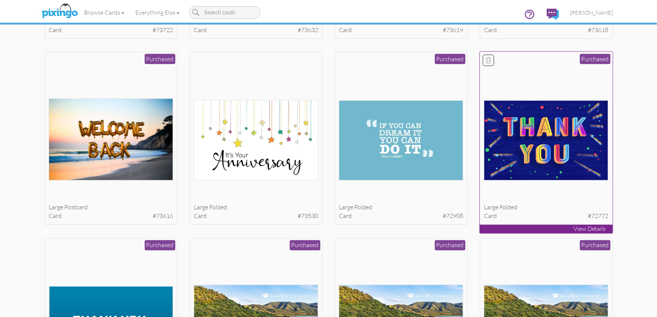
click at [580, 138] on img at bounding box center [546, 140] width 124 height 80
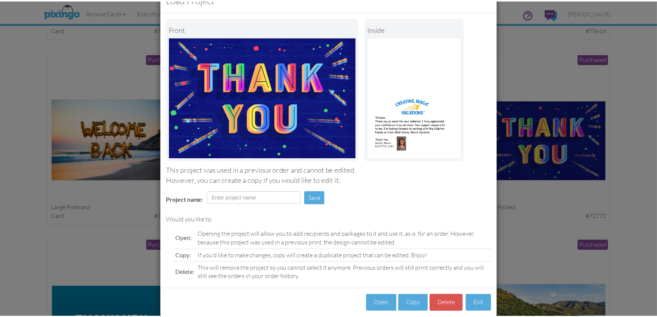
scroll to position [36, 0]
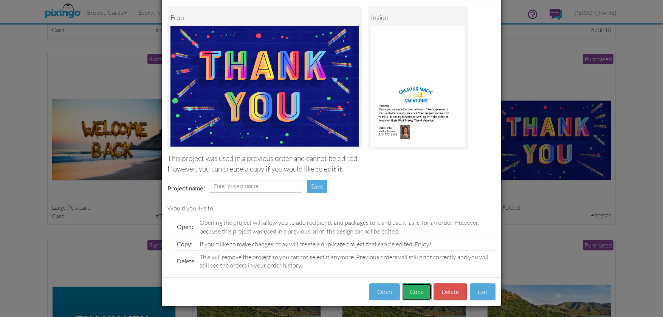
click at [417, 292] on button "Copy" at bounding box center [417, 291] width 30 height 17
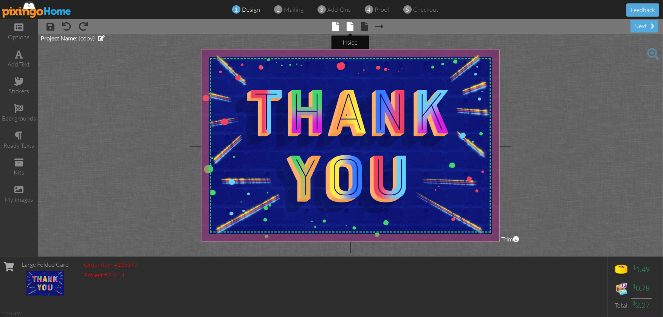
click at [349, 28] on span at bounding box center [350, 26] width 7 height 9
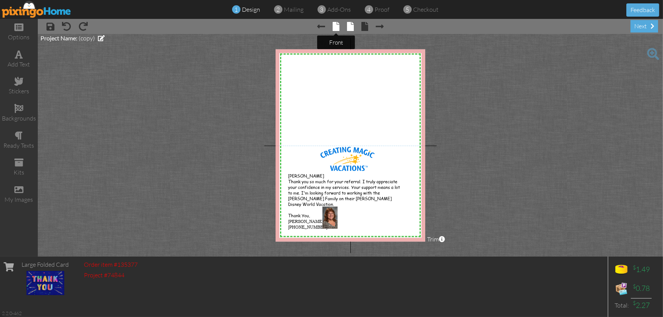
click at [335, 26] on span at bounding box center [335, 26] width 7 height 9
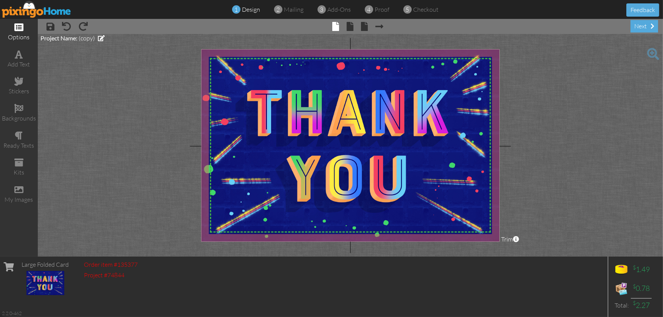
click at [19, 25] on span at bounding box center [18, 27] width 9 height 9
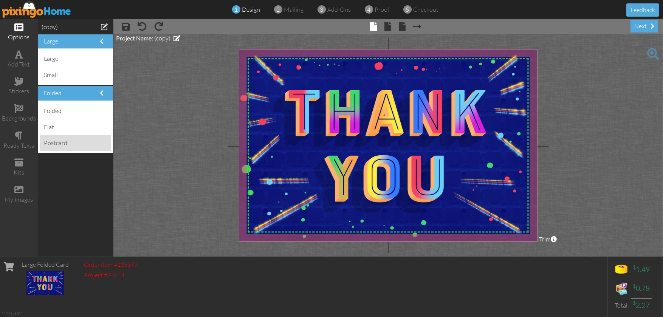
click at [65, 143] on div "postcard" at bounding box center [75, 143] width 71 height 16
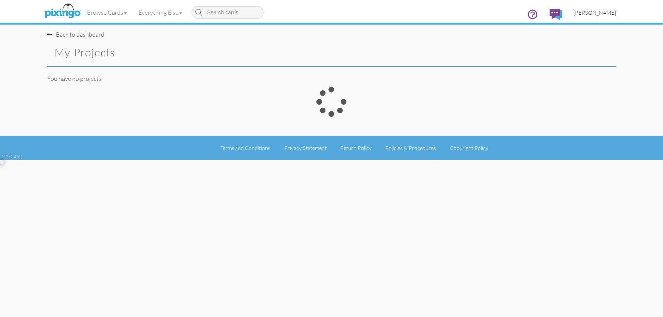
click at [593, 15] on span "[PERSON_NAME]" at bounding box center [594, 12] width 43 height 6
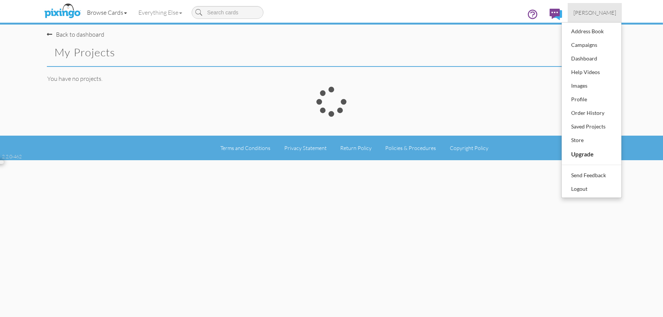
click at [111, 8] on link "Browse Cards" at bounding box center [106, 12] width 51 height 19
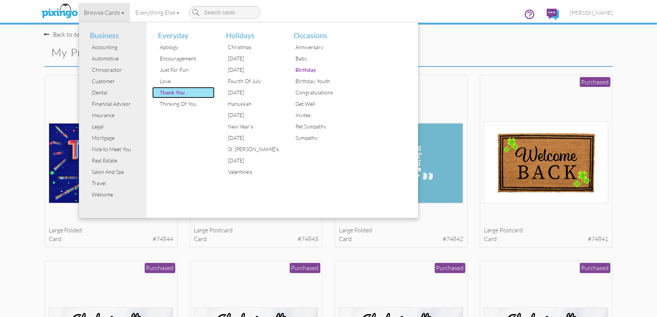
click at [179, 93] on div "Thank You" at bounding box center [186, 92] width 57 height 11
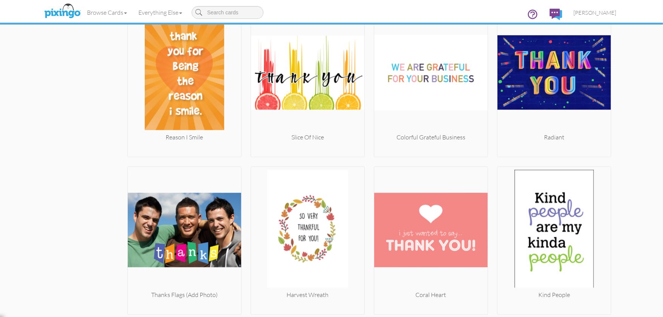
scroll to position [3588, 0]
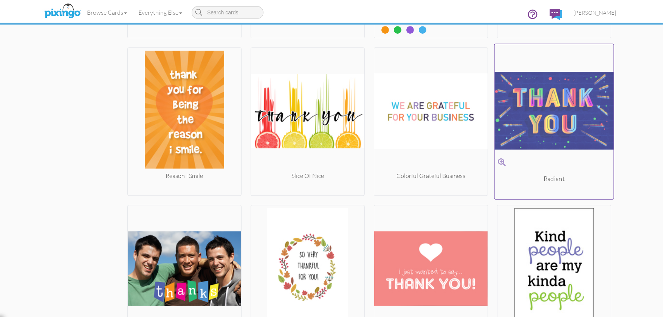
click at [553, 134] on img at bounding box center [554, 110] width 119 height 127
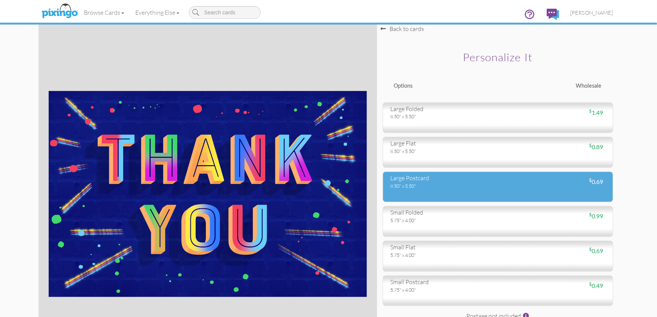
click at [538, 186] on div "$ 0.69" at bounding box center [554, 182] width 113 height 9
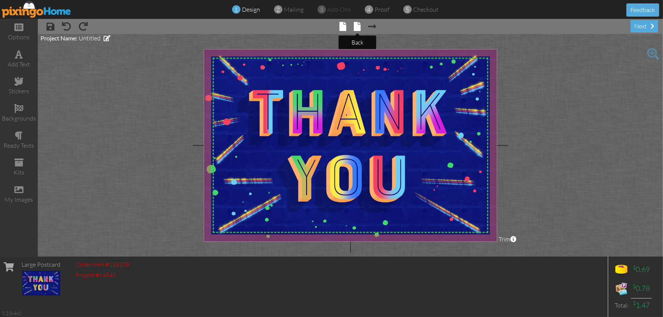
click at [357, 26] on span at bounding box center [357, 26] width 7 height 9
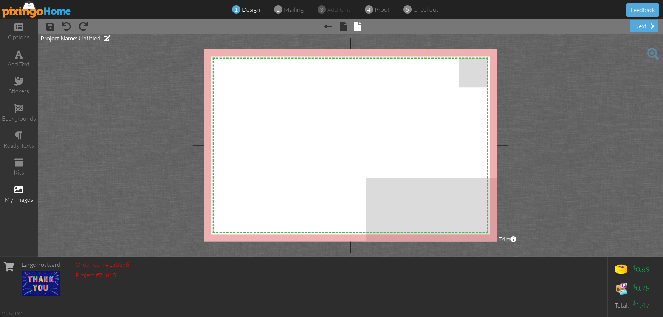
click at [19, 191] on span at bounding box center [18, 189] width 9 height 9
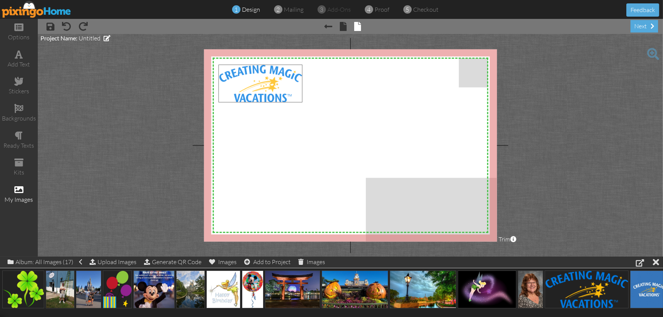
drag, startPoint x: 598, startPoint y: 294, endPoint x: 272, endPoint y: 87, distance: 385.8
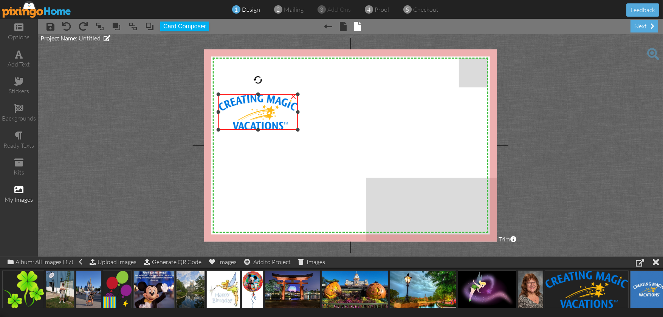
drag, startPoint x: 365, startPoint y: 65, endPoint x: 334, endPoint y: 95, distance: 43.0
click at [334, 95] on div "X X X X X X X X X X X X X X X X X X X X X X X X X X X X X X X X X X X X X X X X…" at bounding box center [350, 145] width 293 height 192
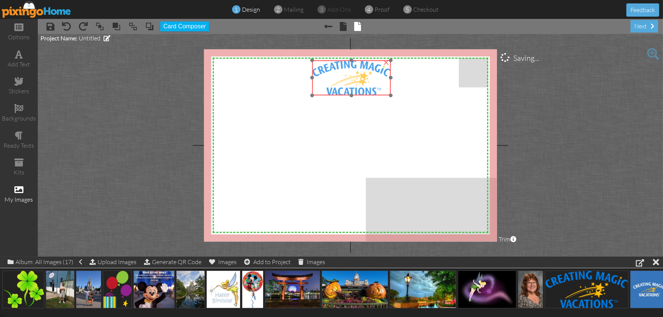
drag, startPoint x: 261, startPoint y: 117, endPoint x: 355, endPoint y: 82, distance: 99.8
click at [355, 82] on img at bounding box center [351, 77] width 79 height 35
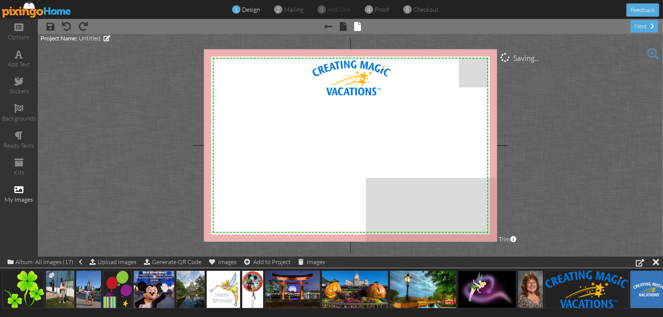
click at [113, 132] on project-studio-wrapper "X X X X X X X X X X X X X X X X X X X X X X X X X X X X X X X X X X X X X X X X…" at bounding box center [350, 145] width 625 height 223
click at [20, 56] on span at bounding box center [19, 54] width 8 height 9
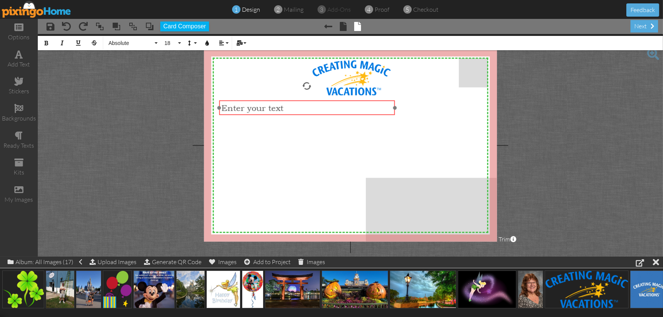
drag, startPoint x: 292, startPoint y: 68, endPoint x: 249, endPoint y: 100, distance: 54.0
click at [249, 100] on div "​ Enter your text ​" at bounding box center [307, 107] width 176 height 14
click at [134, 42] on span "Absolute" at bounding box center [130, 43] width 45 height 6
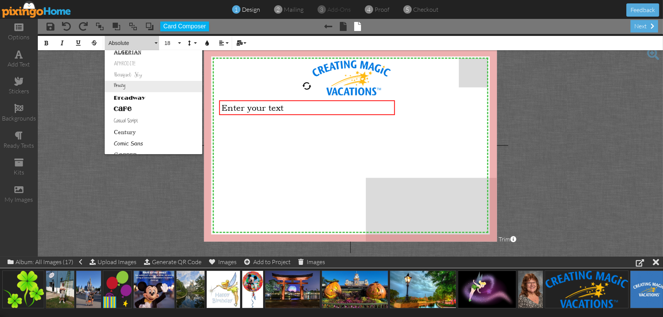
scroll to position [38, 0]
click at [141, 129] on link "Comic Sans" at bounding box center [153, 131] width 97 height 11
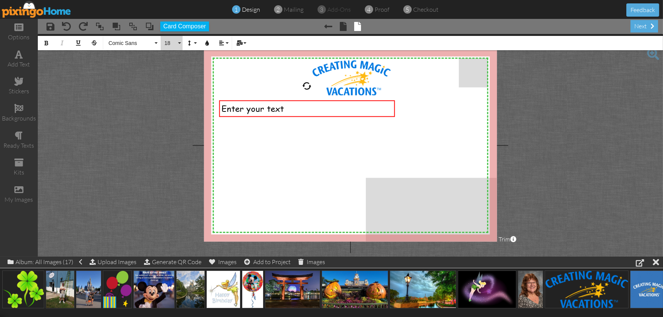
click at [168, 45] on span "18" at bounding box center [170, 43] width 13 height 6
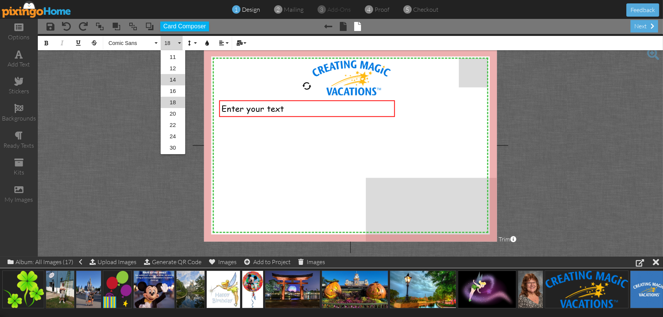
click at [177, 80] on link "14" at bounding box center [173, 79] width 25 height 11
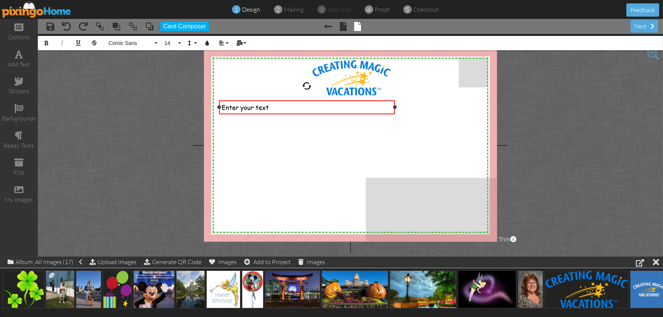
click at [289, 107] on div "Enter your text" at bounding box center [306, 107] width 171 height 9
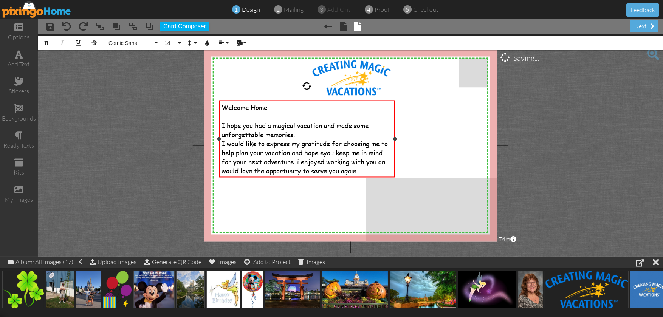
click at [326, 157] on span "I would like to express my gratitude for choosing me to help plan your vacation…" at bounding box center [304, 157] width 166 height 36
click at [368, 169] on div "I would like to express my gratitude for choosing me to help plan your vacation…" at bounding box center [306, 157] width 171 height 36
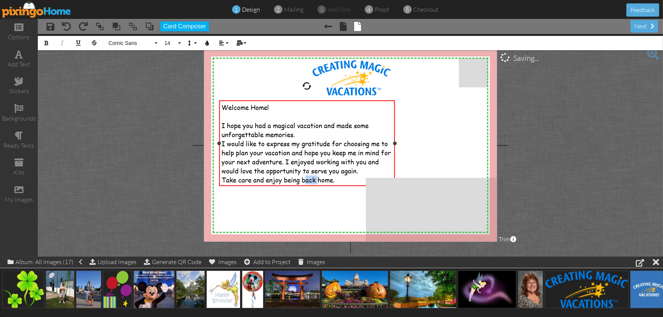
drag, startPoint x: 320, startPoint y: 179, endPoint x: 308, endPoint y: 179, distance: 12.1
click at [308, 179] on span "Take care and enjoy being back home." at bounding box center [277, 179] width 113 height 9
click at [319, 177] on span "Take care and enjoy being back home." at bounding box center [277, 179] width 113 height 9
click at [317, 178] on span "Take care and enjoy being back home." at bounding box center [277, 179] width 113 height 9
click at [263, 187] on div "Take care and enjoy being back in the comfort of your own home." at bounding box center [306, 184] width 171 height 18
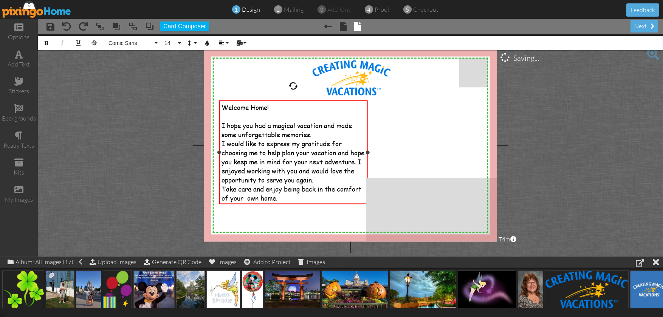
drag, startPoint x: 394, startPoint y: 148, endPoint x: 367, endPoint y: 148, distance: 27.2
click at [367, 148] on div "Welcome Home! ​ I hope you had a magical vacation and made some unforgettable m…" at bounding box center [293, 152] width 148 height 104
click at [292, 198] on div "Take care and enjoy being back in the comfort of your own home." at bounding box center [293, 193] width 144 height 18
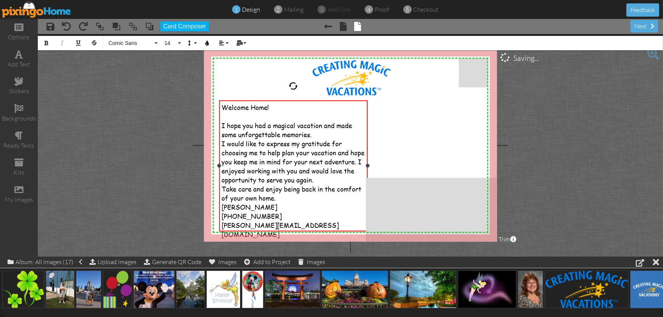
click at [225, 225] on span "[PERSON_NAME][EMAIL_ADDRESS][DOMAIN_NAME]" at bounding box center [279, 230] width 117 height 18
drag, startPoint x: 527, startPoint y: 284, endPoint x: 405, endPoint y: 133, distance: 194.7
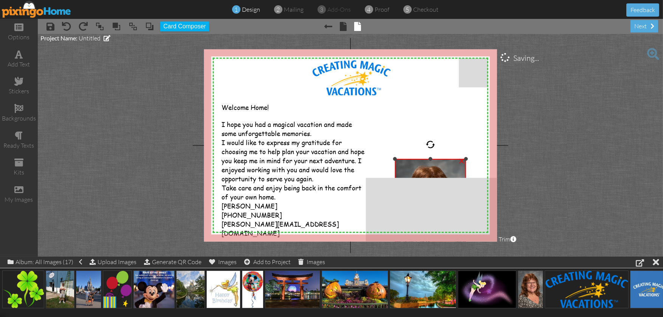
drag, startPoint x: 492, startPoint y: 117, endPoint x: 443, endPoint y: 156, distance: 62.7
click at [444, 159] on div "×" at bounding box center [430, 212] width 71 height 107
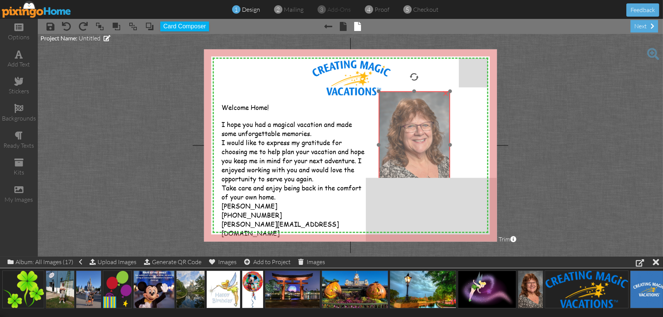
drag, startPoint x: 442, startPoint y: 167, endPoint x: 426, endPoint y: 99, distance: 69.2
click at [426, 99] on img at bounding box center [414, 144] width 71 height 107
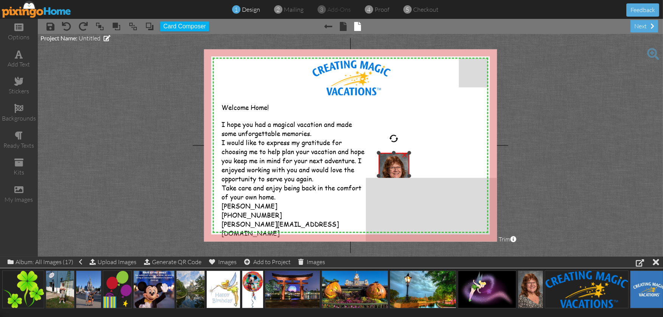
drag, startPoint x: 450, startPoint y: 91, endPoint x: 402, endPoint y: 153, distance: 77.8
click at [402, 153] on div "×" at bounding box center [394, 176] width 31 height 46
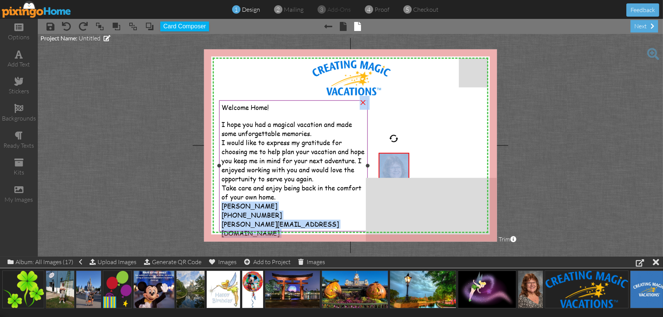
drag, startPoint x: 399, startPoint y: 159, endPoint x: 349, endPoint y: 194, distance: 61.2
click at [349, 195] on div "X X X X X X X X X X X X X X X X X X X X X X X X X X X X X X X X X X X X X X X X…" at bounding box center [350, 145] width 293 height 192
drag, startPoint x: 349, startPoint y: 194, endPoint x: 445, endPoint y: 139, distance: 110.2
click at [445, 139] on div "X X X X X X X X X X X X X X X X X X X X X X X X X X X X X X X X X X X X X X X X…" at bounding box center [350, 145] width 293 height 192
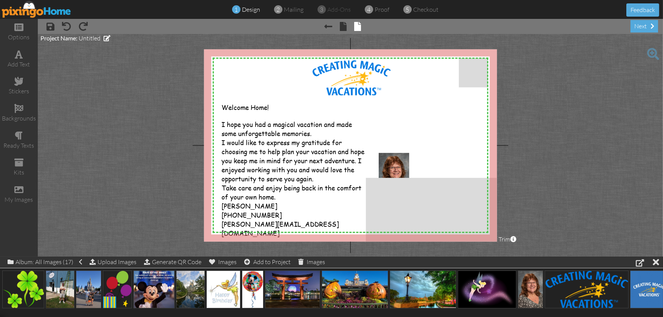
click at [557, 124] on project-studio-wrapper "X X X X X X X X X X X X X X X X X X X X X X X X X X X X X X X X X X X X X X X X…" at bounding box center [350, 145] width 625 height 223
drag, startPoint x: 399, startPoint y: 159, endPoint x: 416, endPoint y: 161, distance: 17.2
click at [409, 163] on div "×" at bounding box center [394, 176] width 31 height 46
drag, startPoint x: 607, startPoint y: 114, endPoint x: 514, endPoint y: 137, distance: 95.6
click at [607, 115] on project-studio-wrapper "X X X X X X X X X X X X X X X X X X X X X X X X X X X X X X X X X X X X X X X X…" at bounding box center [350, 145] width 625 height 223
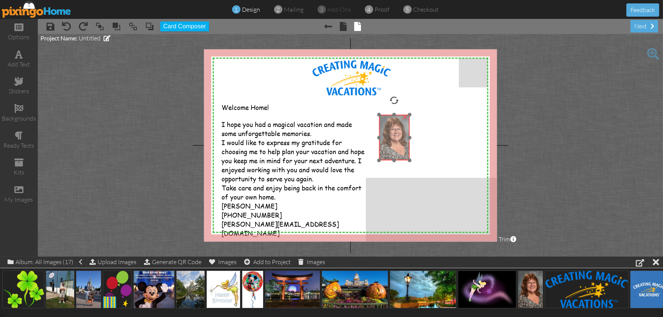
drag, startPoint x: 401, startPoint y: 167, endPoint x: 402, endPoint y: 128, distance: 38.5
click at [402, 128] on img at bounding box center [394, 138] width 31 height 46
drag, startPoint x: 409, startPoint y: 114, endPoint x: 399, endPoint y: 133, distance: 21.8
click at [399, 133] on div "X X X X X X X X X X X X X X X X X X X X X X X X X X X X X X X X X X X X X X X X…" at bounding box center [350, 145] width 293 height 192
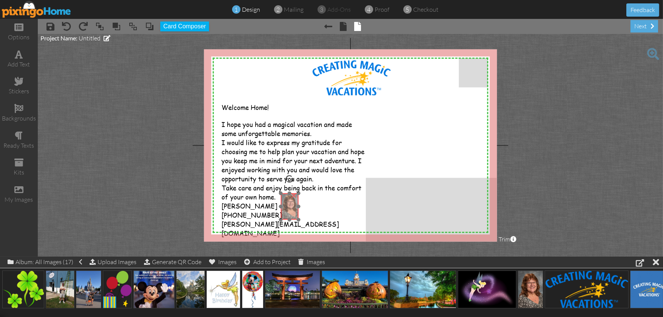
drag, startPoint x: 391, startPoint y: 144, endPoint x: 292, endPoint y: 204, distance: 115.3
click at [292, 204] on img at bounding box center [290, 206] width 18 height 26
drag, startPoint x: 298, startPoint y: 193, endPoint x: 293, endPoint y: 198, distance: 6.7
click at [293, 198] on div at bounding box center [295, 198] width 4 height 4
click at [20, 140] on span at bounding box center [19, 135] width 8 height 9
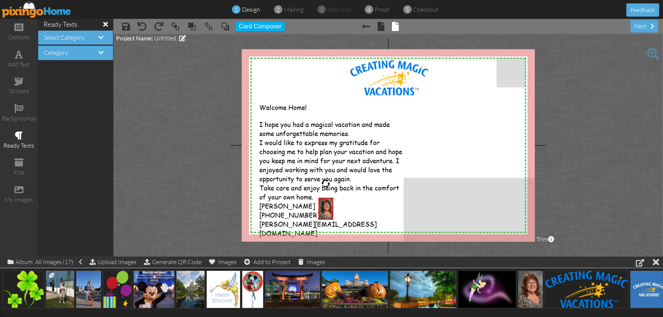
click at [96, 49] on div "Category" at bounding box center [75, 53] width 75 height 14
click at [100, 53] on span at bounding box center [100, 52] width 5 height 6
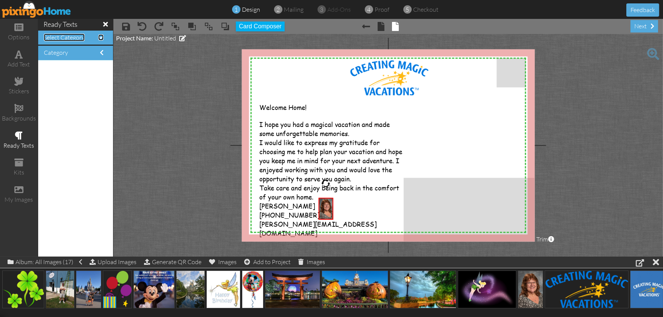
click at [98, 36] on span at bounding box center [100, 37] width 5 height 6
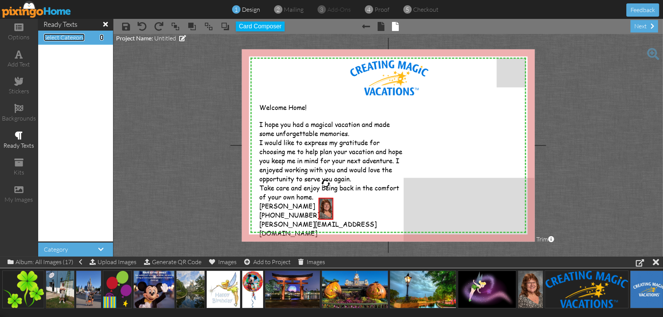
click at [100, 36] on span at bounding box center [102, 37] width 4 height 6
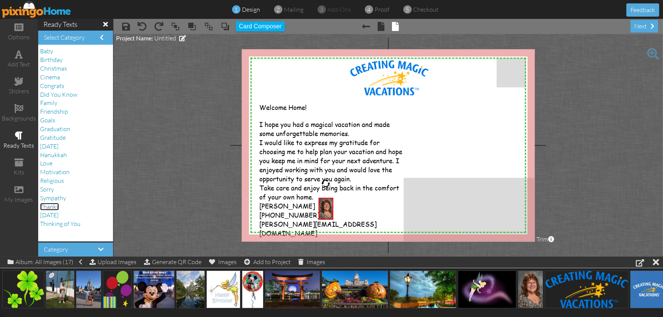
click at [53, 206] on span "Thanks" at bounding box center [49, 207] width 19 height 8
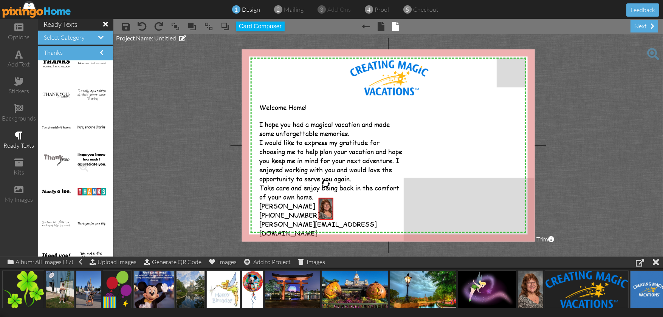
scroll to position [622, 0]
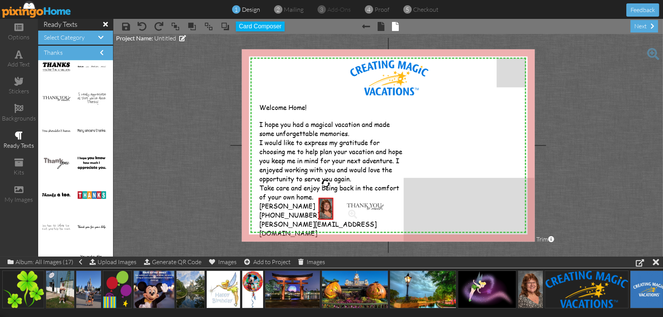
drag, startPoint x: 55, startPoint y: 96, endPoint x: 359, endPoint y: 204, distance: 322.9
drag, startPoint x: 389, startPoint y: 198, endPoint x: 365, endPoint y: 198, distance: 24.2
click at [365, 198] on img at bounding box center [359, 199] width 73 height 15
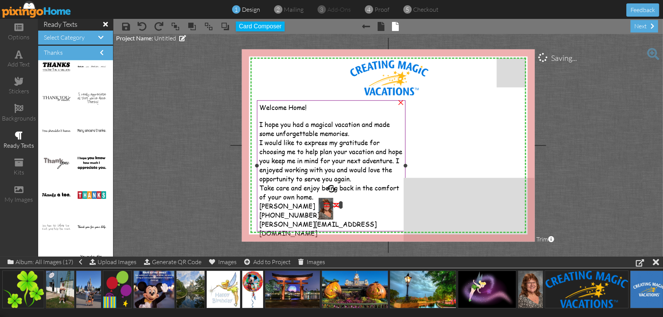
drag, startPoint x: 394, startPoint y: 193, endPoint x: 387, endPoint y: 204, distance: 13.1
click at [387, 204] on div "X X X X X X X X X X X X X X X X X X X X X X X X X X X X X X X X X X X X X X X X…" at bounding box center [388, 145] width 293 height 192
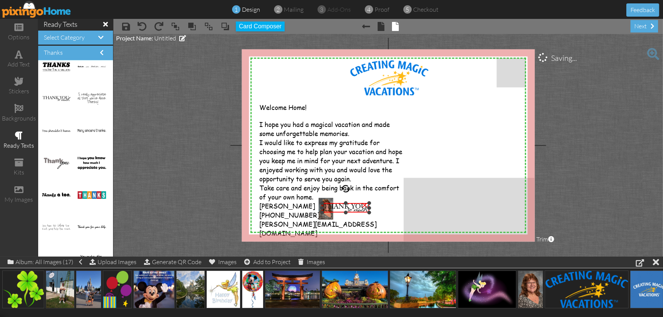
drag, startPoint x: 339, startPoint y: 206, endPoint x: 417, endPoint y: 212, distance: 78.8
click at [417, 212] on div "X X X X X X X X X X X X X X X X X X X X X X X X X X X X X X X X X X X X X X X X…" at bounding box center [388, 145] width 293 height 192
drag, startPoint x: 353, startPoint y: 208, endPoint x: 369, endPoint y: 208, distance: 15.9
click at [369, 208] on img at bounding box center [361, 207] width 47 height 9
click at [221, 195] on project-studio-wrapper "X X X X X X X X X X X X X X X X X X X X X X X X X X X X X X X X X X X X X X X X…" at bounding box center [387, 145] width 549 height 223
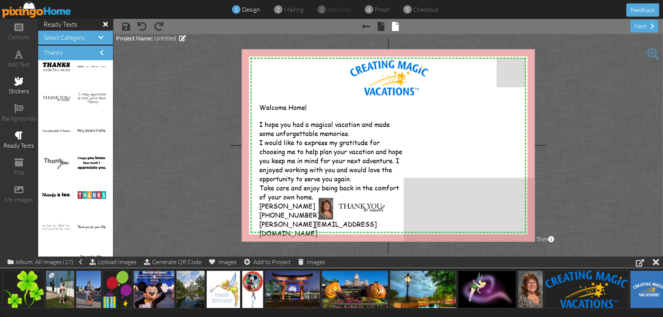
click at [13, 79] on div "stickers" at bounding box center [19, 86] width 38 height 26
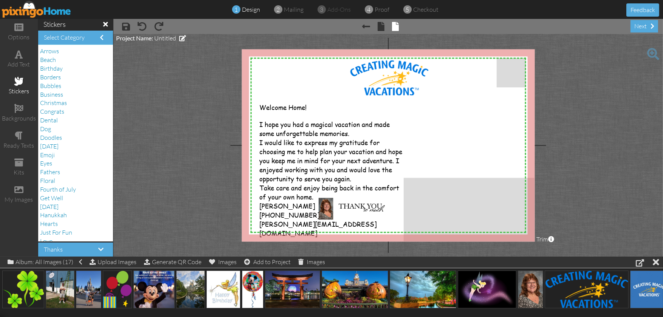
click at [15, 82] on span at bounding box center [18, 81] width 9 height 9
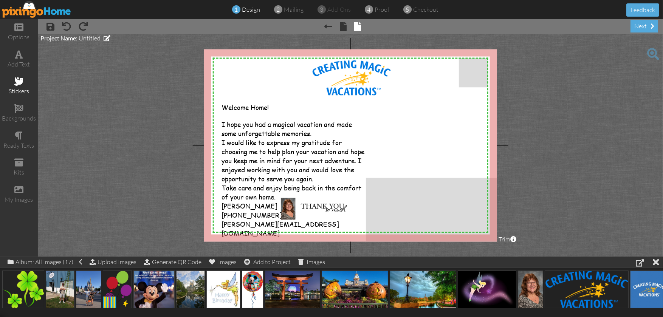
click at [15, 82] on span at bounding box center [18, 81] width 9 height 9
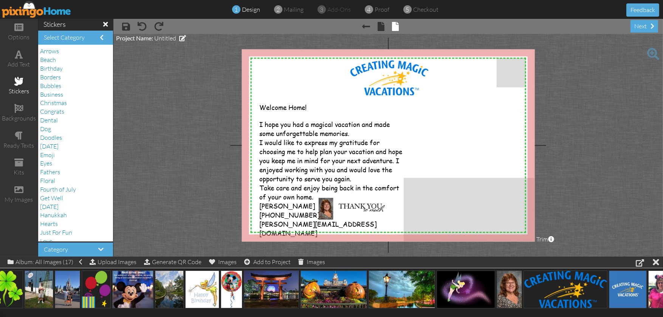
scroll to position [0, 0]
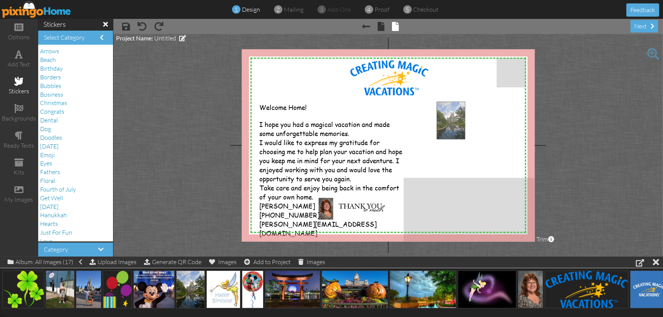
drag, startPoint x: 189, startPoint y: 294, endPoint x: 450, endPoint y: 125, distance: 310.5
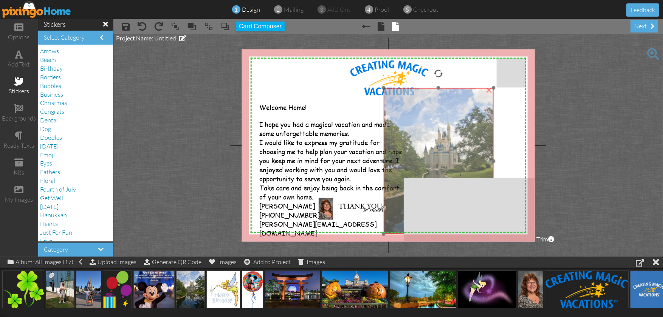
drag, startPoint x: 484, startPoint y: 133, endPoint x: 431, endPoint y: 119, distance: 54.6
click at [431, 119] on img at bounding box center [438, 161] width 110 height 146
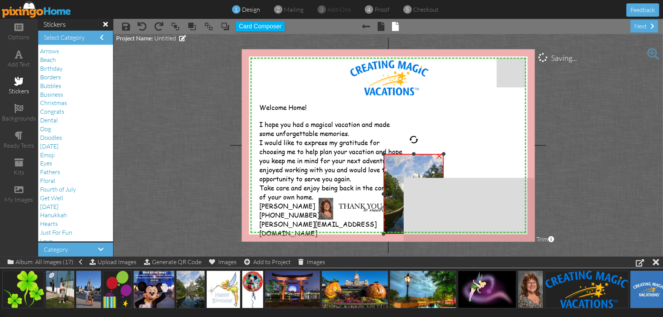
drag, startPoint x: 494, startPoint y: 87, endPoint x: 447, endPoint y: 153, distance: 81.5
click at [447, 153] on div "X X X X X X X X X X X X X X X X X X X X X X X X X X X X X X X X X X X X X X X X…" at bounding box center [388, 145] width 293 height 192
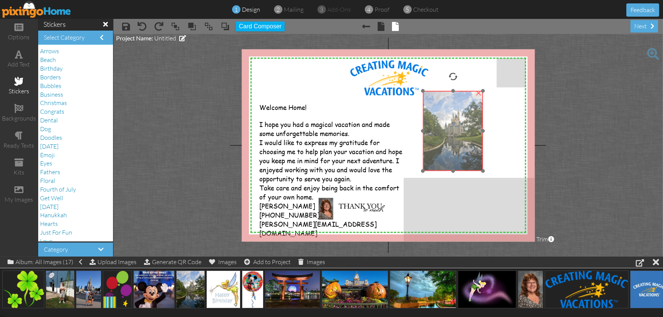
drag, startPoint x: 420, startPoint y: 167, endPoint x: 460, endPoint y: 104, distance: 74.3
click at [460, 104] on img at bounding box center [453, 131] width 60 height 80
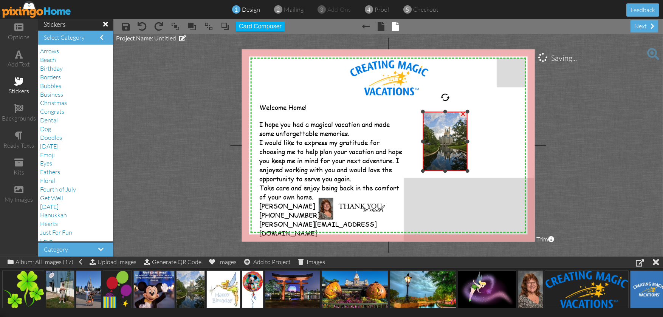
drag, startPoint x: 483, startPoint y: 90, endPoint x: 468, endPoint y: 111, distance: 25.5
click at [468, 111] on div at bounding box center [467, 112] width 4 height 4
drag, startPoint x: 447, startPoint y: 138, endPoint x: 453, endPoint y: 136, distance: 6.7
click at [450, 137] on img at bounding box center [445, 141] width 45 height 59
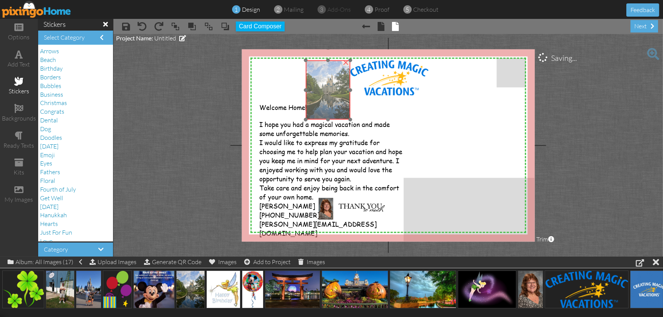
drag, startPoint x: 457, startPoint y: 125, endPoint x: 335, endPoint y: 79, distance: 130.1
click at [335, 79] on img at bounding box center [328, 89] width 45 height 59
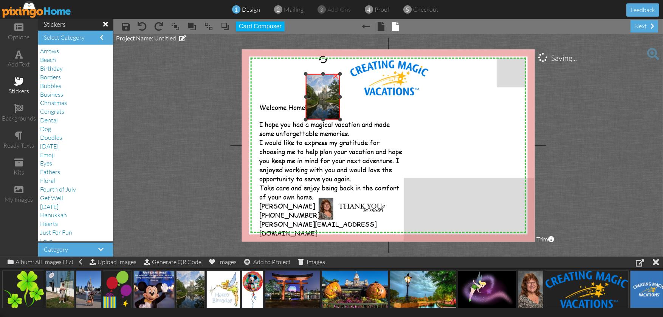
drag, startPoint x: 351, startPoint y: 60, endPoint x: 339, endPoint y: 74, distance: 17.9
click at [339, 74] on div at bounding box center [340, 74] width 4 height 4
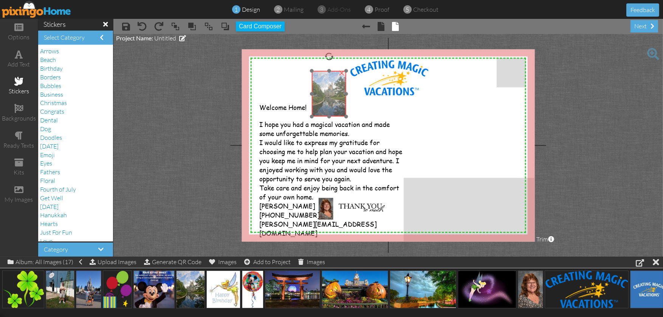
drag, startPoint x: 321, startPoint y: 92, endPoint x: 327, endPoint y: 89, distance: 6.8
click at [327, 89] on img at bounding box center [329, 94] width 34 height 46
click at [151, 87] on project-studio-wrapper "X X X X X X X X X X X X X X X X X X X X X X X X X X X X X X X X X X X X X X X X…" at bounding box center [387, 145] width 549 height 223
drag, startPoint x: 324, startPoint y: 87, endPoint x: 323, endPoint y: 81, distance: 6.2
click at [323, 81] on img at bounding box center [328, 88] width 34 height 46
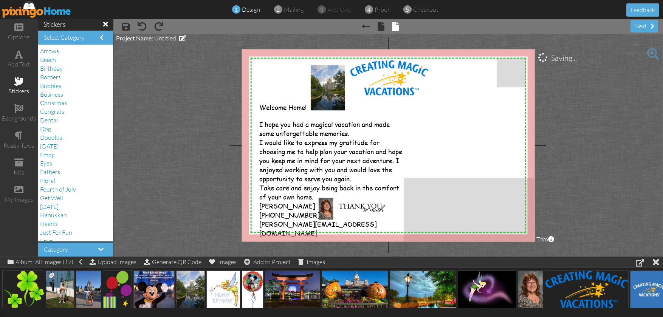
click at [172, 94] on project-studio-wrapper "X X X X X X X X X X X X X X X X X X X X X X X X X X X X X X X X X X X X X X X X…" at bounding box center [387, 145] width 549 height 223
click at [341, 67] on div "×" at bounding box center [340, 66] width 12 height 12
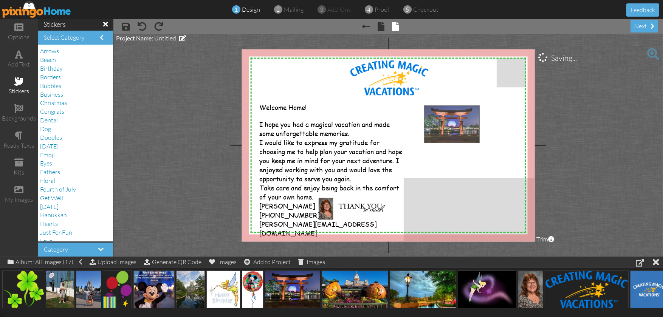
drag, startPoint x: 295, startPoint y: 293, endPoint x: 454, endPoint y: 128, distance: 229.8
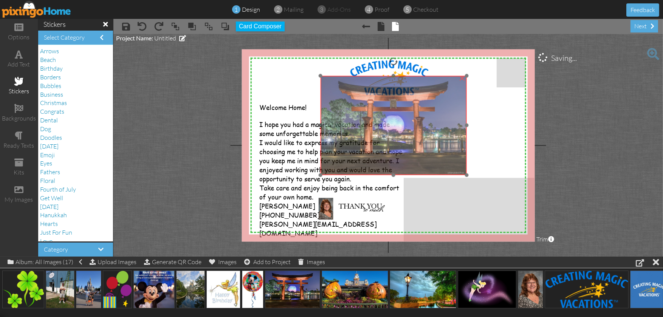
drag, startPoint x: 482, startPoint y: 137, endPoint x: 385, endPoint y: 110, distance: 101.2
click at [385, 109] on img at bounding box center [393, 125] width 146 height 99
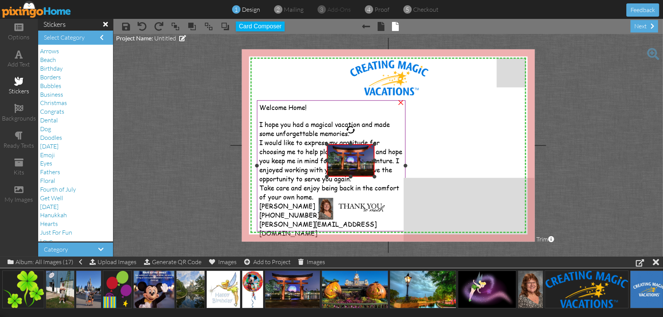
drag, startPoint x: 473, startPoint y: 78, endPoint x: 399, endPoint y: 145, distance: 99.5
click at [399, 145] on div "X X X X X X X X X X X X X X X X X X X X X X X X X X X X X X X X X X X X X X X X…" at bounding box center [388, 145] width 293 height 192
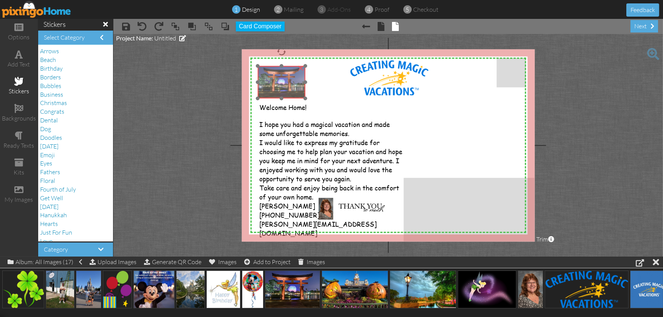
drag, startPoint x: 346, startPoint y: 167, endPoint x: 277, endPoint y: 89, distance: 104.4
click at [277, 89] on img at bounding box center [281, 82] width 48 height 32
click at [192, 109] on project-studio-wrapper "X X X X X X X X X X X X X X X X X X X X X X X X X X X X X X X X X X X X X X X X…" at bounding box center [387, 145] width 549 height 223
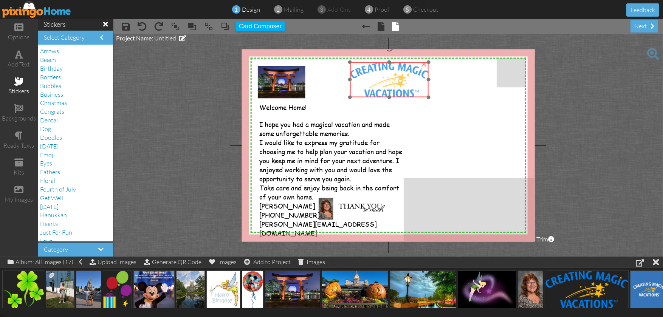
click at [427, 94] on img at bounding box center [389, 79] width 79 height 35
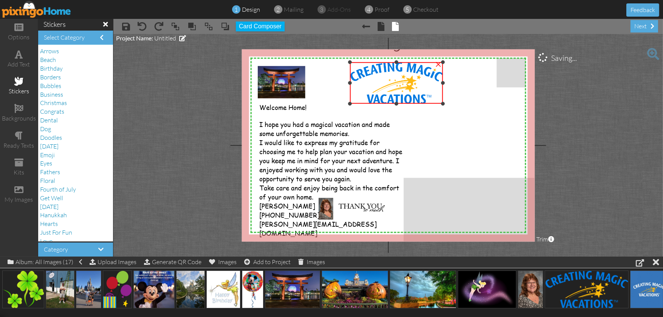
drag, startPoint x: 428, startPoint y: 97, endPoint x: 432, endPoint y: 104, distance: 7.9
click at [432, 104] on div "×" at bounding box center [396, 83] width 93 height 42
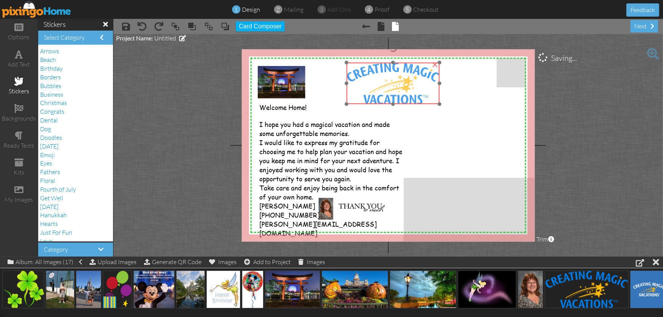
click at [392, 61] on div at bounding box center [393, 83] width 97 height 45
click at [156, 110] on project-studio-wrapper "X X X X X X X X X X X X X X X X X X X X X X X X X X X X X X X X X X X X X X X X…" at bounding box center [387, 145] width 549 height 223
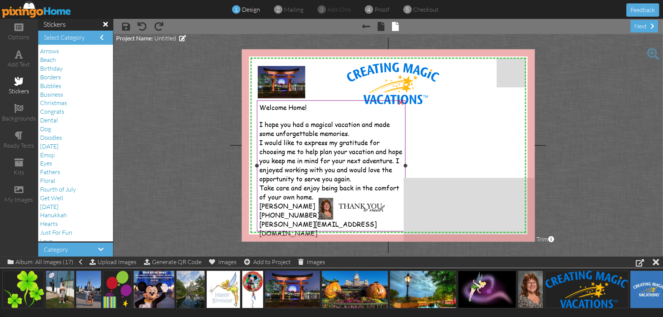
click at [312, 196] on span "Take care and enjoy being back in the comfort of your own home." at bounding box center [329, 192] width 140 height 18
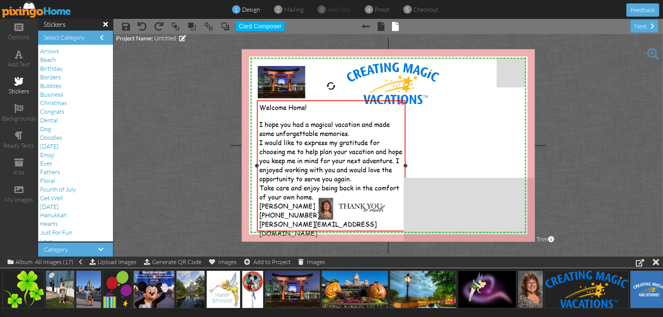
click at [314, 195] on div "Take care and enjoy being back in the comfort of your own home." at bounding box center [331, 192] width 144 height 18
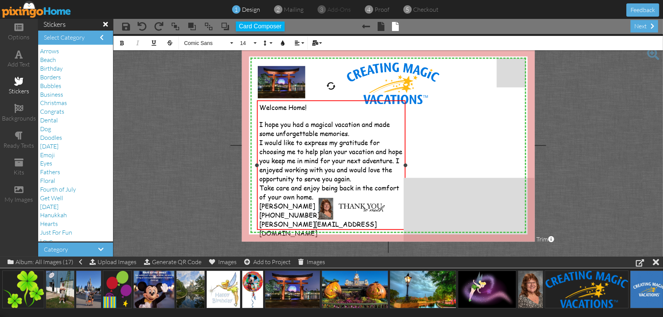
click at [313, 196] on span "Take care and enjoy being back in the comfort of your own home." at bounding box center [329, 192] width 140 height 18
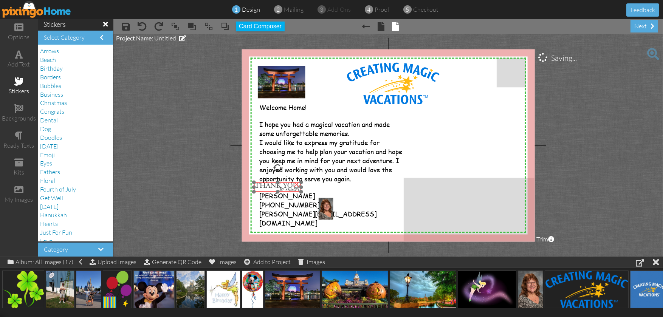
drag, startPoint x: 357, startPoint y: 208, endPoint x: 274, endPoint y: 187, distance: 86.4
click at [274, 187] on img at bounding box center [277, 186] width 47 height 9
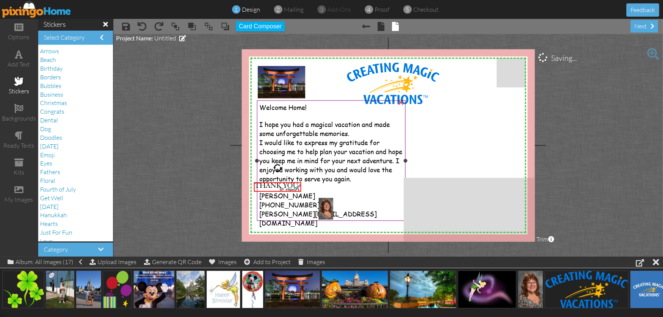
click at [398, 178] on span "I would like to express my gratitude for choosing me to help plan your vacation…" at bounding box center [330, 160] width 143 height 45
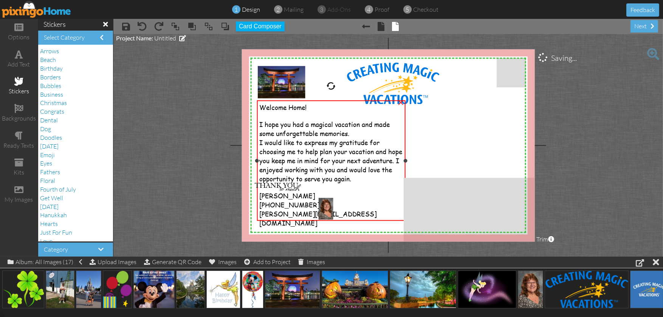
click at [398, 178] on span "I would like to express my gratitude for choosing me to help plan your vacation…" at bounding box center [330, 160] width 143 height 45
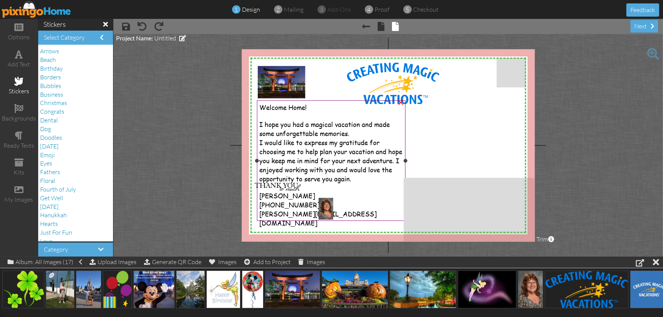
click at [396, 176] on span "I would like to express my gratitude for choosing me to help plan your vacation…" at bounding box center [330, 160] width 143 height 45
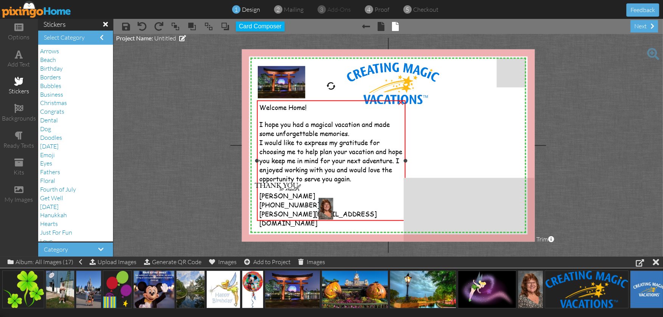
click at [396, 176] on span "I would like to express my gratitude for choosing me to help plan your vacation…" at bounding box center [330, 160] width 143 height 45
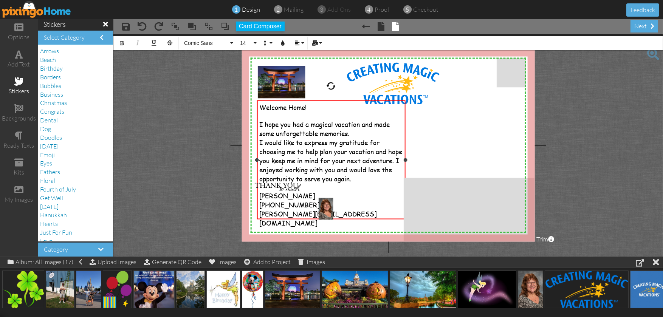
click at [397, 178] on span "I would like to express my gratitude for choosing me to help plan your vacation…" at bounding box center [330, 160] width 143 height 45
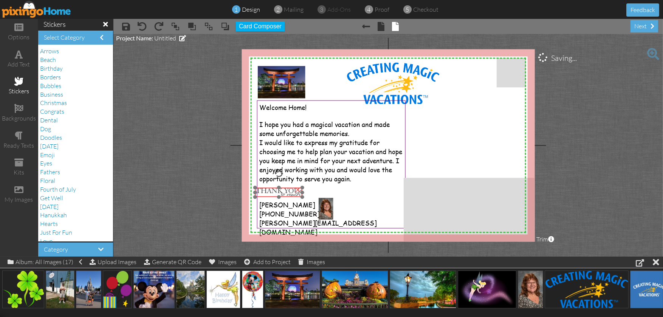
drag, startPoint x: 280, startPoint y: 190, endPoint x: 281, endPoint y: 196, distance: 5.4
click at [281, 196] on img at bounding box center [278, 192] width 47 height 9
click at [179, 191] on project-studio-wrapper "X X X X X X X X X X X X X X X X X X X X X X X X X X X X X X X X X X X X X X X X…" at bounding box center [387, 145] width 549 height 223
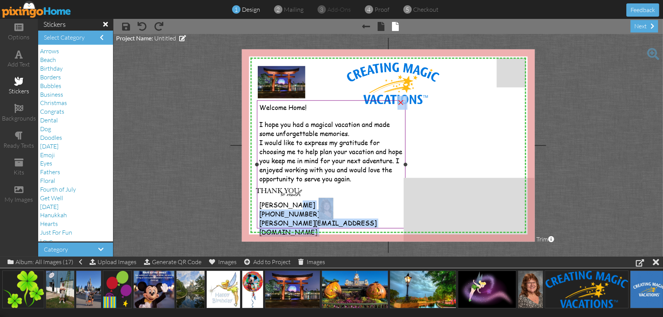
drag, startPoint x: 331, startPoint y: 206, endPoint x: 343, endPoint y: 200, distance: 13.4
click at [343, 200] on div "X X X X X X X X X X X X X X X X X X X X X X X X X X X X X X X X X X X X X X X X…" at bounding box center [388, 145] width 293 height 192
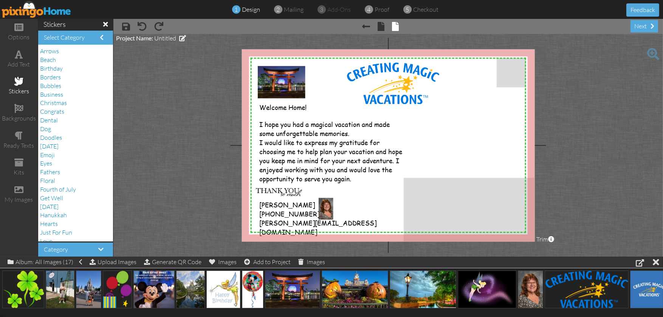
click at [154, 187] on project-studio-wrapper "X X X X X X X X X X X X X X X X X X X X X X X X X X X X X X X X X X X X X X X X…" at bounding box center [387, 145] width 549 height 223
drag, startPoint x: 320, startPoint y: 198, endPoint x: 326, endPoint y: 194, distance: 7.6
click at [326, 194] on div "×" at bounding box center [324, 206] width 18 height 26
drag, startPoint x: 329, startPoint y: 204, endPoint x: 335, endPoint y: 199, distance: 7.6
click at [335, 199] on img at bounding box center [331, 202] width 18 height 26
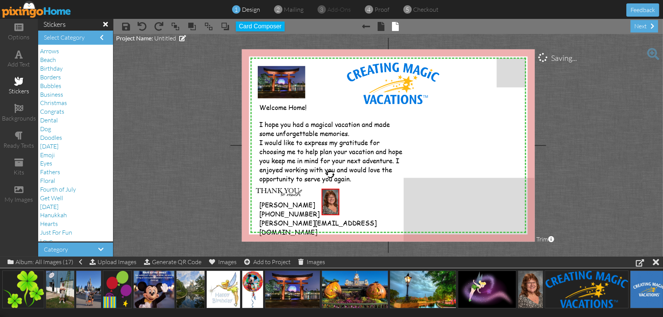
click at [170, 204] on project-studio-wrapper "X X X X X X X X X X X X X X X X X X X X X X X X X X X X X X X X X X X X X X X X…" at bounding box center [387, 145] width 549 height 223
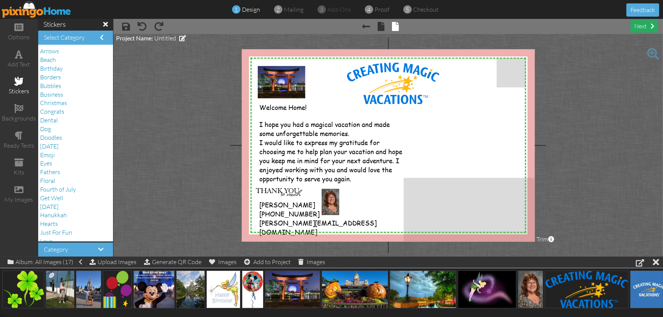
click at [642, 28] on div "next" at bounding box center [644, 26] width 28 height 12
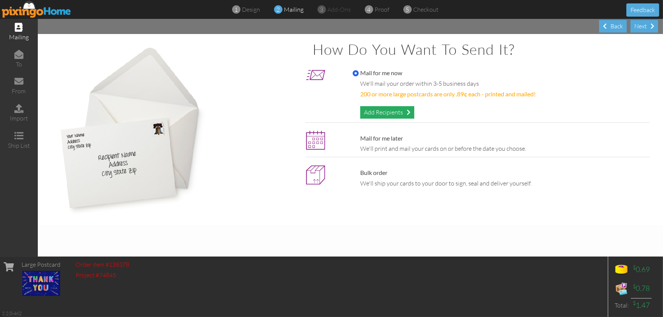
click at [376, 113] on div "Add Recipients" at bounding box center [387, 112] width 54 height 12
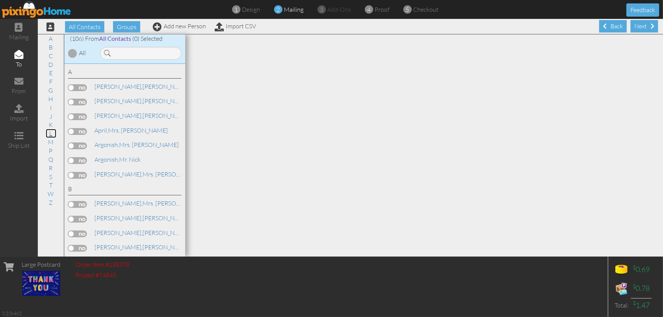
click at [54, 133] on link "L" at bounding box center [51, 133] width 11 height 9
click at [86, 77] on label at bounding box center [77, 73] width 19 height 7
click at [0, 0] on input "checkbox" at bounding box center [0, 0] width 0 height 0
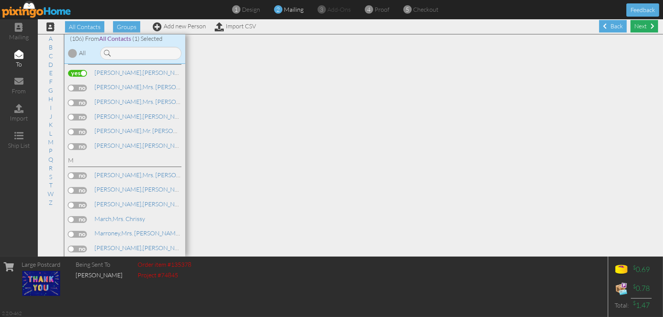
click at [644, 25] on div "Next" at bounding box center [644, 26] width 28 height 12
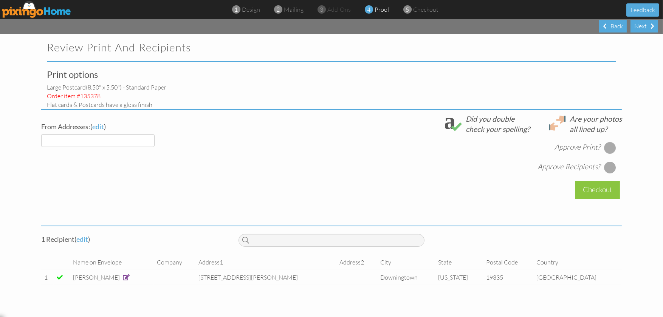
select select "object:20957"
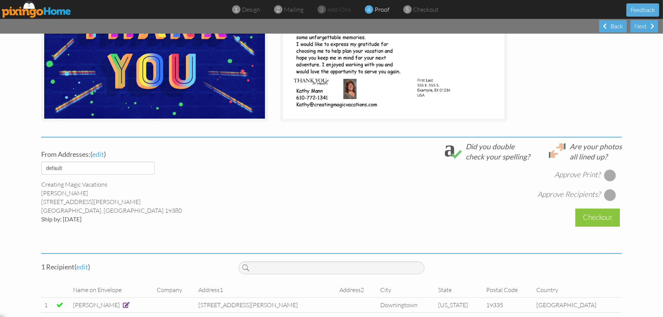
scroll to position [180, 0]
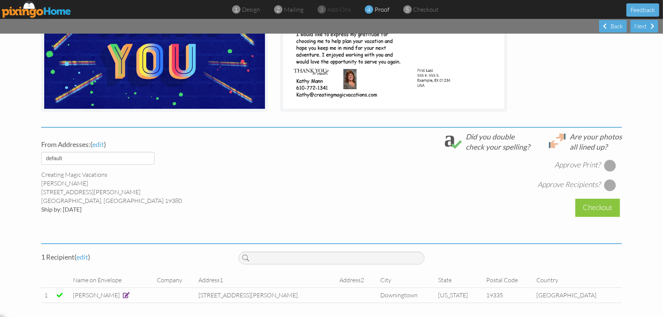
click at [123, 294] on span at bounding box center [126, 295] width 7 height 6
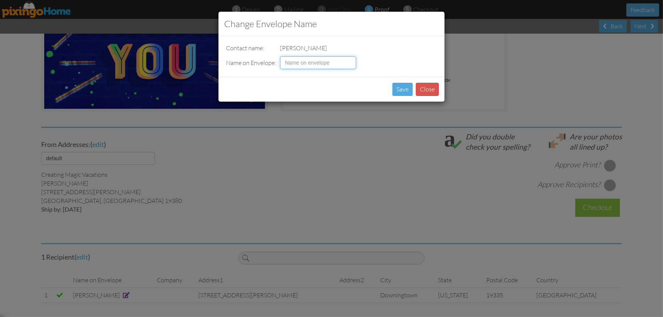
click at [307, 59] on input at bounding box center [318, 62] width 76 height 13
type input "[PERSON_NAME] & [PERSON_NAME]"
click at [403, 88] on button "Save" at bounding box center [402, 89] width 20 height 13
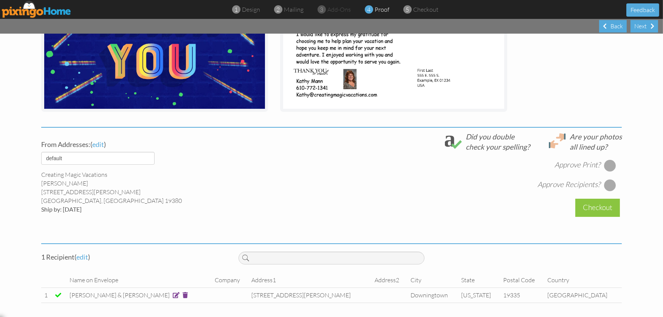
click at [608, 167] on div at bounding box center [610, 165] width 12 height 12
click at [607, 182] on div at bounding box center [610, 185] width 12 height 12
click at [597, 206] on div "Checkout" at bounding box center [597, 208] width 45 height 18
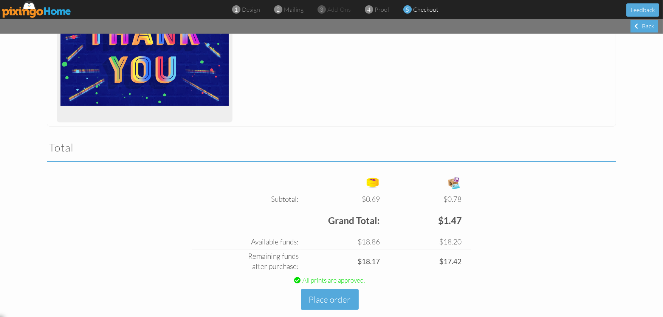
scroll to position [162, 0]
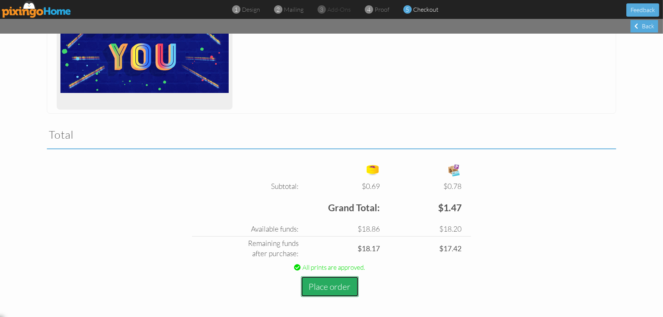
click at [335, 288] on button "Place order" at bounding box center [330, 286] width 58 height 21
